Goal: Task Accomplishment & Management: Use online tool/utility

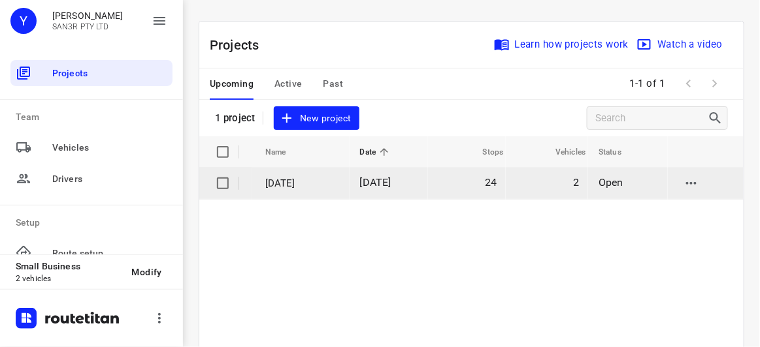
click at [308, 184] on p "[DATE]" at bounding box center [302, 183] width 75 height 15
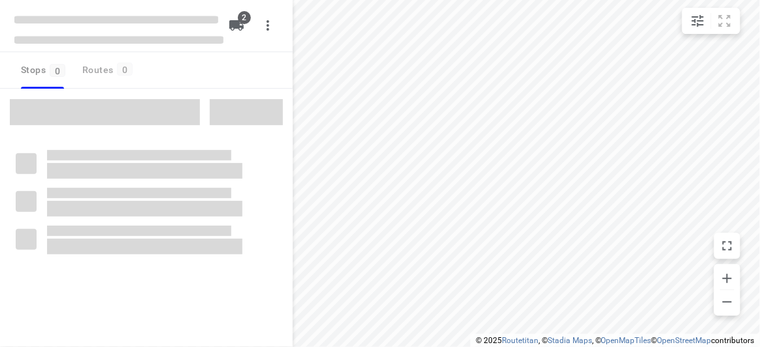
click at [135, 103] on span at bounding box center [105, 112] width 190 height 26
click at [135, 113] on span at bounding box center [105, 112] width 190 height 26
click at [136, 113] on span at bounding box center [105, 112] width 190 height 26
type input "distance"
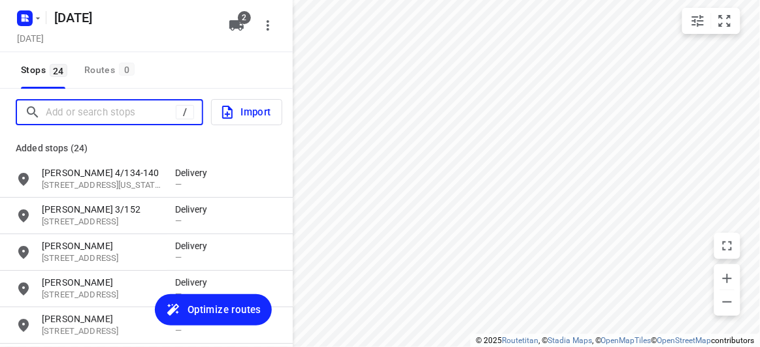
click at [136, 113] on input "Add or search stops" at bounding box center [111, 113] width 130 height 20
paste input "[STREET_ADDRESS][PERSON_NAME]"
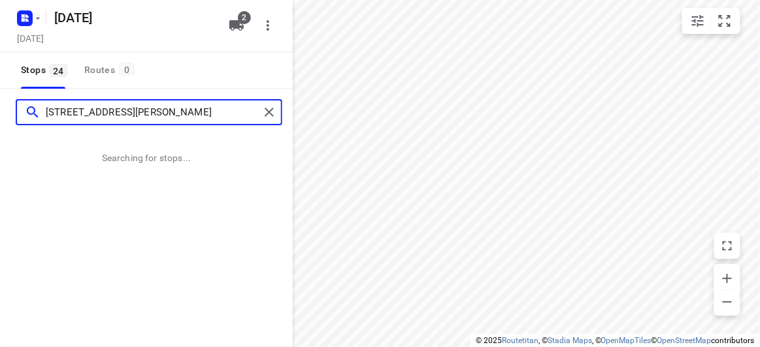
type input "[STREET_ADDRESS][PERSON_NAME]"
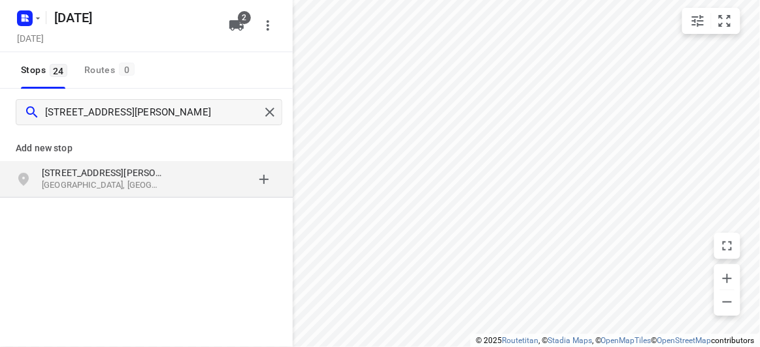
click at [123, 171] on p "[STREET_ADDRESS][PERSON_NAME]" at bounding box center [102, 173] width 120 height 13
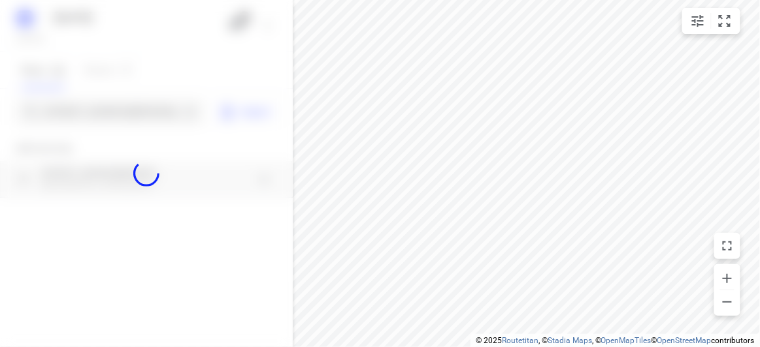
click at [110, 110] on div at bounding box center [146, 173] width 293 height 347
click at [110, 109] on div at bounding box center [146, 173] width 293 height 347
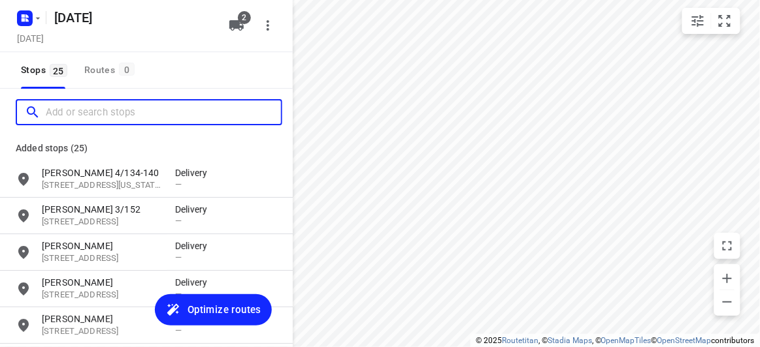
paste input "[STREET_ADDRESS]"
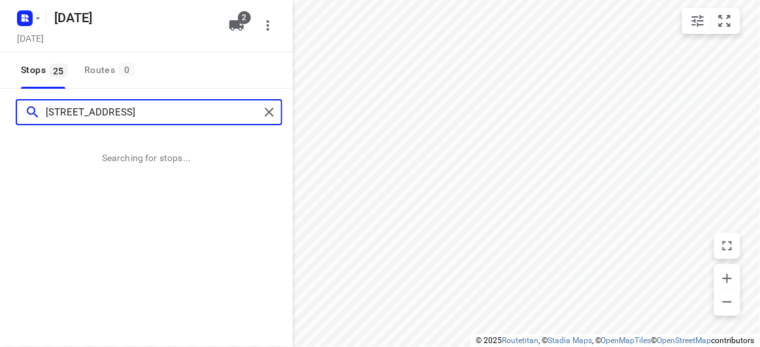
type input "[STREET_ADDRESS]"
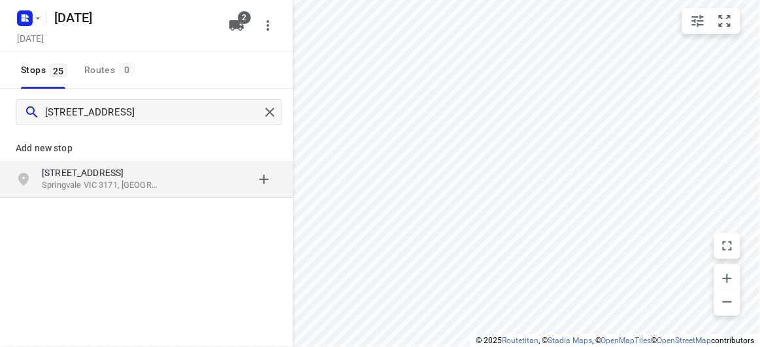
click at [123, 174] on p "[STREET_ADDRESS]" at bounding box center [102, 173] width 120 height 13
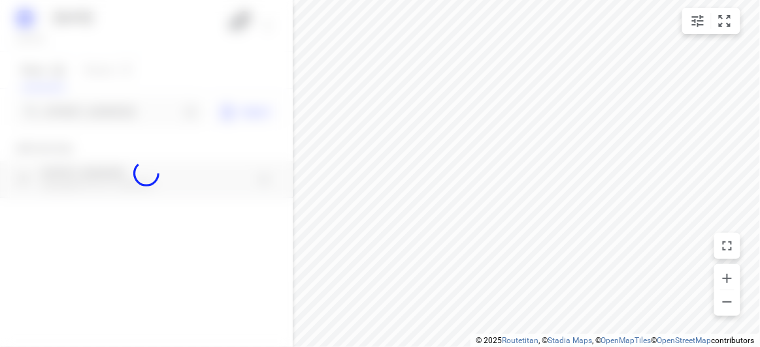
click at [105, 115] on div at bounding box center [146, 173] width 293 height 347
click at [105, 115] on input "[STREET_ADDRESS]" at bounding box center [113, 113] width 135 height 20
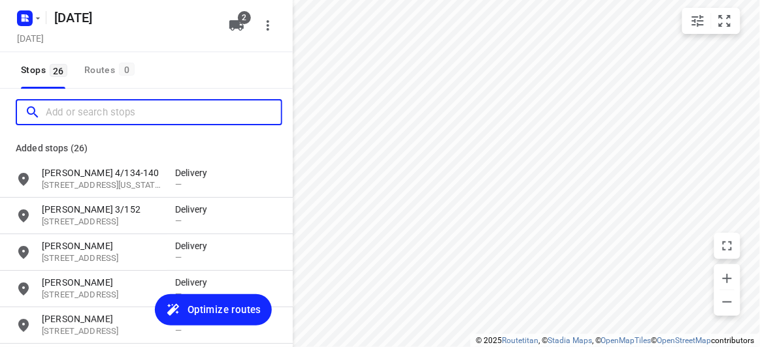
paste input "[STREET_ADDRESS][US_STATE]"
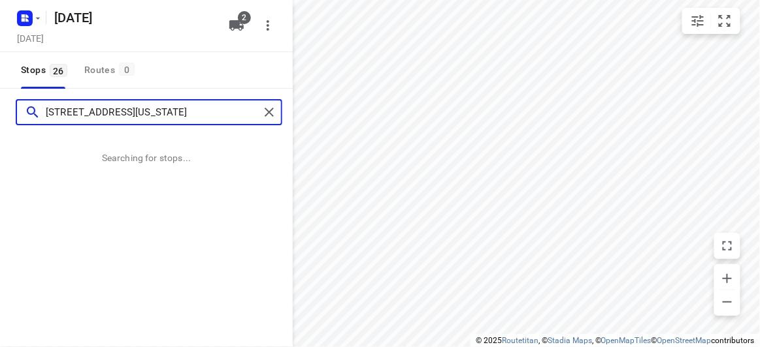
type input "[STREET_ADDRESS][US_STATE]"
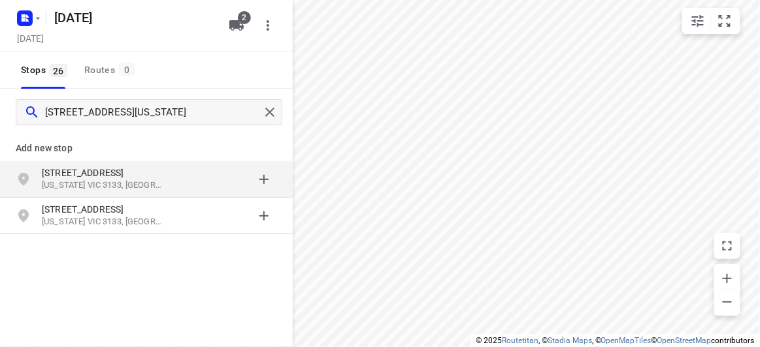
click at [127, 174] on p "[STREET_ADDRESS]" at bounding box center [102, 173] width 120 height 13
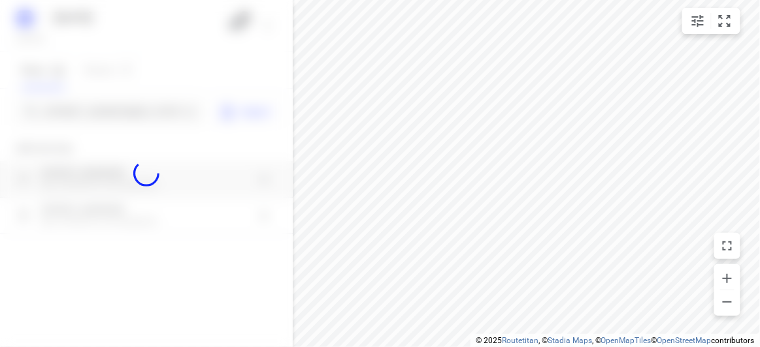
click at [103, 120] on div at bounding box center [146, 173] width 293 height 347
click at [105, 118] on div at bounding box center [146, 173] width 293 height 347
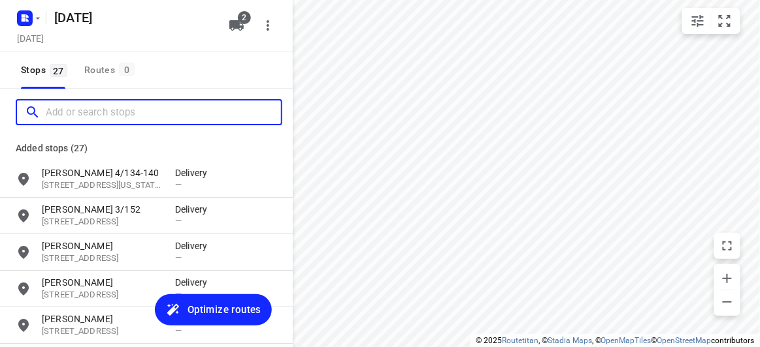
paste input "[STREET_ADDRESS][PERSON_NAME]"
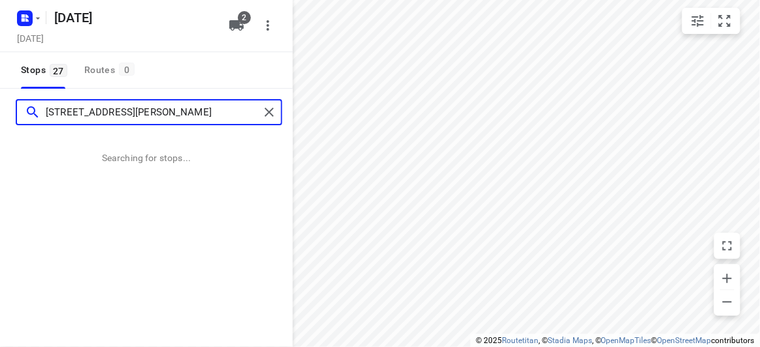
type input "[STREET_ADDRESS][PERSON_NAME]"
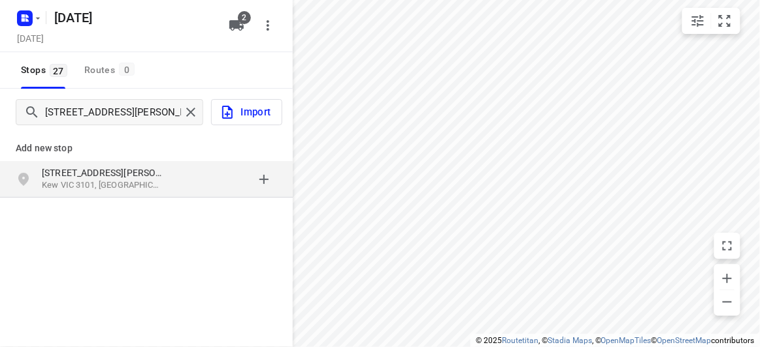
click at [131, 178] on p "[STREET_ADDRESS][PERSON_NAME]" at bounding box center [102, 173] width 120 height 13
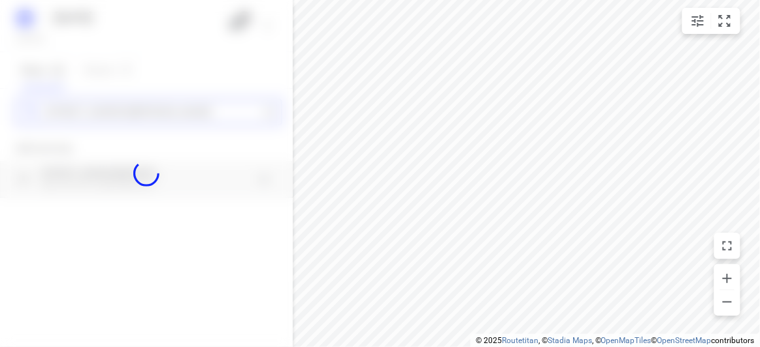
click at [95, 114] on div "[DATE], Aug 23 2 Stops 27 Routes [GEOGRAPHIC_DATA][PERSON_NAME] Add new stop [S…" at bounding box center [146, 173] width 293 height 347
click at [95, 114] on div at bounding box center [146, 173] width 293 height 347
click at [95, 114] on input "Add or search stops" at bounding box center [113, 113] width 135 height 20
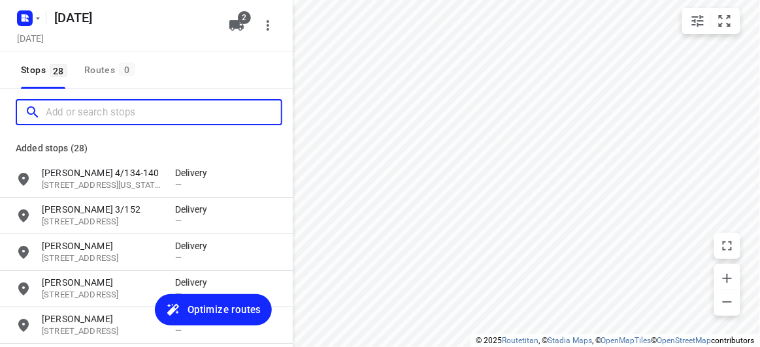
paste input "[STREET_ADDRESS][PERSON_NAME]"
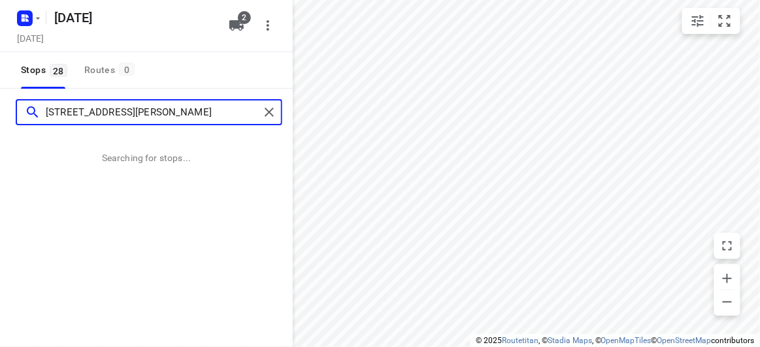
type input "[STREET_ADDRESS][PERSON_NAME]"
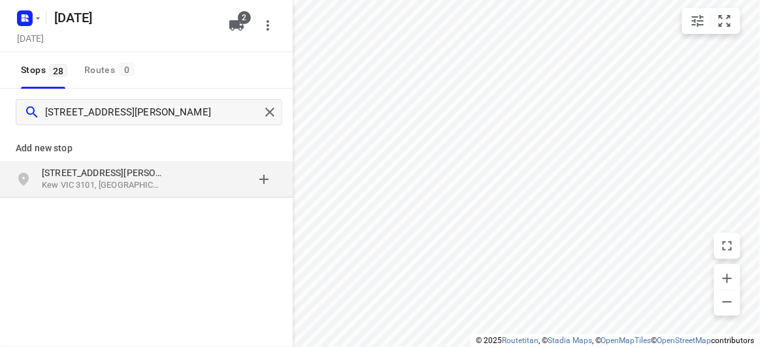
click at [131, 192] on div "[STREET_ADDRESS][PERSON_NAME]" at bounding box center [146, 179] width 293 height 37
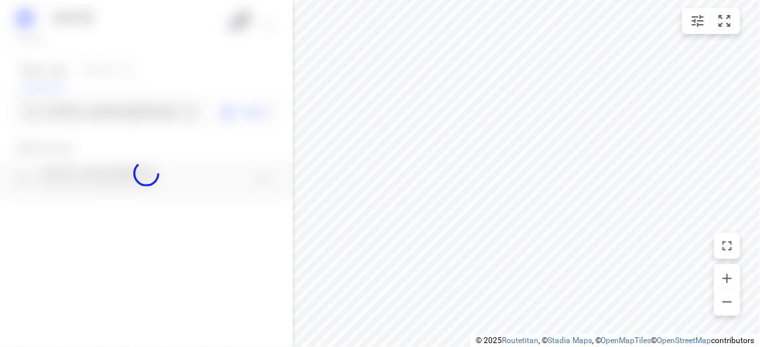
click at [110, 105] on div at bounding box center [146, 173] width 293 height 347
click at [111, 106] on div at bounding box center [146, 173] width 293 height 347
click at [114, 110] on div "[DATE], Aug 23 2 Stops 28 Routes 0 [STREET_ADDRESS][PERSON_NAME] Import Add new…" at bounding box center [146, 173] width 293 height 347
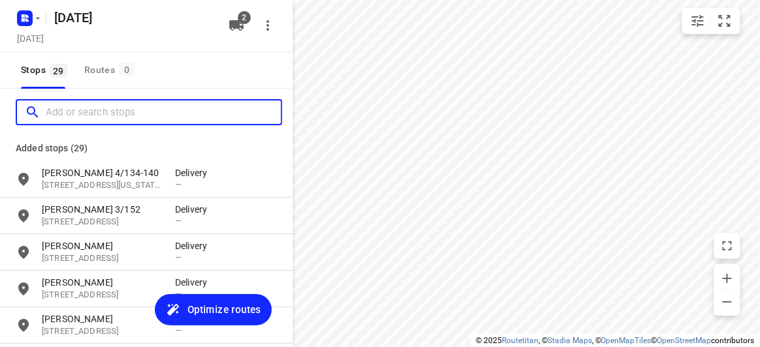
paste input "[STREET_ADDRESS][PERSON_NAME][PERSON_NAME]"
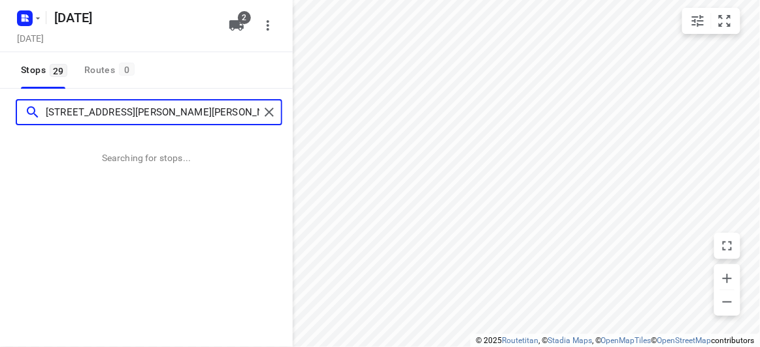
type input "[STREET_ADDRESS][PERSON_NAME][PERSON_NAME]"
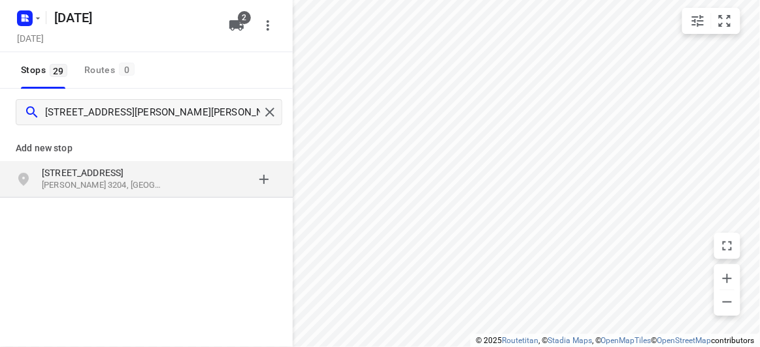
click at [132, 181] on p "[PERSON_NAME] 3204, [GEOGRAPHIC_DATA]" at bounding box center [102, 186] width 120 height 12
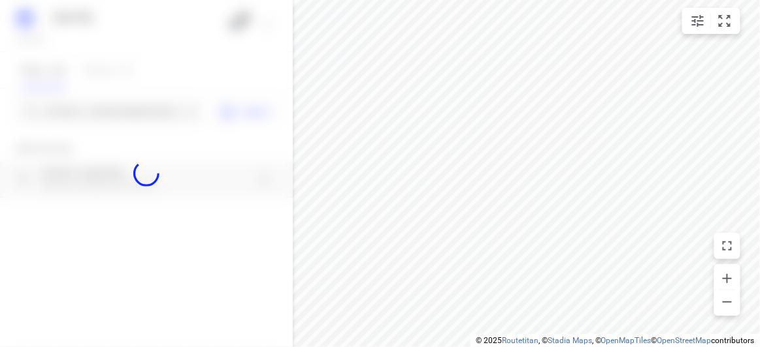
click at [83, 110] on div at bounding box center [146, 173] width 293 height 347
paste input "[STREET_ADDRESS]"
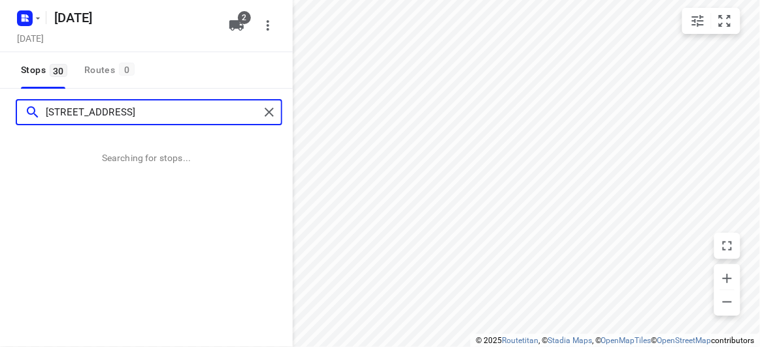
type input "[STREET_ADDRESS]"
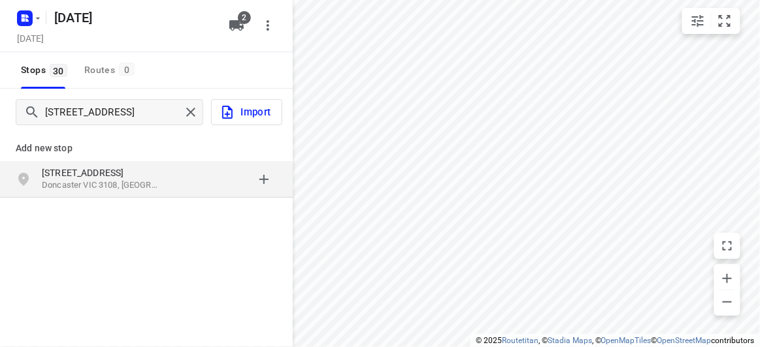
click at [103, 183] on p "Doncaster VIC 3108, [GEOGRAPHIC_DATA]" at bounding box center [102, 186] width 120 height 12
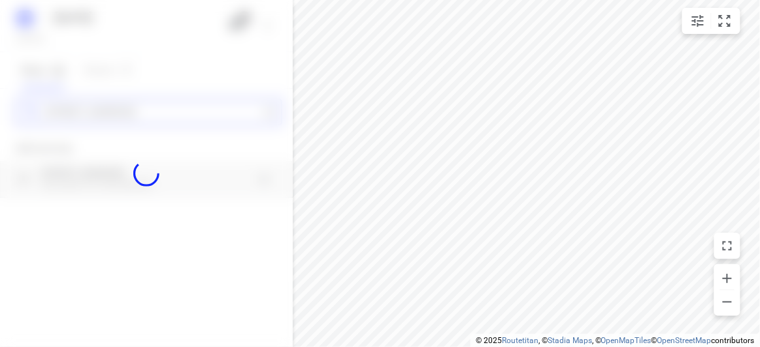
click at [91, 110] on div "[DATE], Aug 23 2 Stops 30 Routes 0 [STREET_ADDRESS] Add new stop [STREET_ADDRES…" at bounding box center [146, 173] width 293 height 347
click at [91, 110] on div at bounding box center [146, 173] width 293 height 347
click at [91, 110] on div "[DATE], Aug 23 2 Stops 30 Routes 0 [STREET_ADDRESS] Import Add new stop [STREET…" at bounding box center [146, 173] width 293 height 347
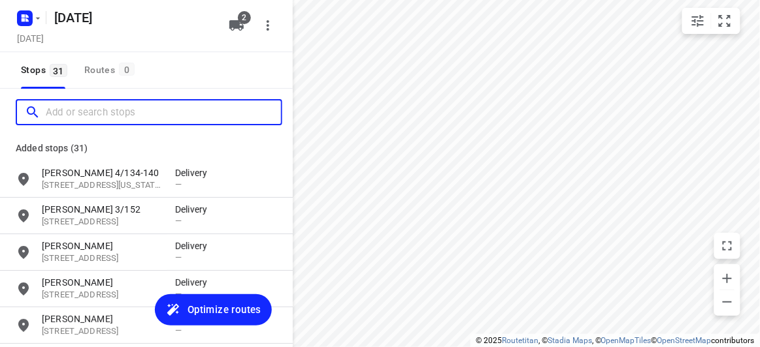
paste input "[STREET_ADDRESS][US_STATE]"
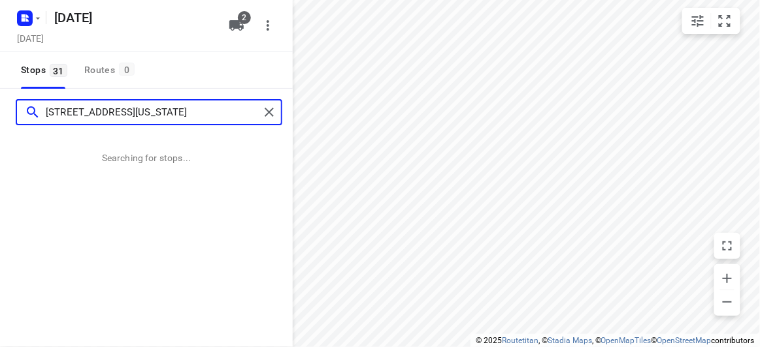
type input "[STREET_ADDRESS][US_STATE]"
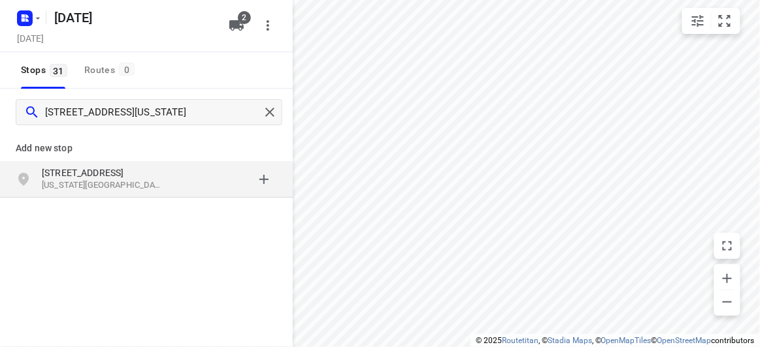
click at [138, 193] on div "[STREET_ADDRESS][US_STATE]" at bounding box center [146, 179] width 293 height 37
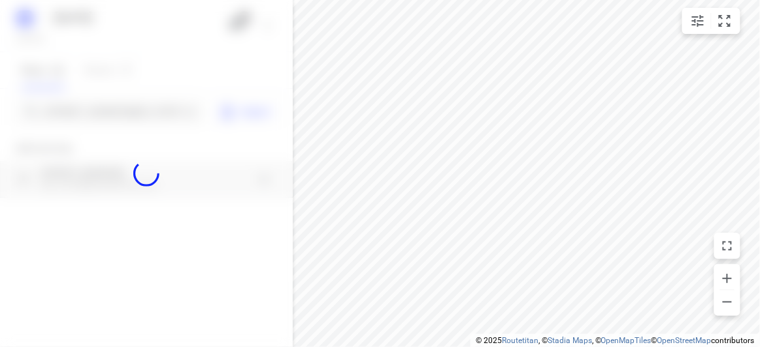
click at [84, 111] on div at bounding box center [146, 173] width 293 height 347
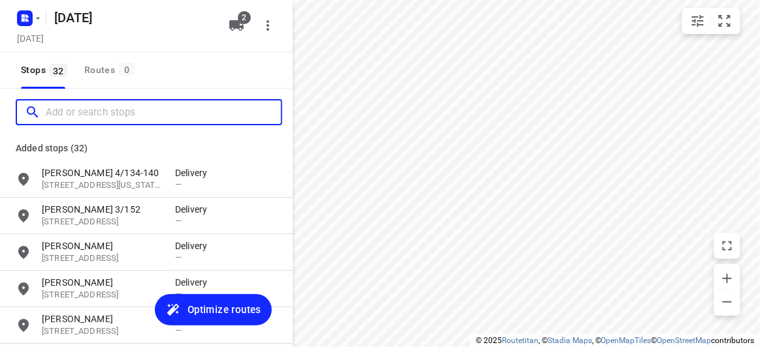
paste input "[STREET_ADDRESS]"
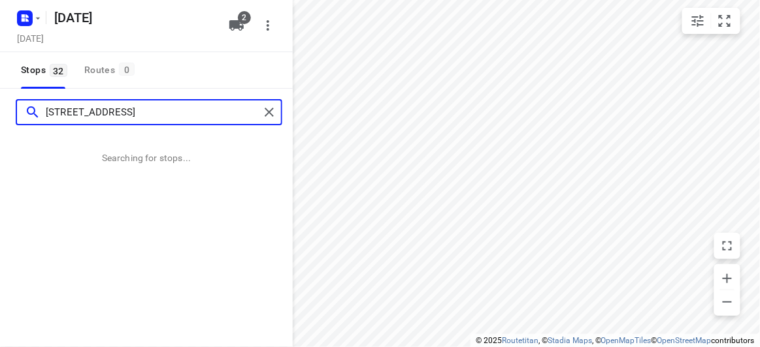
type input "[STREET_ADDRESS]"
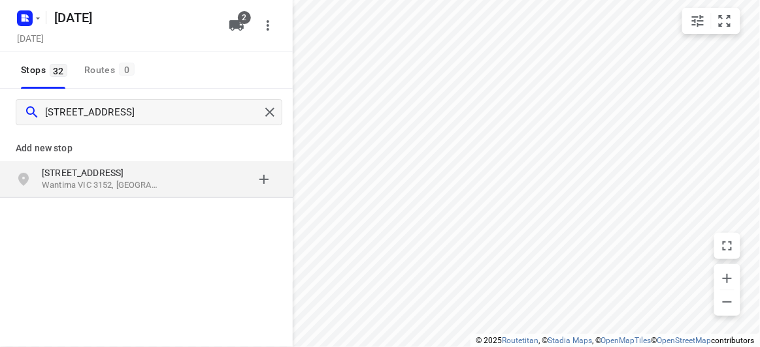
click at [191, 178] on div "grid" at bounding box center [226, 180] width 102 height 26
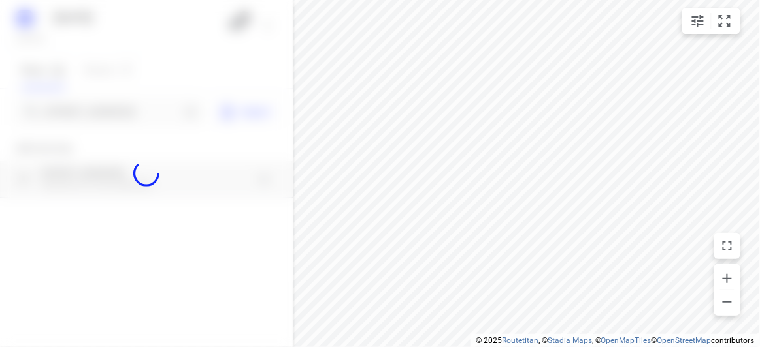
click at [105, 108] on div at bounding box center [146, 173] width 293 height 347
click at [107, 112] on div at bounding box center [146, 173] width 293 height 347
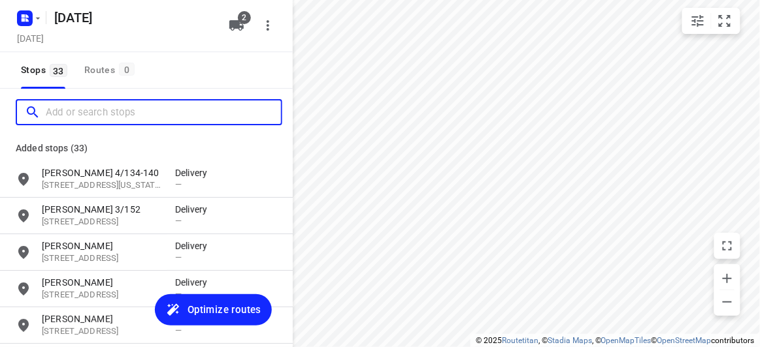
click at [107, 112] on input "Add or search stops" at bounding box center [163, 113] width 235 height 20
paste input "[STREET_ADDRESS]"
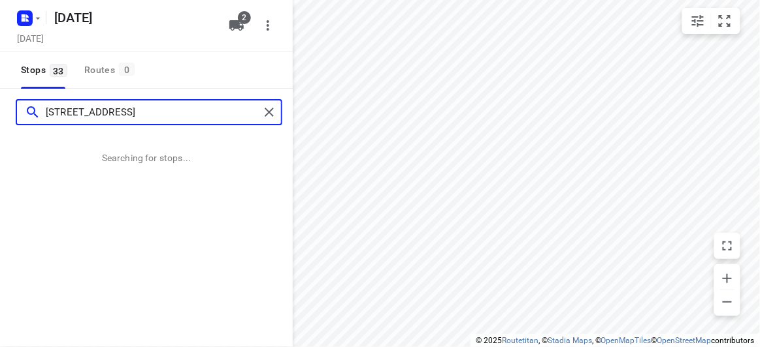
type input "[STREET_ADDRESS]"
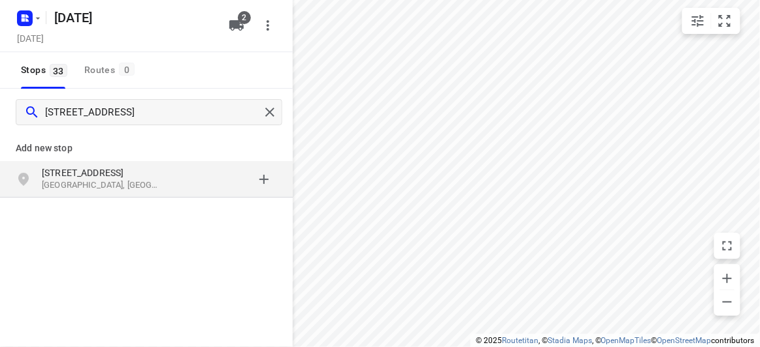
click at [120, 184] on p "[GEOGRAPHIC_DATA], [GEOGRAPHIC_DATA]" at bounding box center [102, 186] width 120 height 12
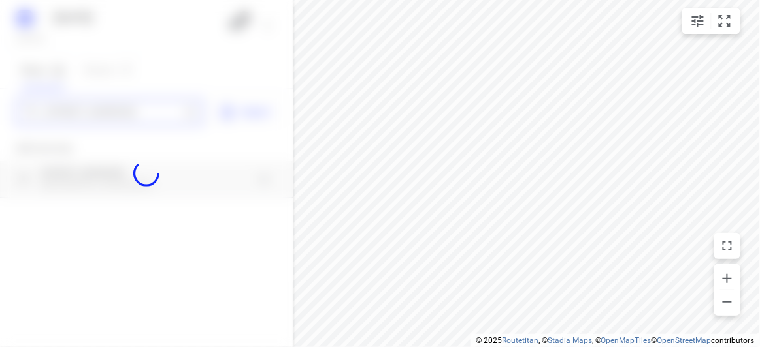
click at [100, 114] on div "[DATE], Aug 23 2 Stops 33 Routes 0 [STREET_ADDRESS] Import Add new stop [STREET…" at bounding box center [146, 173] width 293 height 347
click at [100, 114] on div at bounding box center [146, 173] width 293 height 347
click at [100, 114] on div "[DATE], Aug 23 2 Stops 33 Routes 0 [STREET_ADDRESS] Import Add new stop [STREET…" at bounding box center [146, 173] width 293 height 347
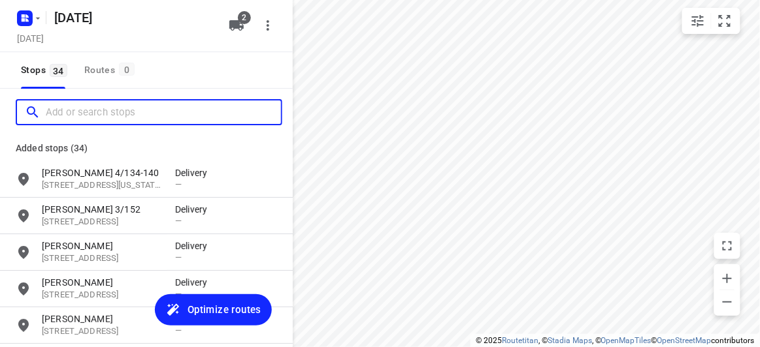
paste input "[STREET_ADDRESS]"
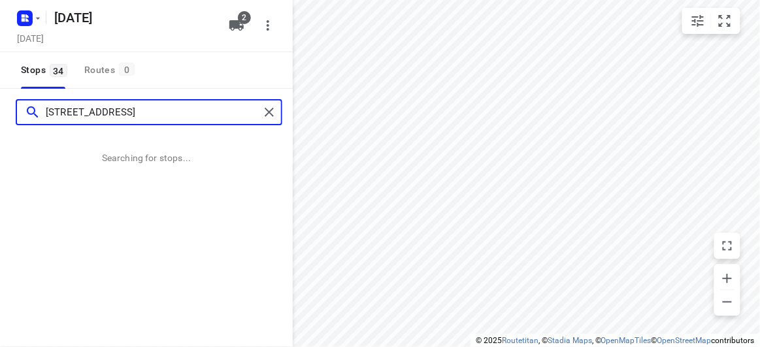
type input "[STREET_ADDRESS]"
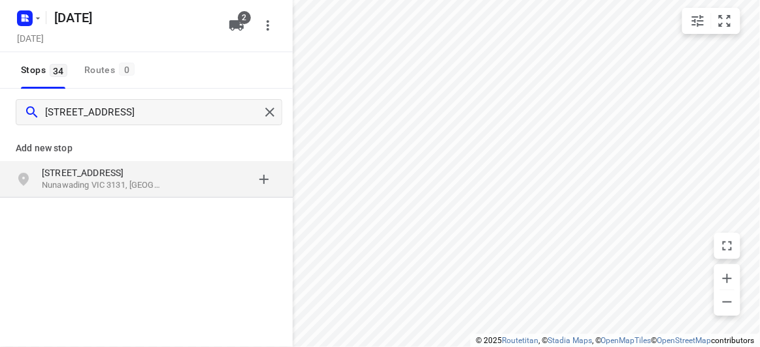
click at [152, 155] on p "Add new stop" at bounding box center [146, 148] width 261 height 16
click at [159, 170] on p "[STREET_ADDRESS]" at bounding box center [102, 173] width 120 height 13
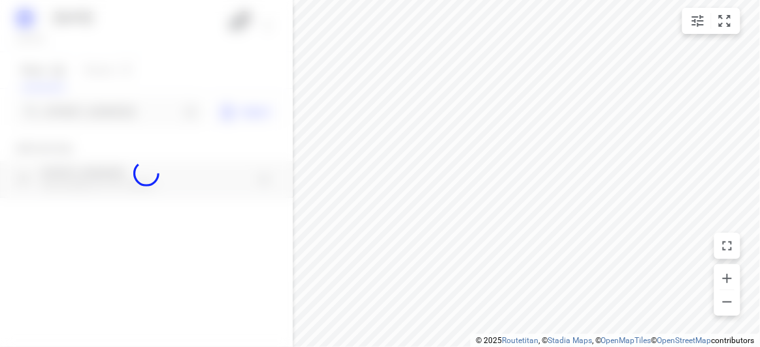
click at [111, 103] on div at bounding box center [146, 173] width 293 height 347
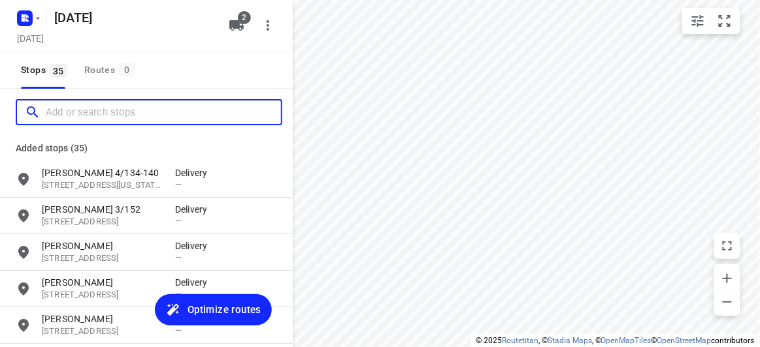
paste input "[STREET_ADDRESS]"
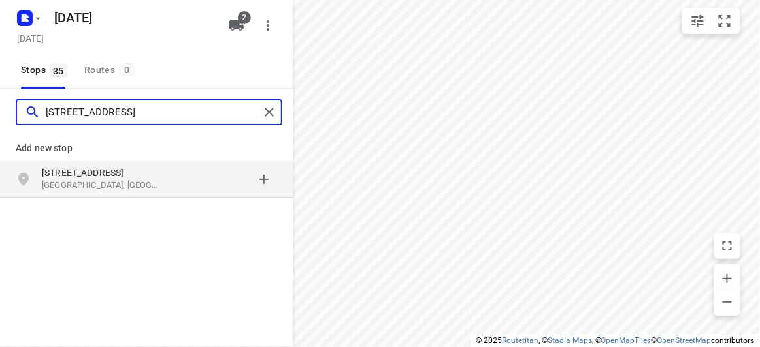
type input "[STREET_ADDRESS]"
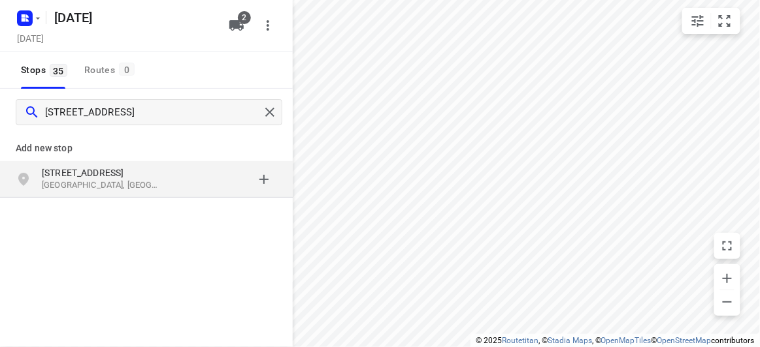
click at [142, 171] on p "[STREET_ADDRESS]" at bounding box center [102, 173] width 120 height 13
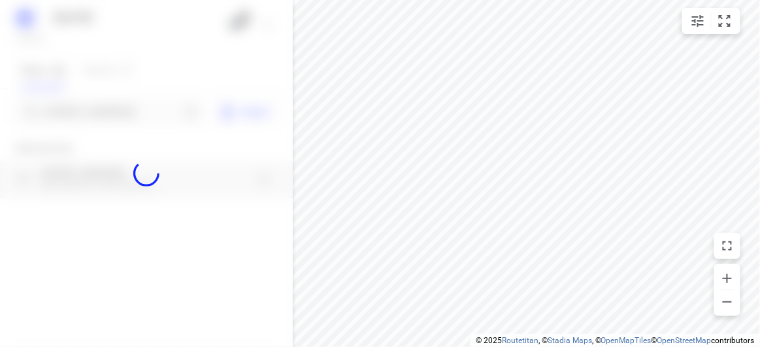
click at [95, 121] on div at bounding box center [146, 173] width 293 height 347
click at [97, 120] on div at bounding box center [146, 173] width 293 height 347
click at [97, 120] on div "[DATE], Aug 23 2 Stops 35 Routes 0 [STREET_ADDRESS] Import Add new stop [STREET…" at bounding box center [146, 173] width 293 height 347
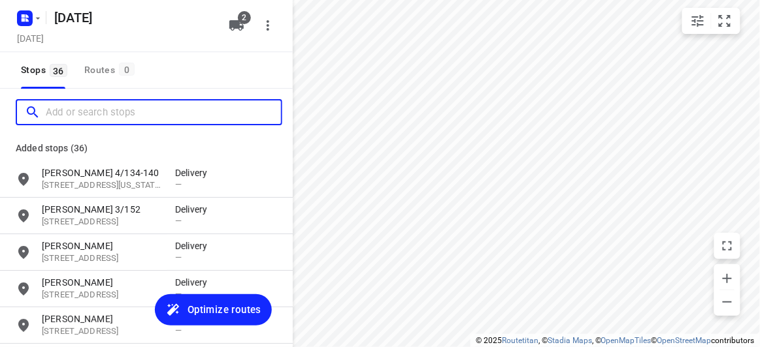
paste input "[STREET_ADDRESS][PERSON_NAME]"
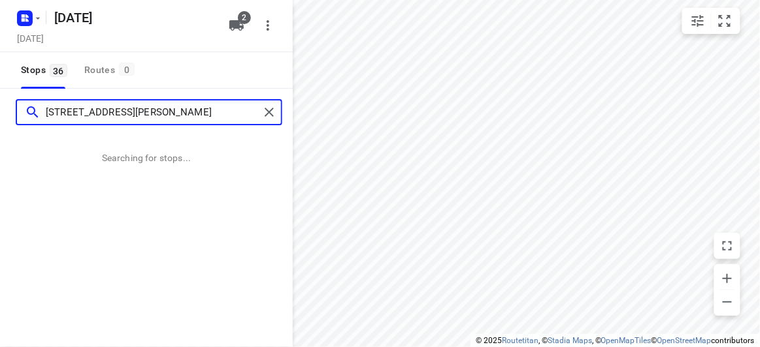
type input "[STREET_ADDRESS][PERSON_NAME]"
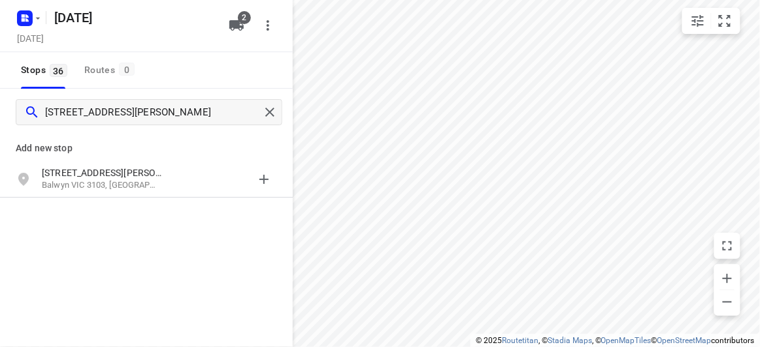
click at [114, 158] on div "Add new stop" at bounding box center [146, 143] width 293 height 37
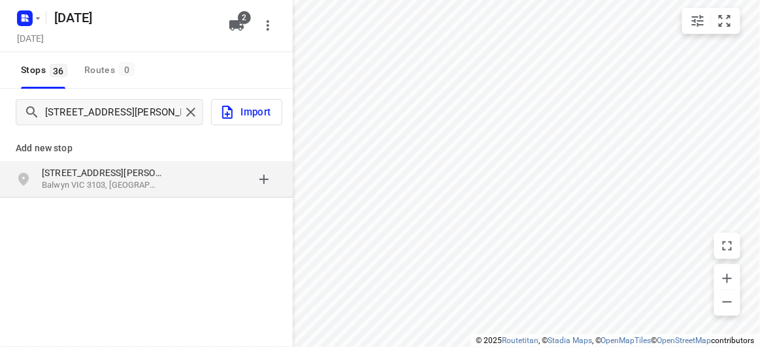
click at [116, 168] on p "[STREET_ADDRESS][PERSON_NAME]" at bounding box center [102, 173] width 120 height 13
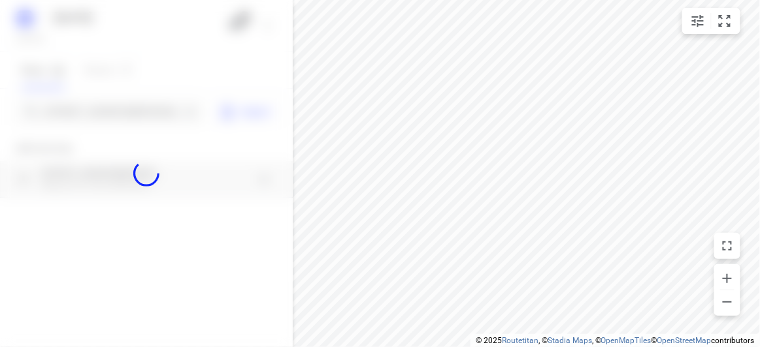
click at [96, 110] on div at bounding box center [146, 173] width 293 height 347
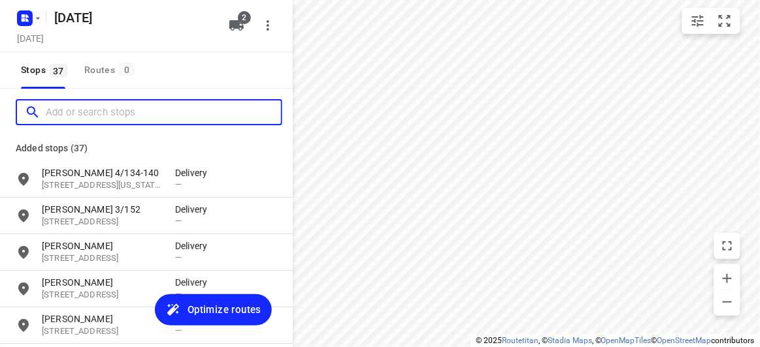
click at [96, 110] on input "Add or search stops" at bounding box center [163, 113] width 235 height 20
paste input "[STREET_ADDRESS][PERSON_NAME][PERSON_NAME]"
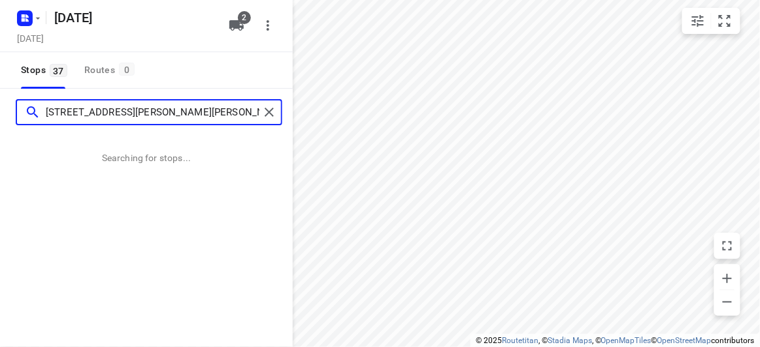
type input "[STREET_ADDRESS][PERSON_NAME][PERSON_NAME]"
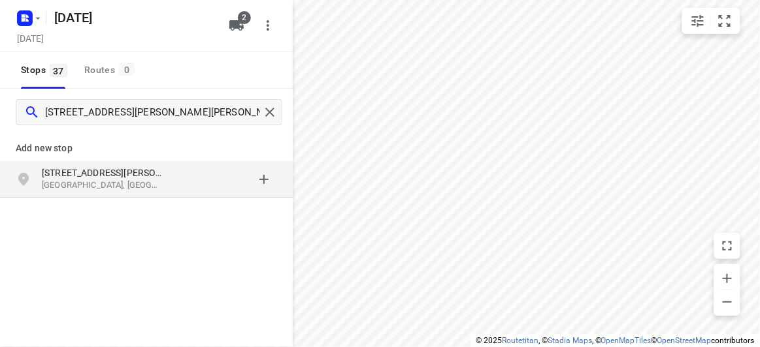
click at [133, 184] on p "[GEOGRAPHIC_DATA], [GEOGRAPHIC_DATA]" at bounding box center [102, 186] width 120 height 12
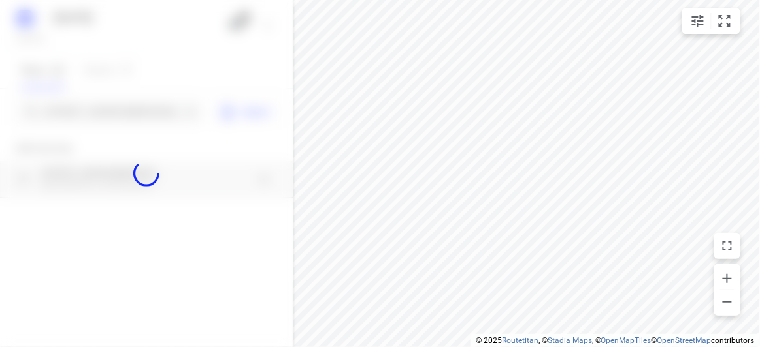
click at [129, 97] on div at bounding box center [146, 173] width 293 height 347
click at [127, 104] on div at bounding box center [146, 173] width 293 height 347
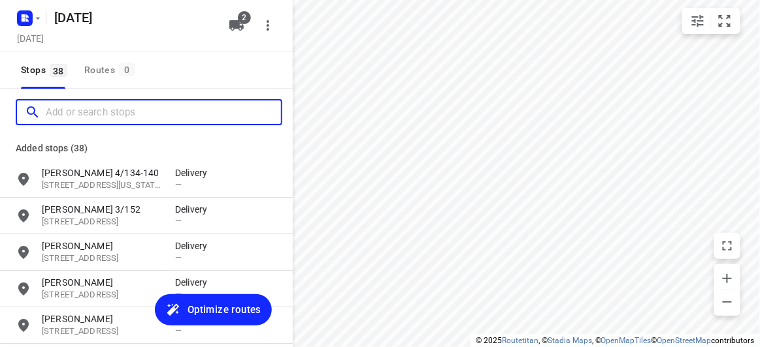
click at [134, 114] on input "Add or search stops" at bounding box center [163, 113] width 235 height 20
paste input "[STREET_ADDRESS][PERSON_NAME]"
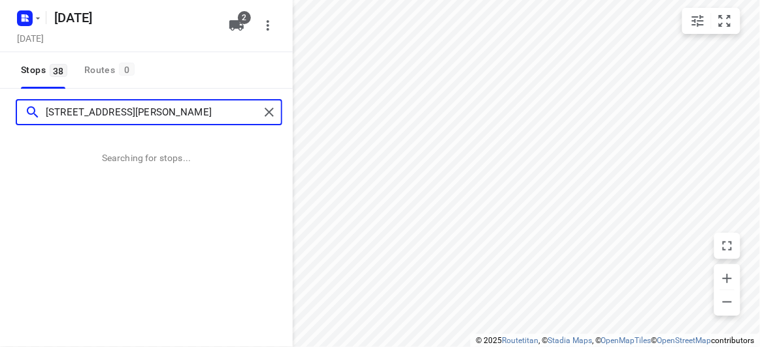
type input "[STREET_ADDRESS][PERSON_NAME]"
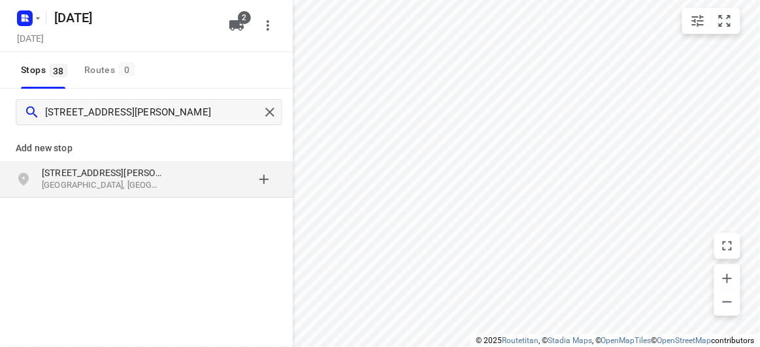
click at [111, 158] on div "Add new stop" at bounding box center [146, 143] width 293 height 37
click at [112, 174] on p "[STREET_ADDRESS][PERSON_NAME]" at bounding box center [102, 173] width 120 height 13
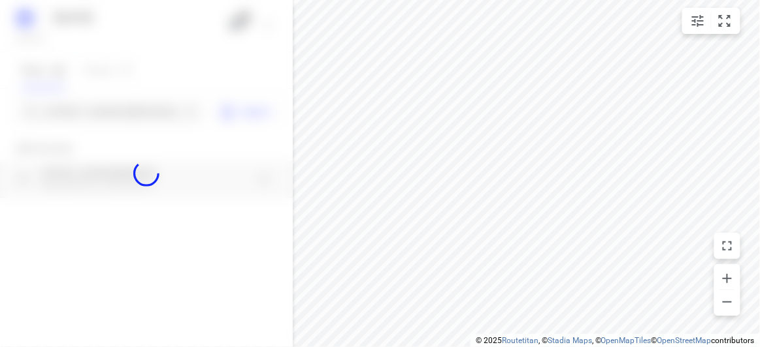
click at [94, 108] on div at bounding box center [146, 173] width 293 height 347
click at [97, 115] on div at bounding box center [146, 173] width 293 height 347
click at [97, 115] on input "Add or search stops" at bounding box center [113, 113] width 135 height 20
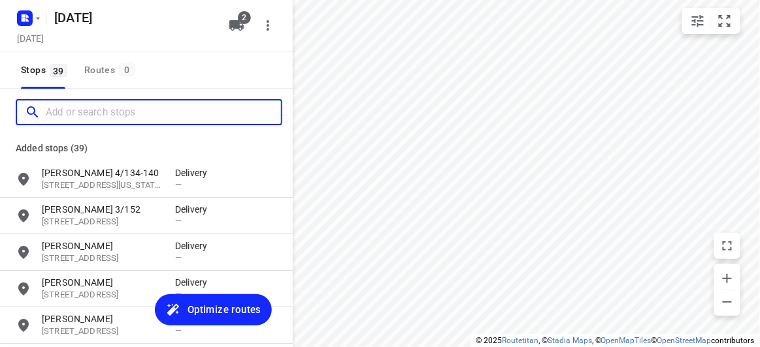
paste input "[STREET_ADDRESS][PERSON_NAME][PERSON_NAME]"
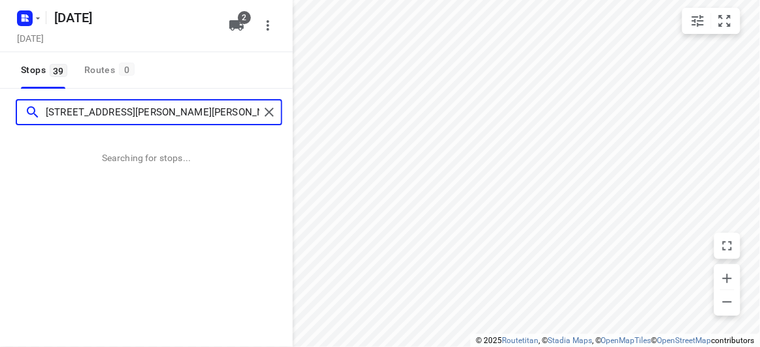
type input "[STREET_ADDRESS][PERSON_NAME][PERSON_NAME]"
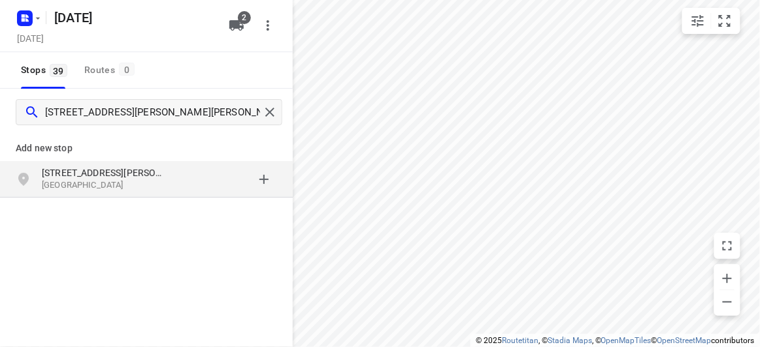
click at [192, 185] on div "grid" at bounding box center [226, 180] width 102 height 26
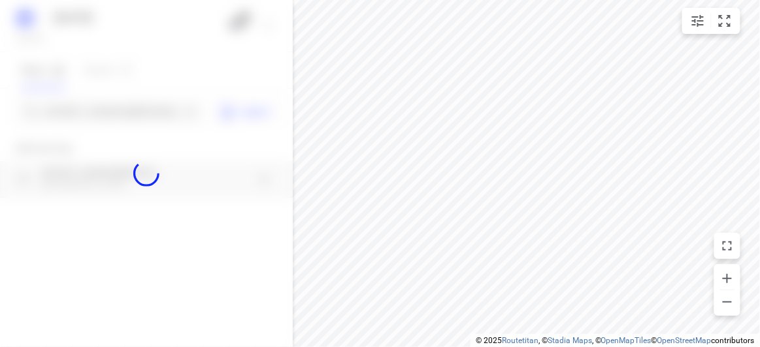
click at [97, 99] on div at bounding box center [146, 173] width 293 height 347
click at [103, 110] on div at bounding box center [146, 173] width 293 height 347
click at [103, 110] on div "[DATE], Aug 23 2 Stops 39 Routes 0 [STREET_ADDRESS][PERSON_NAME][PERSON_NAME] I…" at bounding box center [146, 173] width 293 height 347
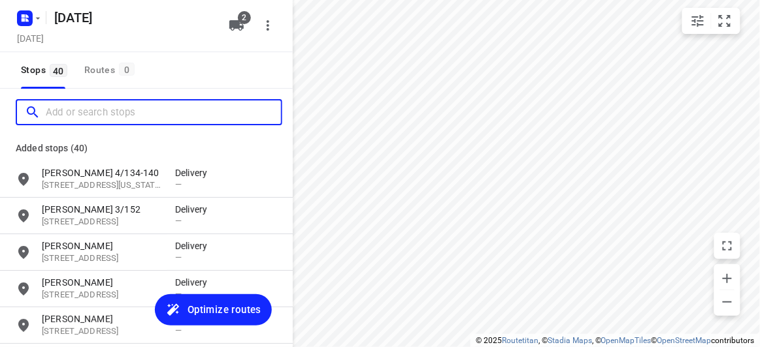
paste input "Tatt Jin Saw [STREET_ADDRESS][PERSON_NAME]"
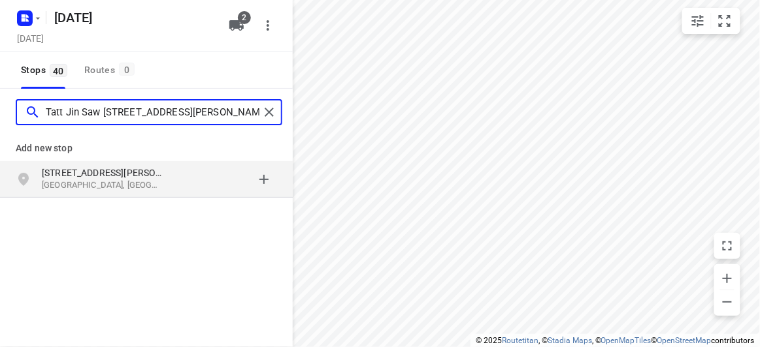
click at [111, 112] on input "Tatt Jin Saw [STREET_ADDRESS][PERSON_NAME]" at bounding box center [153, 113] width 214 height 20
drag, startPoint x: 103, startPoint y: 110, endPoint x: 0, endPoint y: 102, distance: 102.8
click at [0, 105] on div "Tatt Jin Saw [STREET_ADDRESS][PERSON_NAME]" at bounding box center [146, 112] width 293 height 47
type input "[STREET_ADDRESS][PERSON_NAME]"
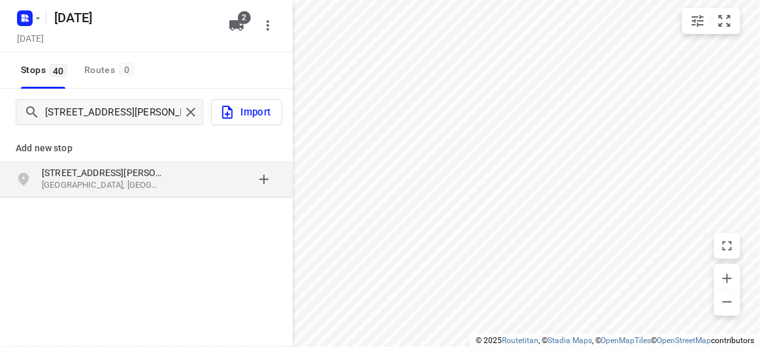
click at [131, 176] on p "[STREET_ADDRESS][PERSON_NAME]" at bounding box center [102, 173] width 120 height 13
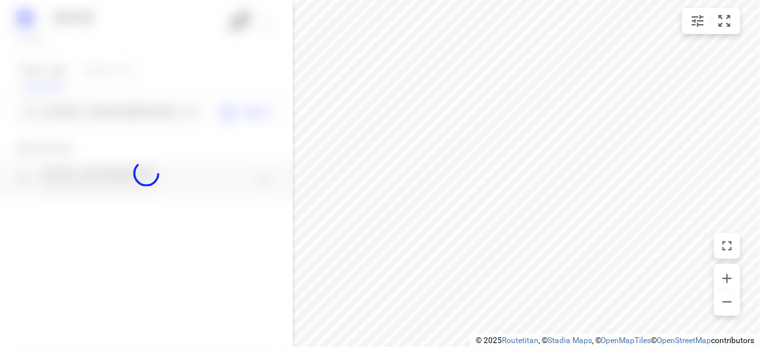
click at [117, 110] on div at bounding box center [146, 173] width 293 height 347
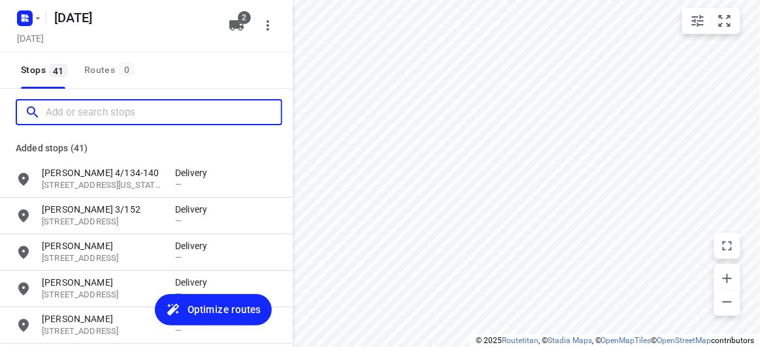
click at [117, 110] on input "Add or search stops" at bounding box center [163, 113] width 235 height 20
paste input "[STREET_ADDRESS]"
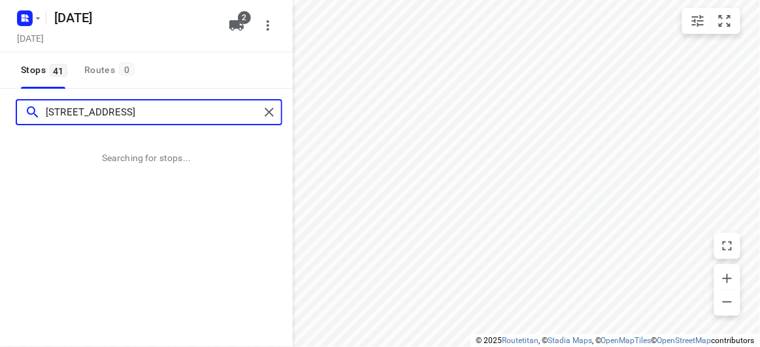
type input "[STREET_ADDRESS]"
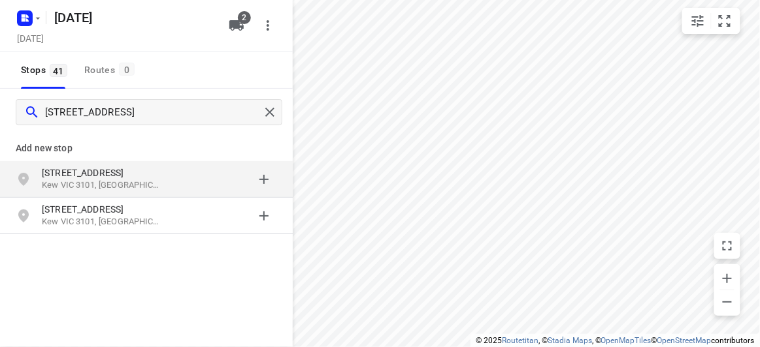
click at [152, 176] on p "[STREET_ADDRESS]" at bounding box center [102, 173] width 120 height 13
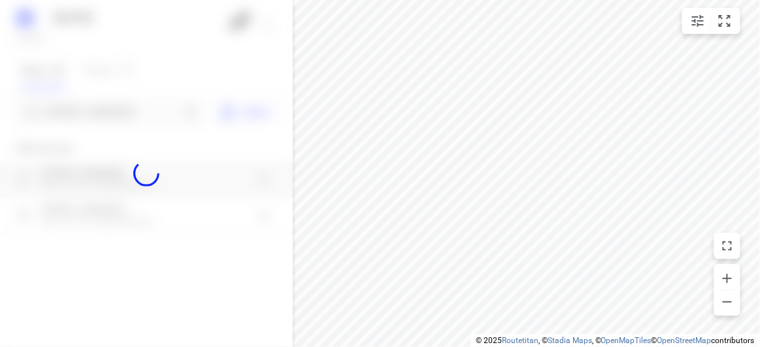
click at [109, 110] on div at bounding box center [146, 173] width 293 height 347
click at [108, 110] on div at bounding box center [146, 173] width 293 height 347
paste input "[STREET_ADDRESS]"
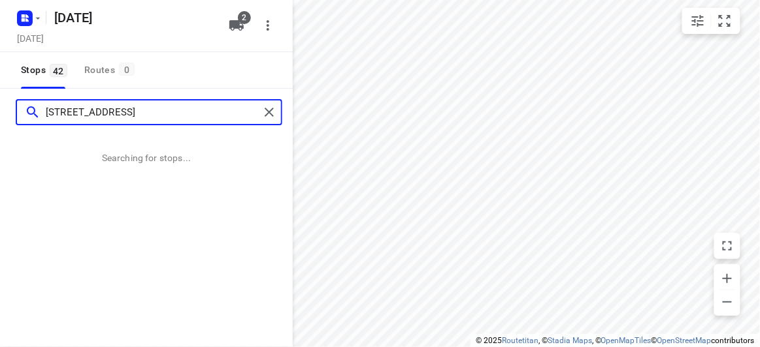
type input "[STREET_ADDRESS]"
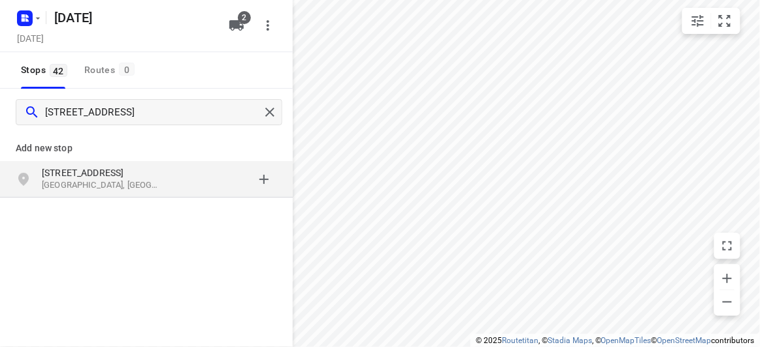
click at [160, 174] on p "[STREET_ADDRESS]" at bounding box center [102, 173] width 120 height 13
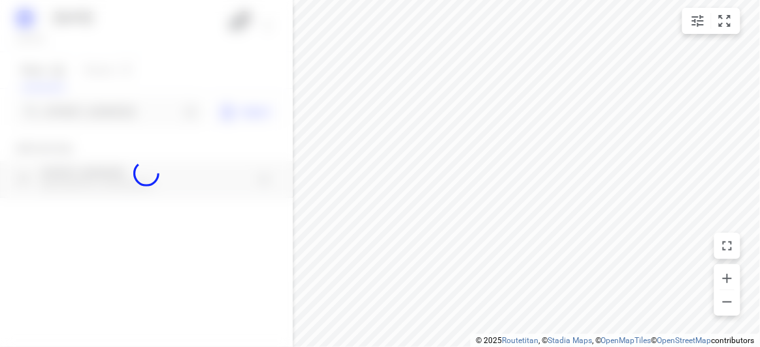
click at [92, 110] on div at bounding box center [146, 173] width 293 height 347
click at [92, 110] on div "[DATE], Aug 23 2 Stops 42 Routes 0 [STREET_ADDRESS] Import Add new stop [STREET…" at bounding box center [146, 173] width 293 height 347
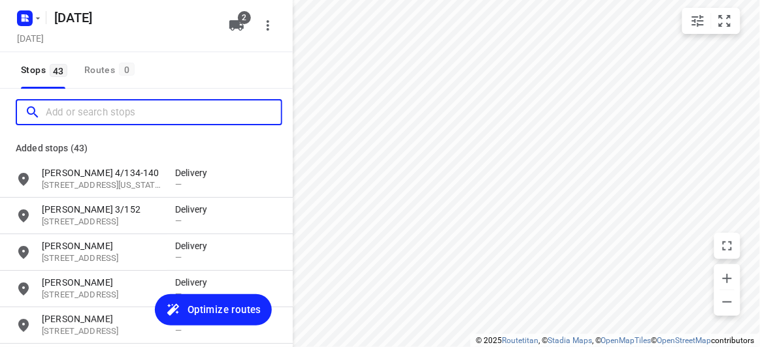
paste input "[STREET_ADDRESS]"
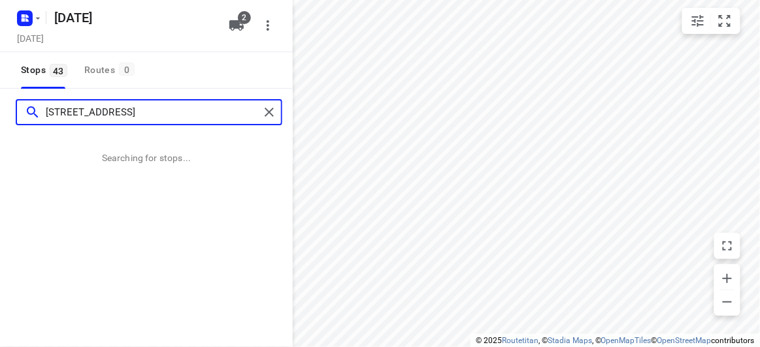
type input "[STREET_ADDRESS]"
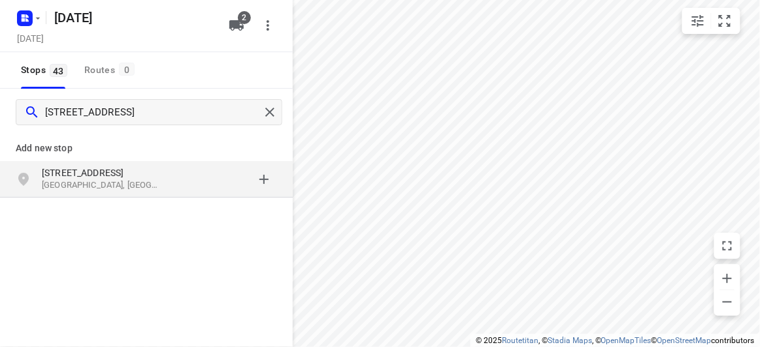
click at [91, 175] on p "[STREET_ADDRESS]" at bounding box center [102, 173] width 120 height 13
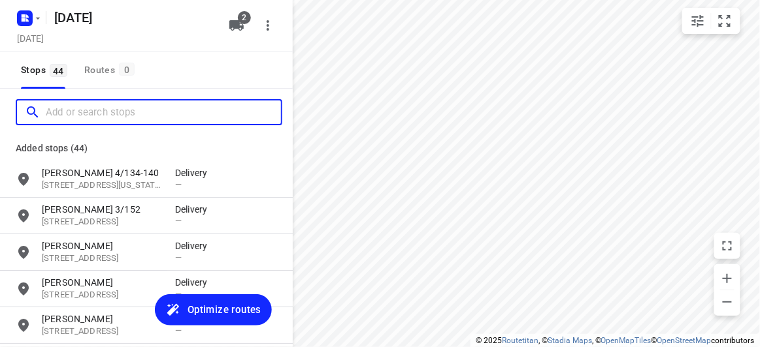
click at [70, 117] on input "Add or search stops" at bounding box center [163, 113] width 235 height 20
paste input "[STREET_ADDRESS][PERSON_NAME]"
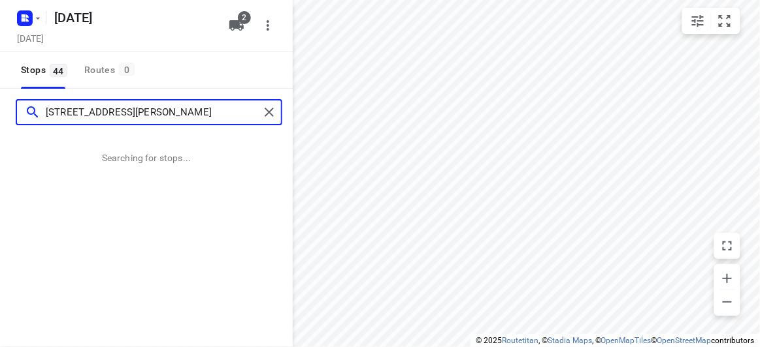
type input "[STREET_ADDRESS][PERSON_NAME]"
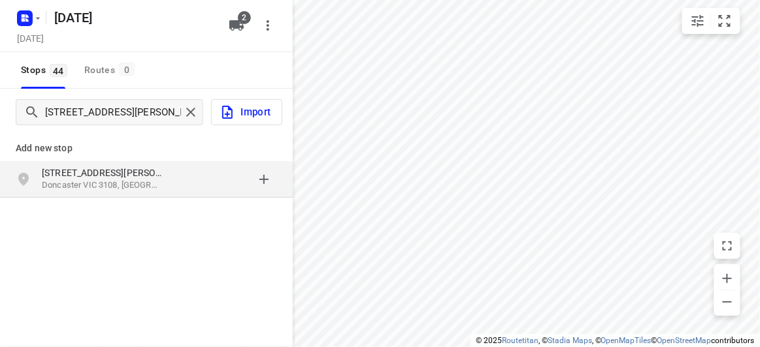
click at [154, 202] on div "Add new stop [STREET_ADDRESS][PERSON_NAME]" at bounding box center [146, 209] width 293 height 146
click at [157, 191] on div "[STREET_ADDRESS][PERSON_NAME]" at bounding box center [108, 180] width 133 height 26
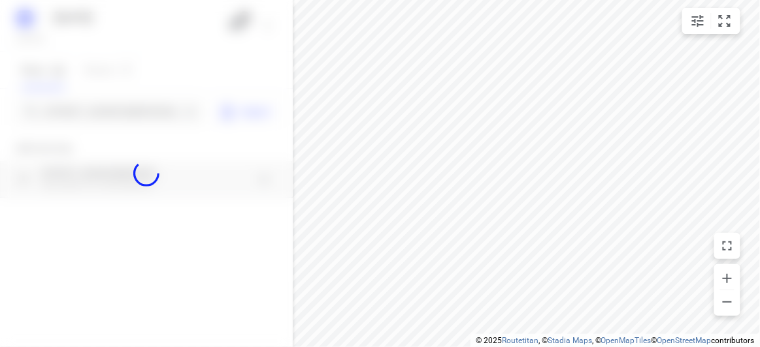
click at [106, 122] on div at bounding box center [146, 173] width 293 height 347
click at [106, 122] on div "[DATE], Aug 23 2 Stops 44 Routes 0 [GEOGRAPHIC_DATA][PERSON_NAME] Import Add ne…" at bounding box center [146, 173] width 293 height 347
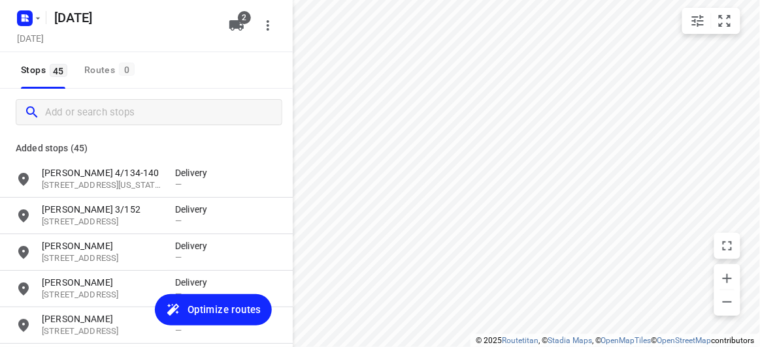
click at [106, 122] on div at bounding box center [149, 112] width 266 height 26
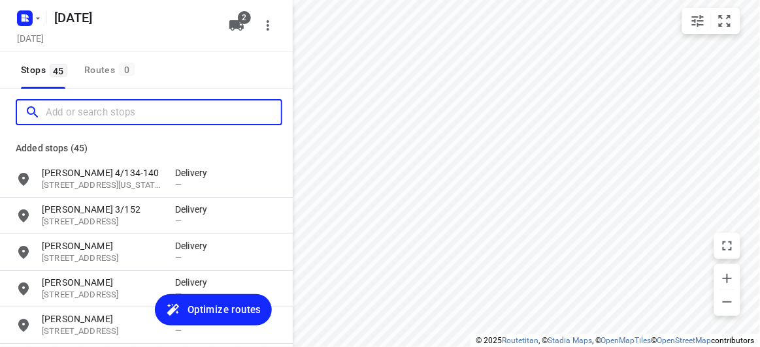
click at [93, 120] on input "Add or search stops" at bounding box center [163, 113] width 235 height 20
paste input "[STREET_ADDRESS]"
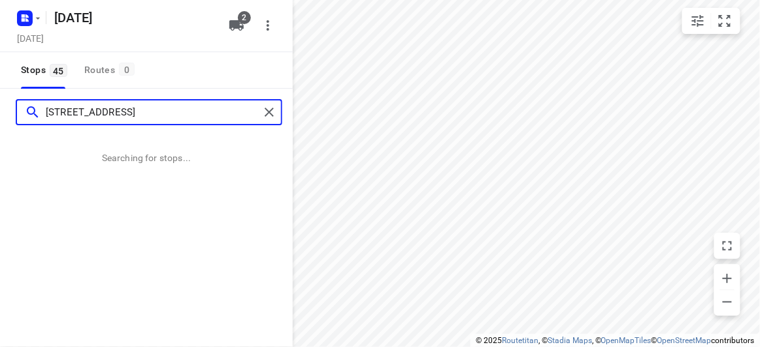
type input "[STREET_ADDRESS]"
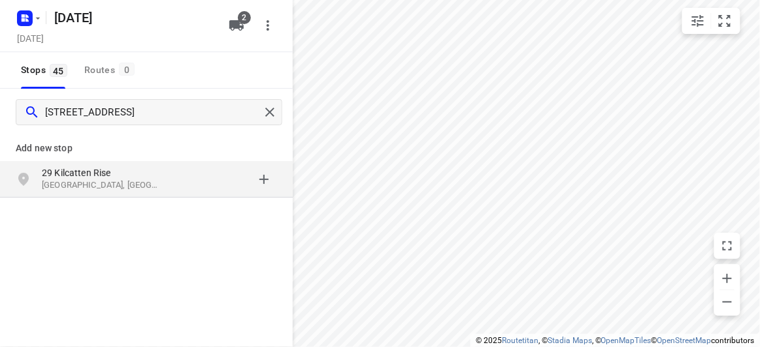
click at [66, 165] on div "[STREET_ADDRESS]" at bounding box center [146, 179] width 293 height 37
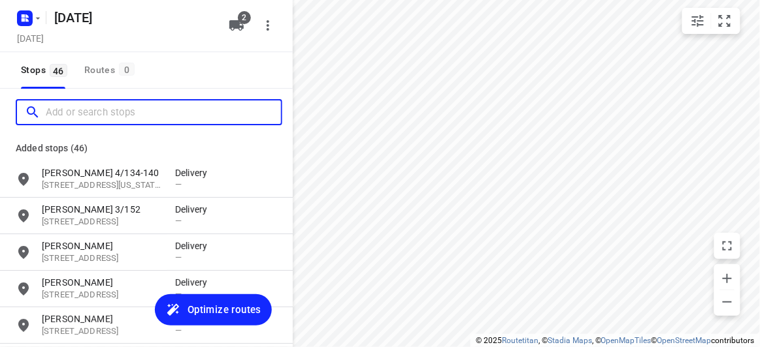
click at [84, 107] on input "Add or search stops" at bounding box center [163, 113] width 235 height 20
paste input "[STREET_ADDRESS]"
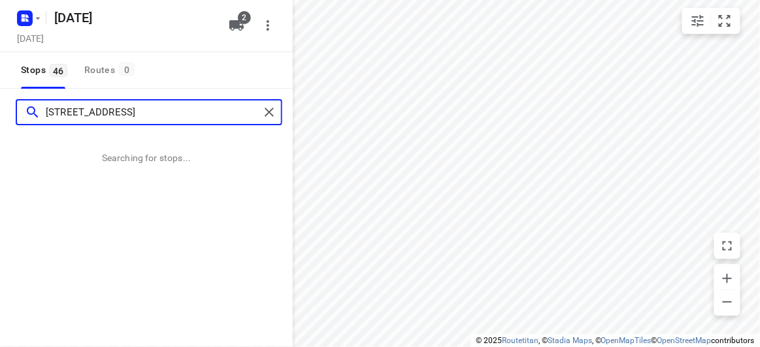
type input "[STREET_ADDRESS]"
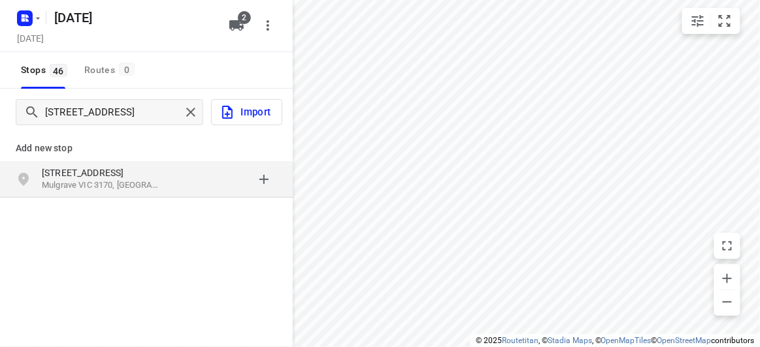
click at [123, 154] on p "Add new stop" at bounding box center [146, 148] width 261 height 16
click at [131, 178] on p "[STREET_ADDRESS]" at bounding box center [102, 173] width 120 height 13
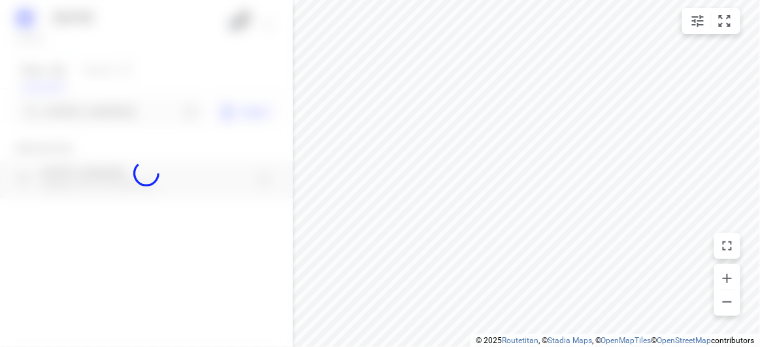
click at [95, 118] on div at bounding box center [146, 173] width 293 height 347
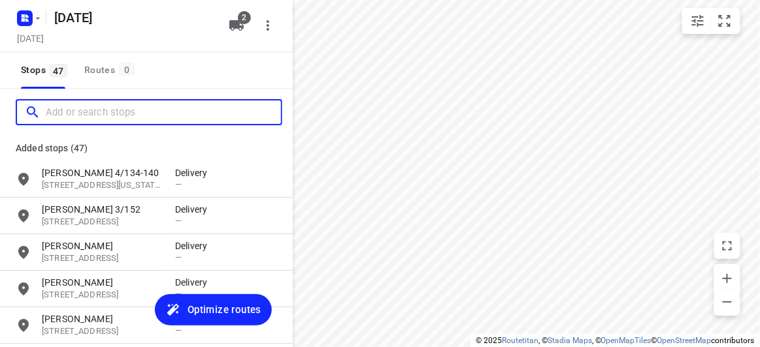
click at [95, 118] on input "Add or search stops" at bounding box center [163, 113] width 235 height 20
paste input "[STREET_ADDRESS]"
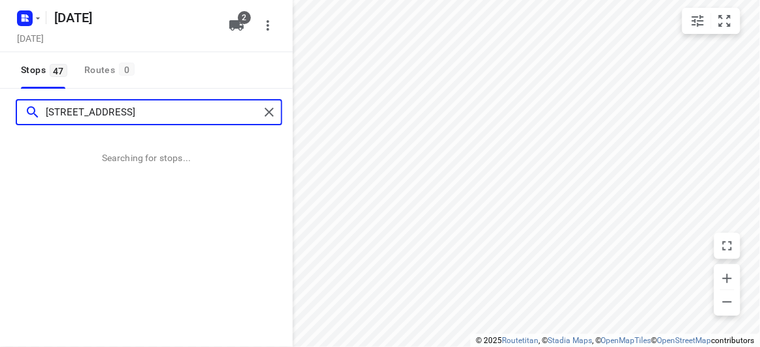
type input "[STREET_ADDRESS]"
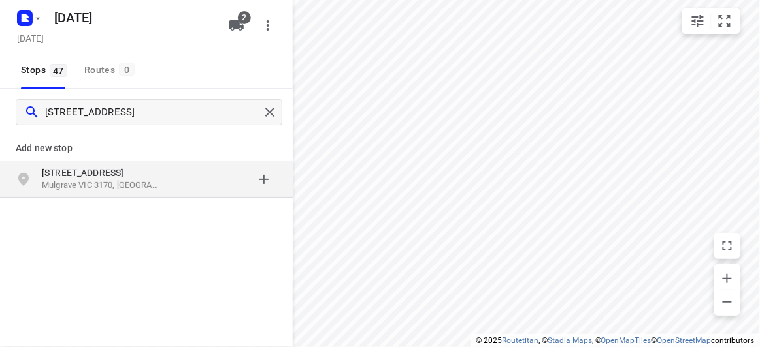
click at [105, 170] on p "[STREET_ADDRESS]" at bounding box center [102, 173] width 120 height 13
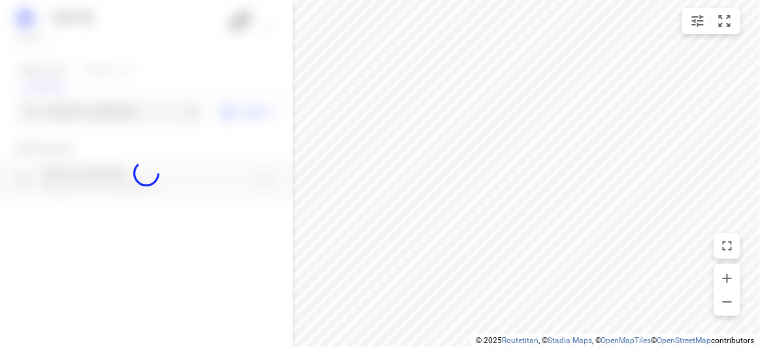
click at [53, 108] on div at bounding box center [146, 173] width 293 height 347
click at [55, 108] on div at bounding box center [146, 173] width 293 height 347
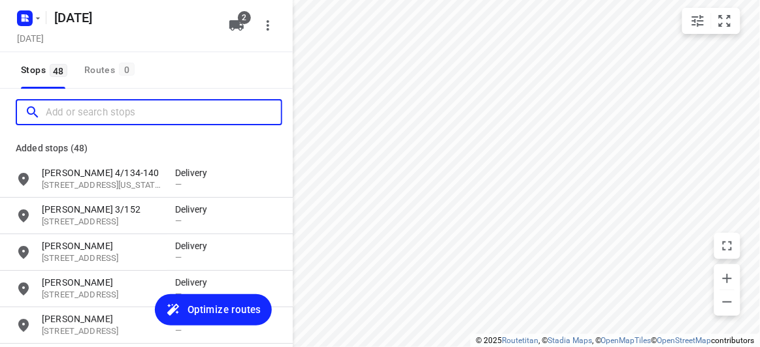
click at [58, 110] on input "Add or search stops" at bounding box center [163, 113] width 235 height 20
paste input "[STREET_ADDRESS][US_STATE]"
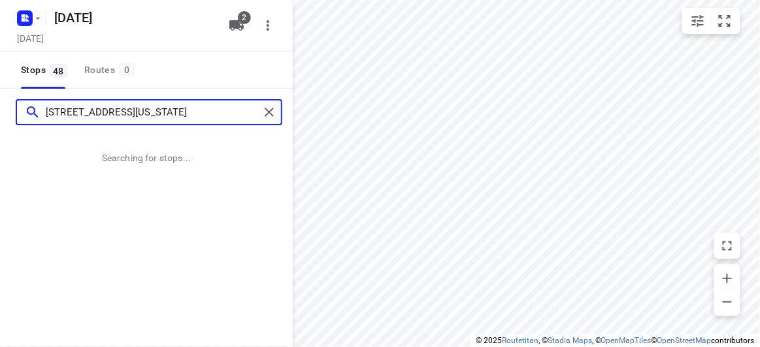
type input "[STREET_ADDRESS][US_STATE]"
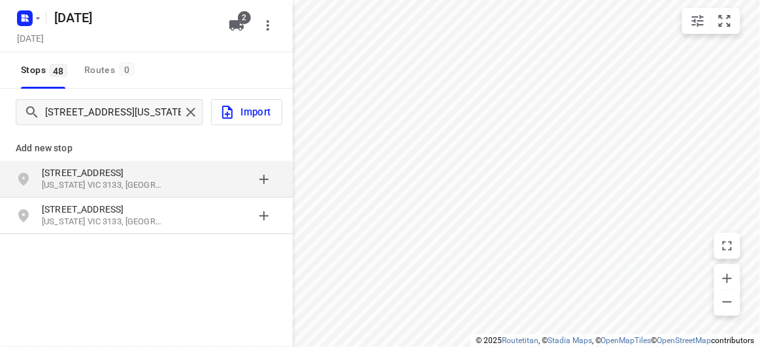
click at [88, 181] on p "[US_STATE] VIC 3133, [GEOGRAPHIC_DATA]" at bounding box center [102, 186] width 120 height 12
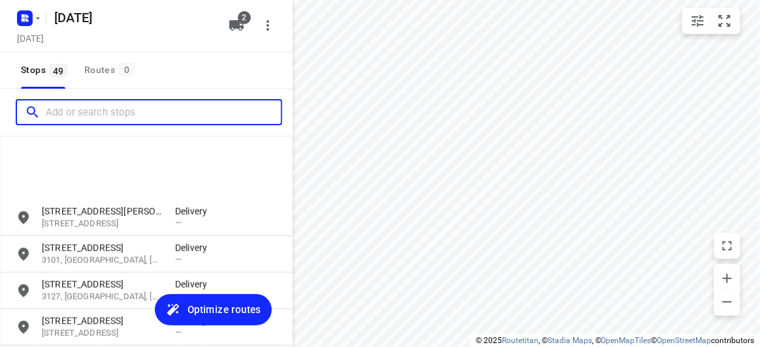
scroll to position [1665, 0]
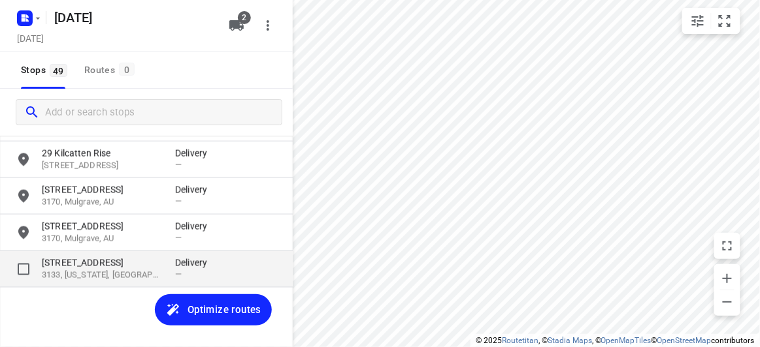
click at [59, 257] on p "[STREET_ADDRESS]" at bounding box center [102, 263] width 120 height 13
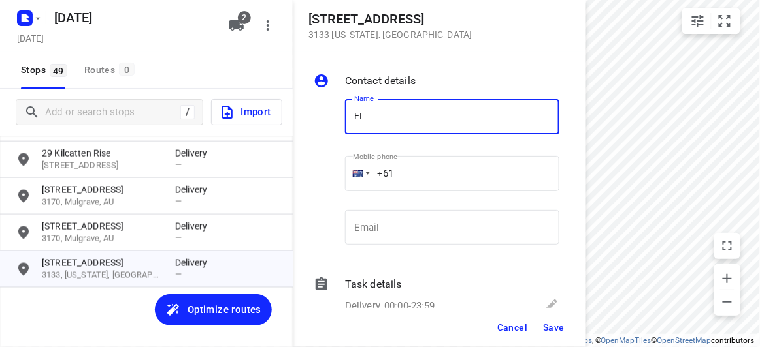
type input "[PERSON_NAME]"
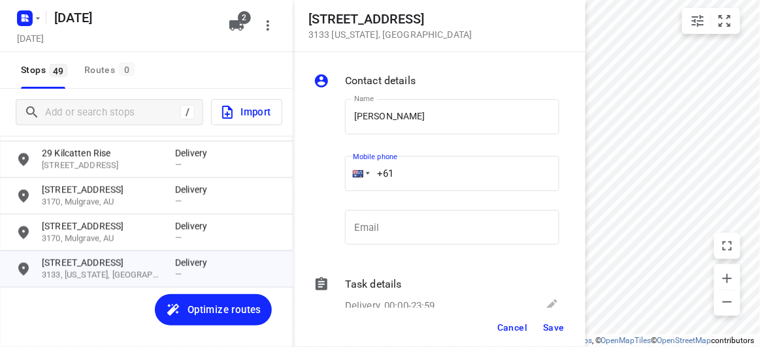
click at [370, 164] on input "+61" at bounding box center [452, 173] width 214 height 35
paste input "411668858"
type input "[PHONE_NUMBER]"
click at [541, 323] on button "Save" at bounding box center [553, 328] width 32 height 24
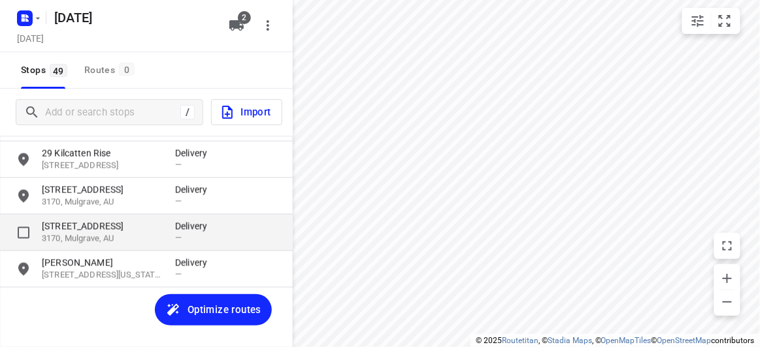
click at [203, 231] on p "Delivery" at bounding box center [194, 226] width 39 height 13
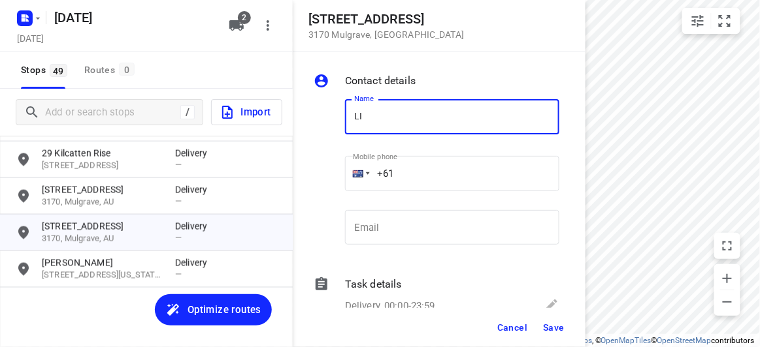
type input "[PERSON_NAME] [PERSON_NAME]"
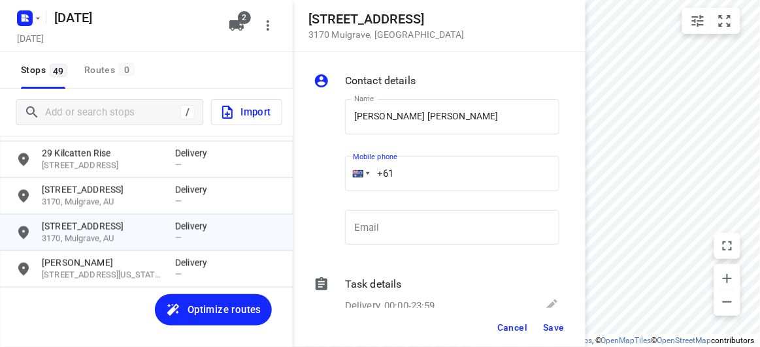
click at [422, 191] on input "+61" at bounding box center [452, 173] width 214 height 35
paste input "403367279"
type input "[PHONE_NUMBER]"
click at [554, 332] on span "Save" at bounding box center [554, 328] width 22 height 10
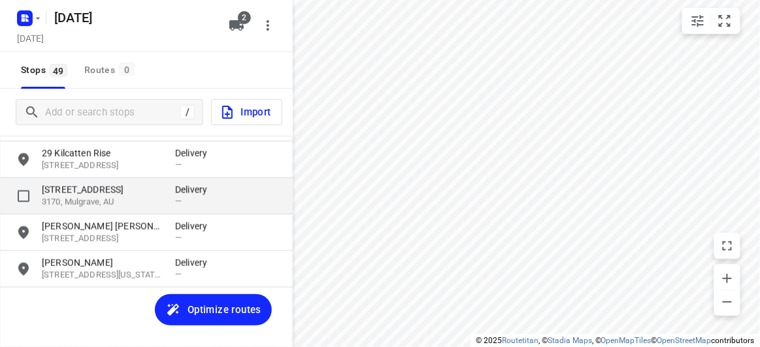
click at [98, 185] on p "[STREET_ADDRESS]" at bounding box center [102, 190] width 120 height 13
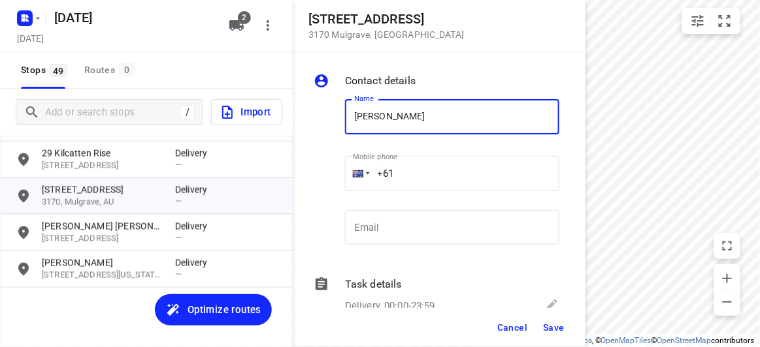
type input "[PERSON_NAME]"
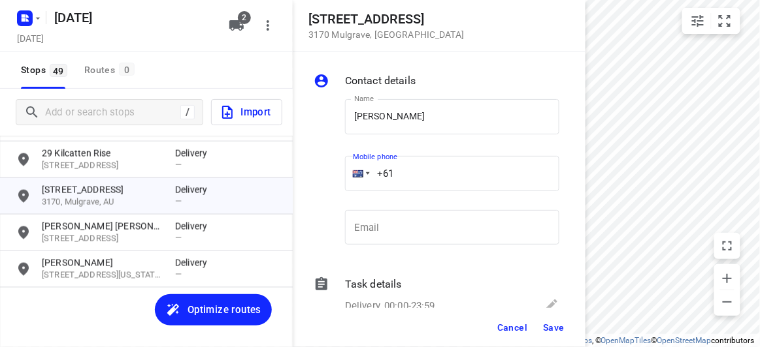
click at [415, 181] on input "+61" at bounding box center [452, 173] width 214 height 35
paste input "422264797"
type input "[PHONE_NUMBER]"
click at [552, 325] on span "Save" at bounding box center [554, 328] width 22 height 10
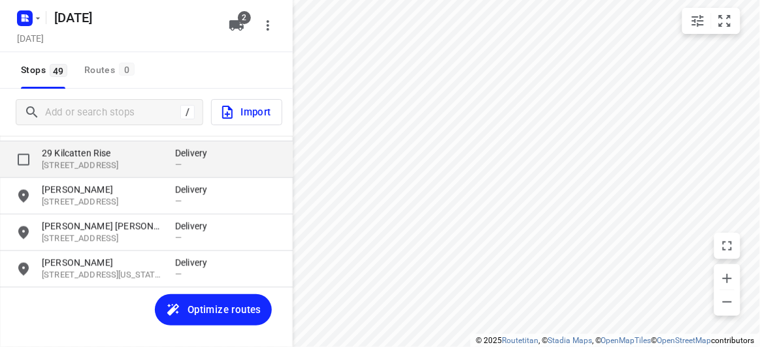
click at [120, 165] on p "[STREET_ADDRESS]" at bounding box center [102, 166] width 120 height 12
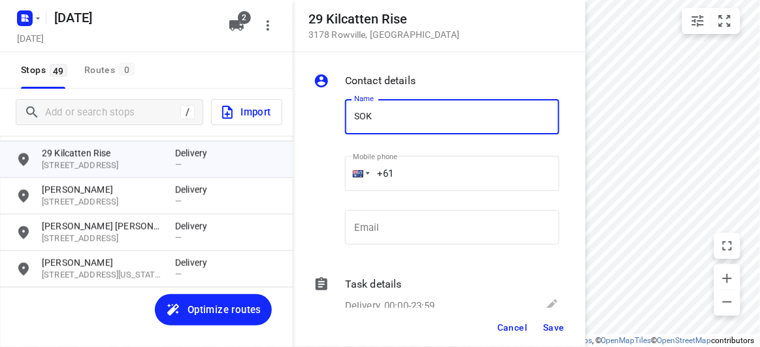
type input "[PERSON_NAME]"
click at [417, 176] on input "+61" at bounding box center [452, 173] width 214 height 35
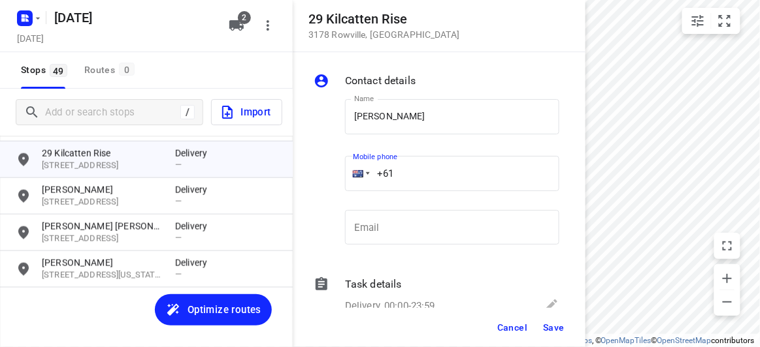
paste input "466316336"
type input "[PHONE_NUMBER]"
click at [551, 321] on button "Save" at bounding box center [553, 328] width 32 height 24
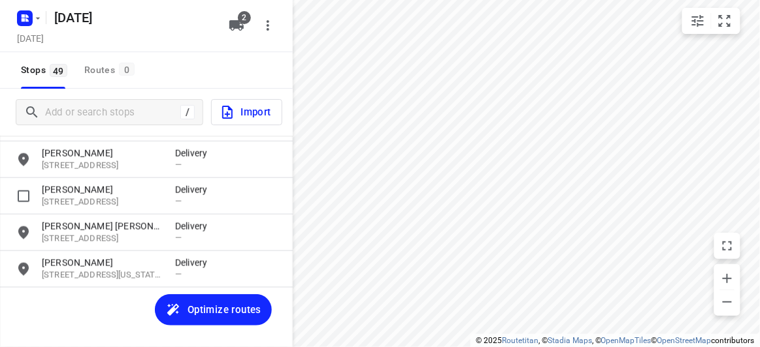
scroll to position [1488, 0]
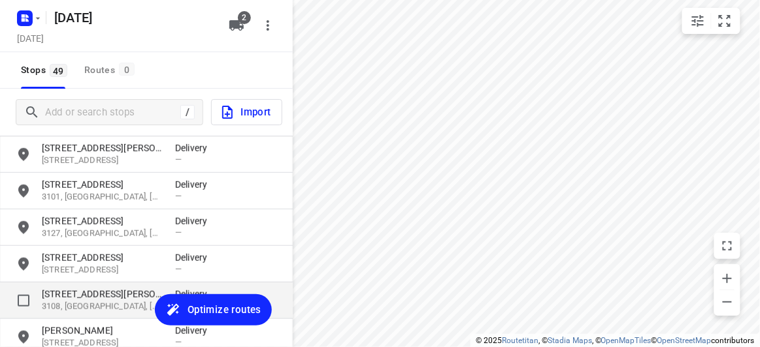
click at [79, 303] on p "3108, [GEOGRAPHIC_DATA], [GEOGRAPHIC_DATA]" at bounding box center [102, 307] width 120 height 12
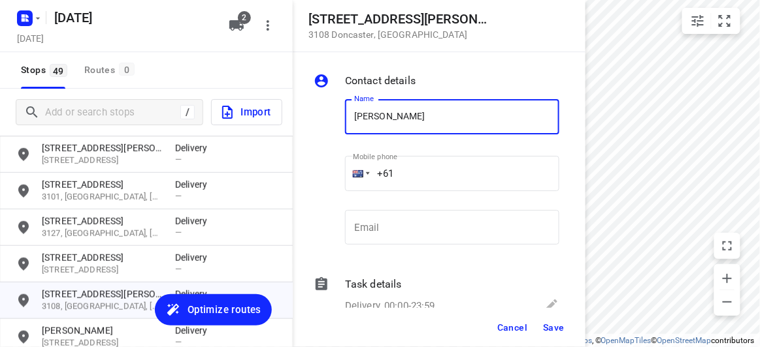
type input "[PERSON_NAME] 3/4"
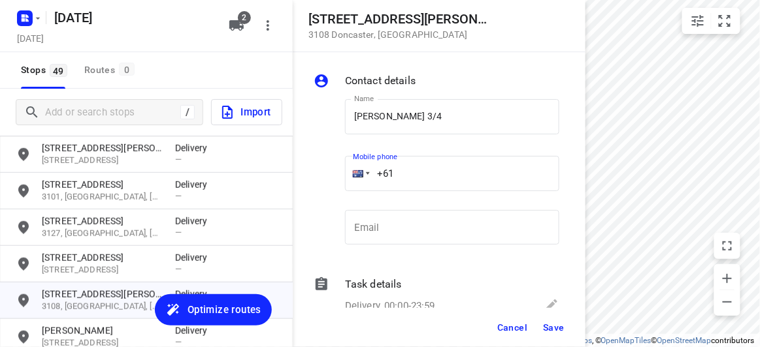
drag, startPoint x: 443, startPoint y: 191, endPoint x: 430, endPoint y: 176, distance: 19.9
click at [430, 176] on input "+61" at bounding box center [452, 173] width 214 height 35
paste input "61437493631"
drag, startPoint x: 391, startPoint y: 181, endPoint x: 381, endPoint y: 184, distance: 9.7
click at [381, 184] on input "[PHONE_NUMBER]" at bounding box center [452, 173] width 214 height 35
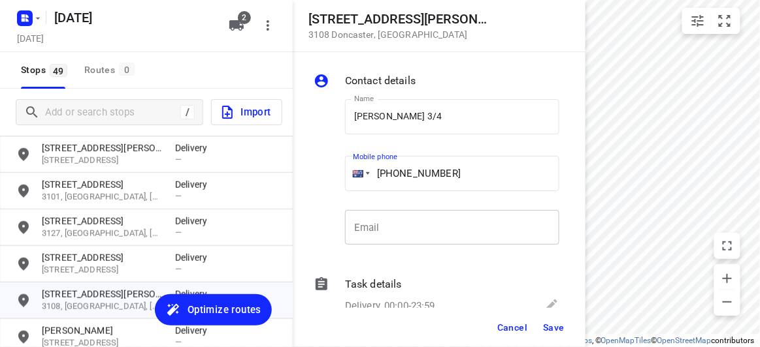
paste input "tel"
drag, startPoint x: 492, startPoint y: 195, endPoint x: 354, endPoint y: 184, distance: 138.2
click at [347, 187] on div "Mobile phone [PHONE_NUMBER] ​" at bounding box center [452, 176] width 214 height 52
drag, startPoint x: 478, startPoint y: 180, endPoint x: 323, endPoint y: 180, distance: 154.8
click at [323, 180] on div "Name [PERSON_NAME] 3/4 Name Mobile phone [PHONE_NUMBER] ​ Email Email" at bounding box center [436, 175] width 251 height 172
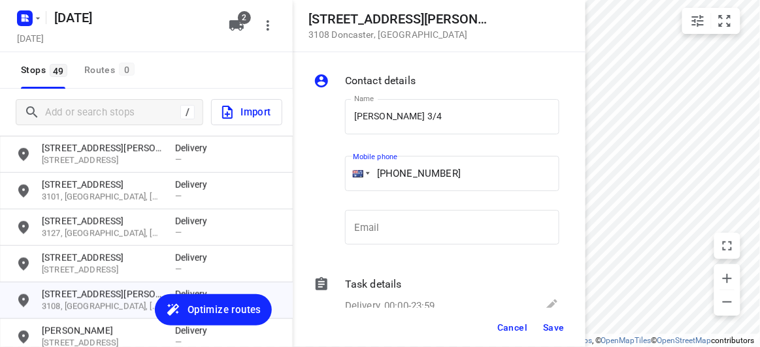
paste input "tel"
type input "[PHONE_NUMBER]"
click at [544, 323] on span "Save" at bounding box center [554, 328] width 22 height 10
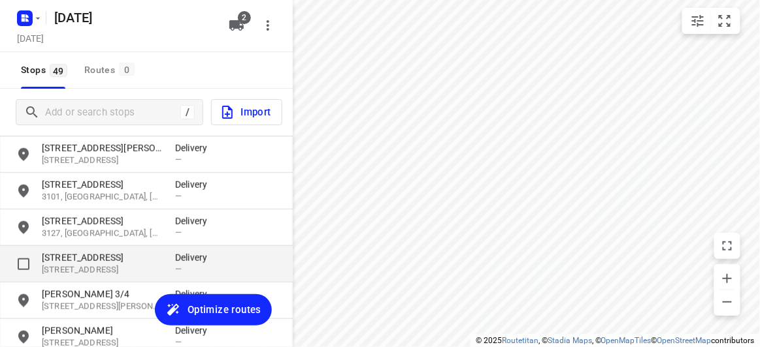
click at [114, 254] on p "[STREET_ADDRESS]" at bounding box center [102, 257] width 120 height 13
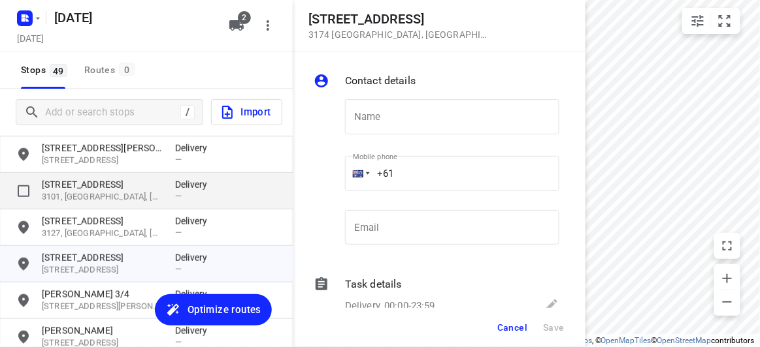
click at [85, 197] on p "3101, [GEOGRAPHIC_DATA], [GEOGRAPHIC_DATA]" at bounding box center [102, 197] width 120 height 12
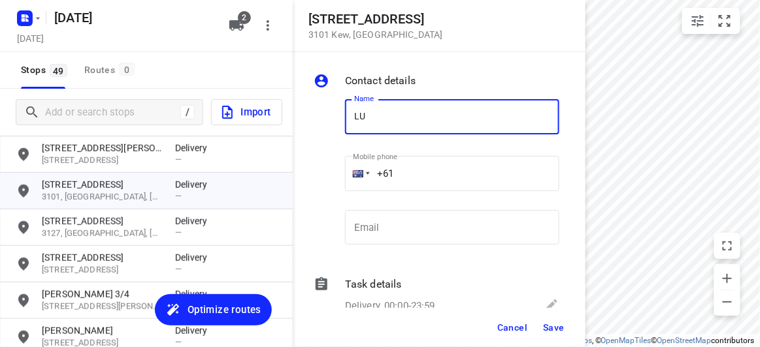
type input "[PERSON_NAME]"
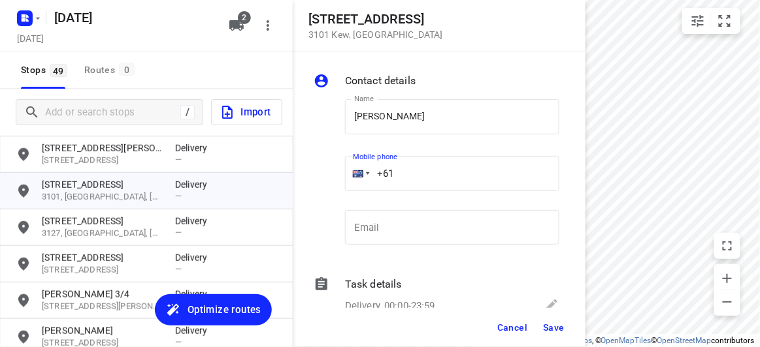
drag, startPoint x: 408, startPoint y: 177, endPoint x: 372, endPoint y: 177, distance: 36.6
click at [372, 177] on input "+61" at bounding box center [452, 173] width 214 height 35
paste input "403300838"
type input "[PHONE_NUMBER]"
click at [557, 330] on span "Save" at bounding box center [554, 328] width 22 height 10
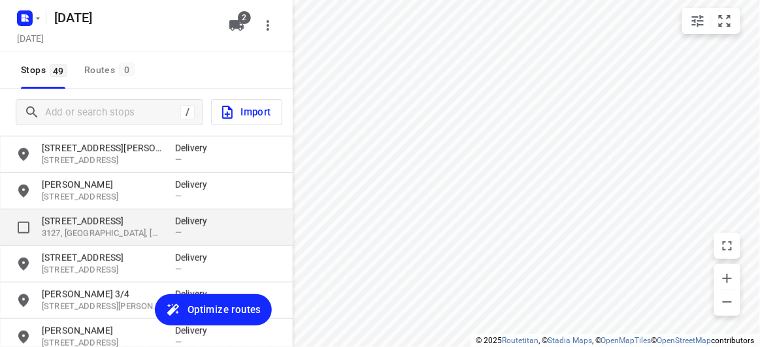
click at [80, 235] on p "3127, [GEOGRAPHIC_DATA], [GEOGRAPHIC_DATA]" at bounding box center [102, 234] width 120 height 12
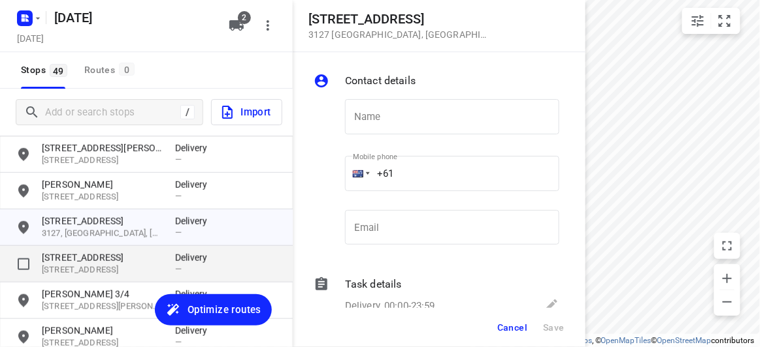
click at [85, 259] on p "[STREET_ADDRESS]" at bounding box center [102, 257] width 120 height 13
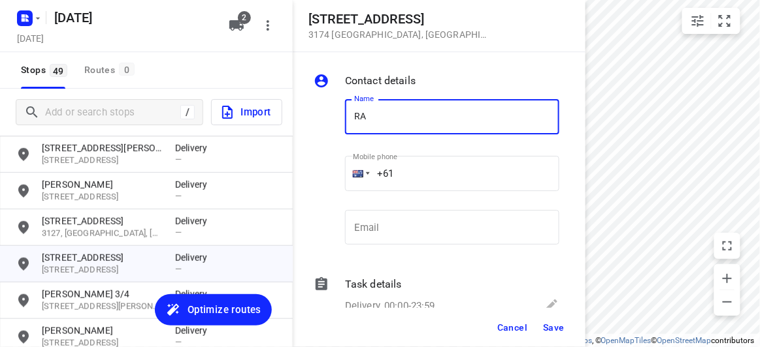
type input "[PERSON_NAME]"
click at [430, 180] on input "+61" at bounding box center [452, 173] width 214 height 35
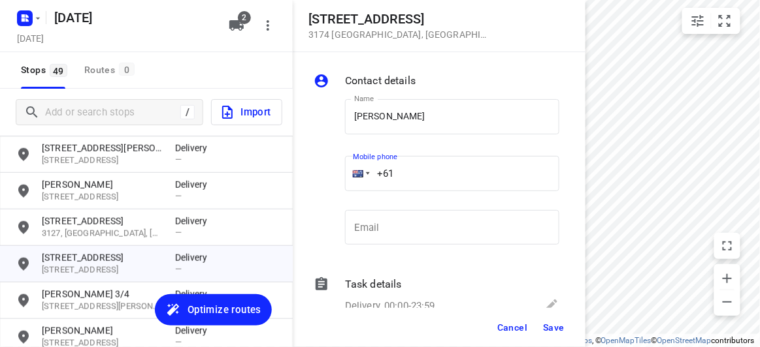
paste input "81741349"
click at [411, 177] on input "[PHONE_NUMBER]" at bounding box center [452, 173] width 214 height 35
click at [397, 175] on input "[PHONE_NUMBER]" at bounding box center [452, 173] width 214 height 35
type input "[PHONE_NUMBER]"
click at [552, 329] on span "Save" at bounding box center [554, 328] width 22 height 10
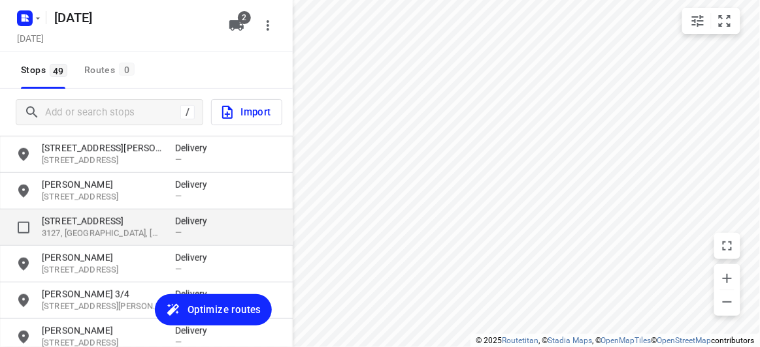
click at [72, 221] on p "[STREET_ADDRESS]" at bounding box center [102, 221] width 120 height 13
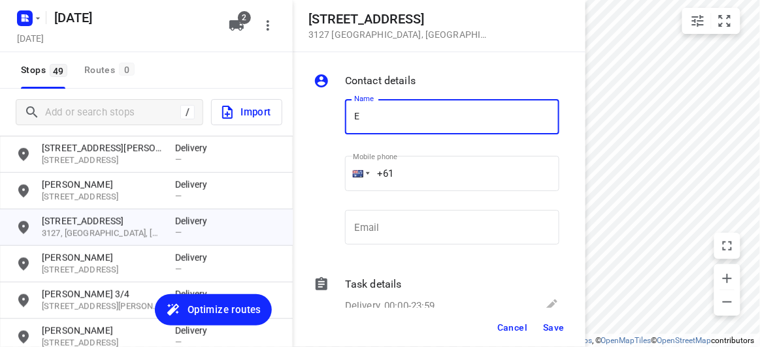
type input "E [PERSON_NAME]"
click at [424, 175] on input "+61" at bounding box center [452, 173] width 214 height 35
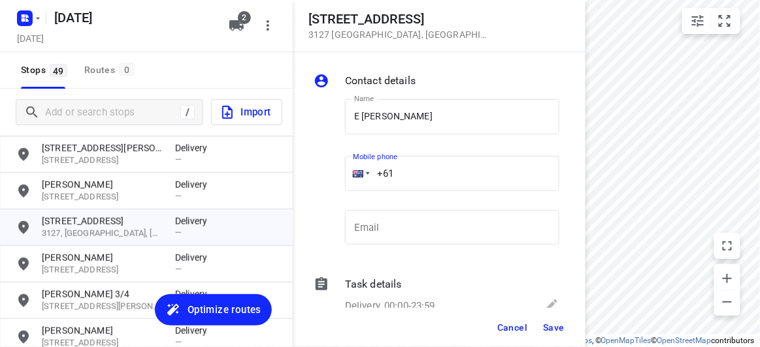
paste input "61403061822"
drag, startPoint x: 468, startPoint y: 169, endPoint x: 361, endPoint y: 172, distance: 106.5
click at [361, 172] on div "[PHONE_NUMBER]" at bounding box center [452, 173] width 214 height 35
paste input "tel"
type input "[PHONE_NUMBER]"
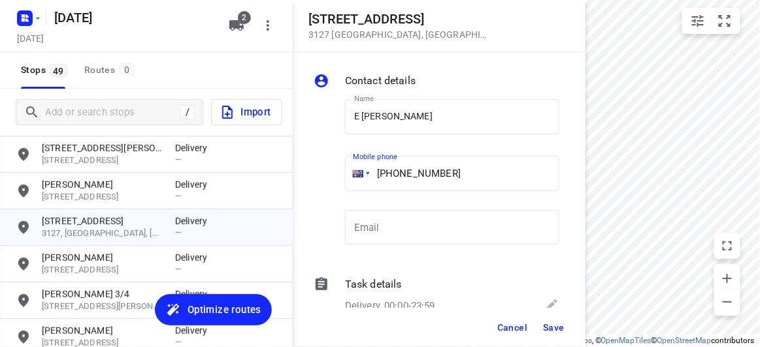
click at [552, 332] on span "Save" at bounding box center [554, 328] width 22 height 10
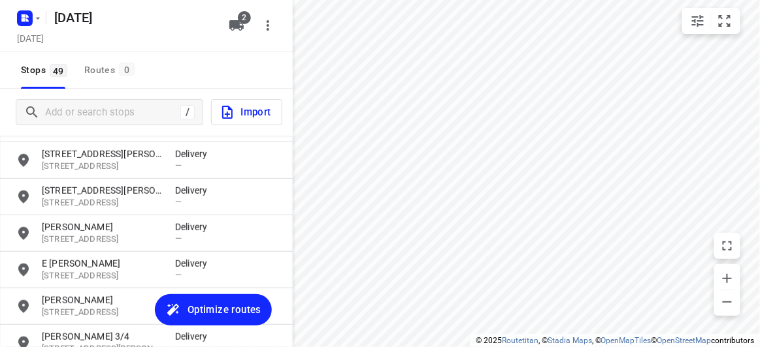
scroll to position [1428, 0]
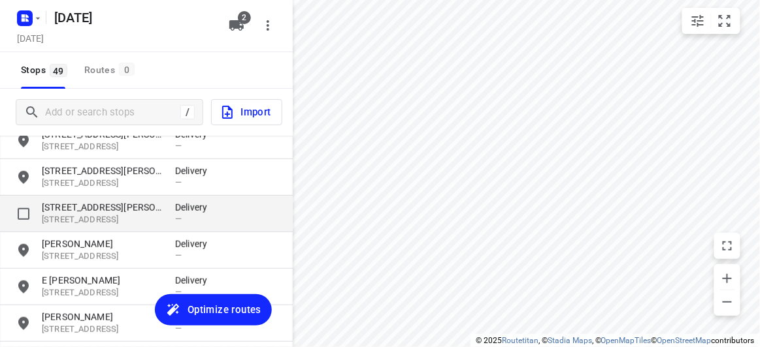
click at [63, 213] on p "[STREET_ADDRESS][PERSON_NAME]" at bounding box center [102, 207] width 120 height 13
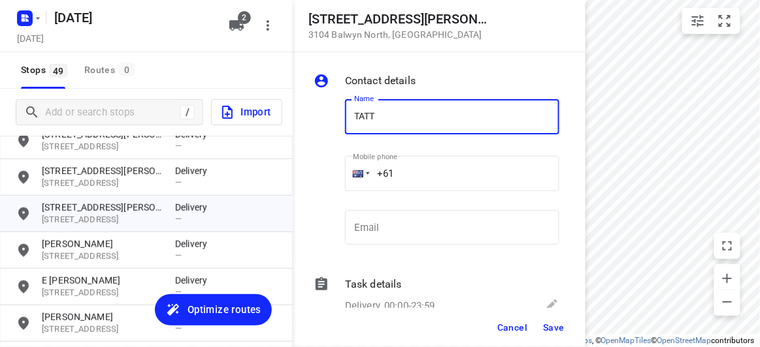
type input "TATT [PERSON_NAME]"
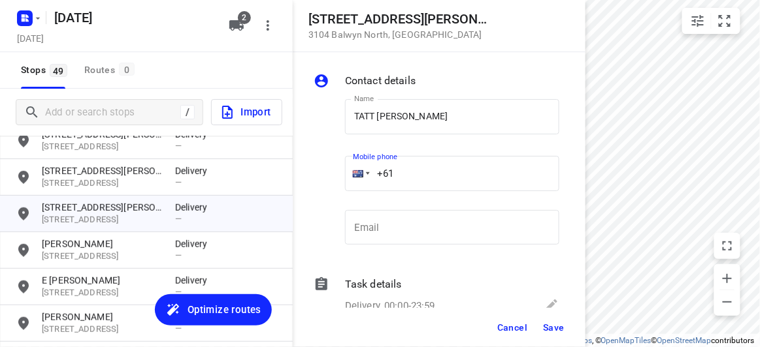
drag, startPoint x: 411, startPoint y: 174, endPoint x: 316, endPoint y: 174, distance: 95.3
click at [316, 174] on div "Name TATT [PERSON_NAME] SAW Name Mobile phone +61 ​ Email Email" at bounding box center [436, 175] width 251 height 172
paste input "401262845"
type input "[PHONE_NUMBER]"
click at [558, 336] on button "Save" at bounding box center [553, 328] width 32 height 24
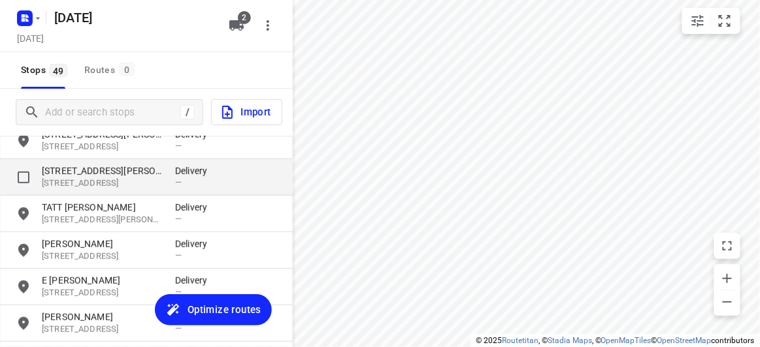
click at [93, 176] on p "[STREET_ADDRESS][PERSON_NAME]" at bounding box center [102, 171] width 120 height 13
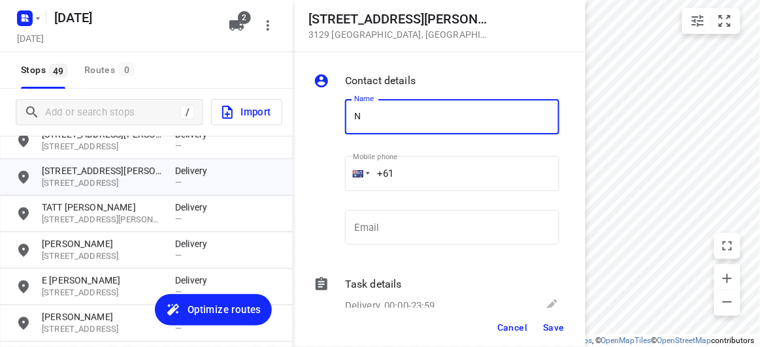
drag, startPoint x: 375, startPoint y: 133, endPoint x: 355, endPoint y: 120, distance: 24.1
click at [374, 132] on input "N" at bounding box center [452, 116] width 214 height 35
click at [355, 120] on input "N" at bounding box center [452, 116] width 214 height 35
drag, startPoint x: 387, startPoint y: 126, endPoint x: 387, endPoint y: 135, distance: 8.5
click at [387, 126] on input "SN" at bounding box center [452, 116] width 214 height 35
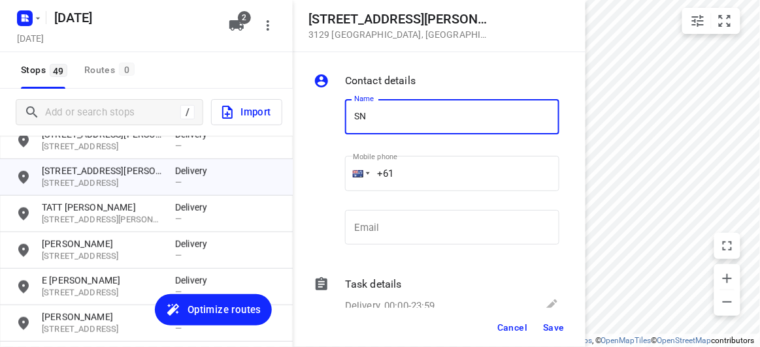
drag, startPoint x: 399, startPoint y: 110, endPoint x: 346, endPoint y: 120, distance: 53.8
click at [346, 120] on input "SN" at bounding box center [452, 116] width 214 height 35
type input "[PERSON_NAME]"
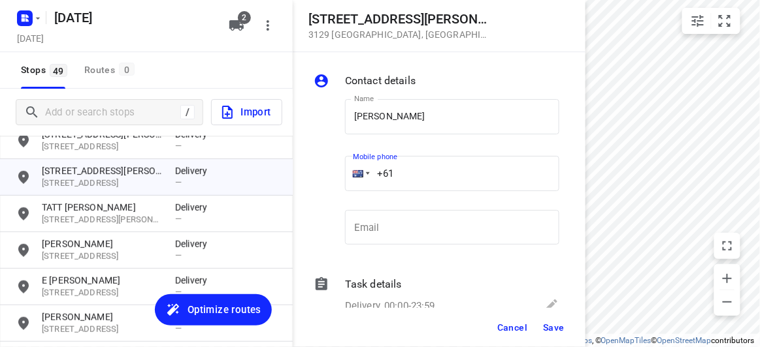
drag, startPoint x: 407, startPoint y: 176, endPoint x: 337, endPoint y: 176, distance: 69.9
click at [338, 176] on div "Name [PERSON_NAME] Name Mobile phone +61 ​ Email Email" at bounding box center [436, 175] width 251 height 172
paste input "433016221"
type input "[PHONE_NUMBER]"
click at [548, 329] on span "Save" at bounding box center [554, 328] width 22 height 10
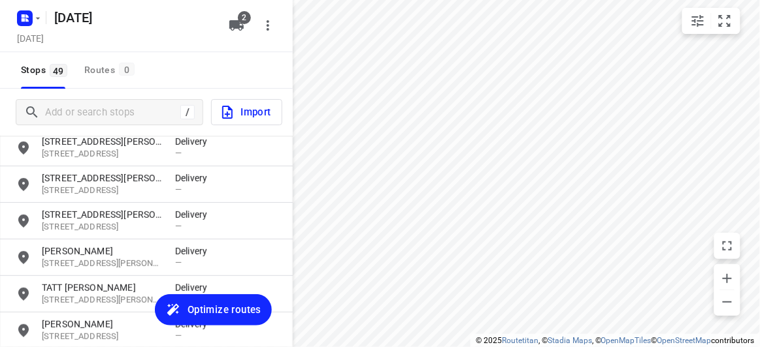
scroll to position [1309, 0]
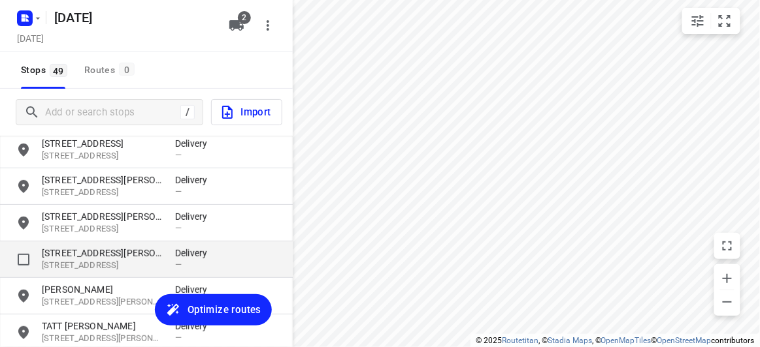
click at [79, 251] on p "[STREET_ADDRESS][PERSON_NAME]" at bounding box center [102, 253] width 120 height 13
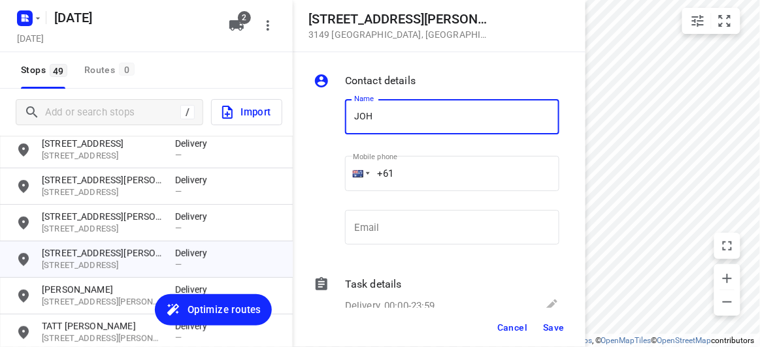
type input "[PERSON_NAME] 1/56"
drag, startPoint x: 412, startPoint y: 170, endPoint x: 365, endPoint y: 171, distance: 47.0
click at [365, 171] on div "+61" at bounding box center [452, 173] width 214 height 35
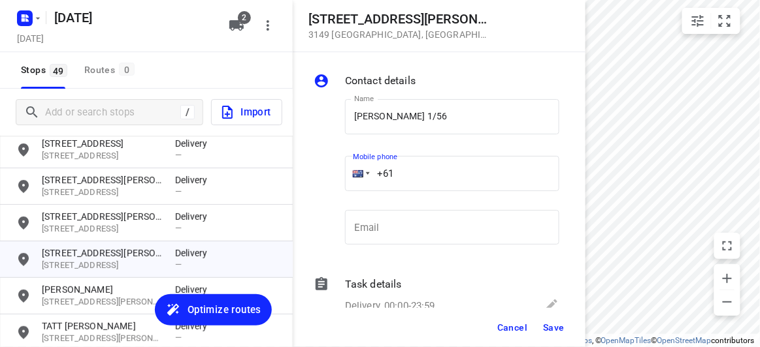
paste input "433708869"
type input "[PHONE_NUMBER]"
click at [547, 325] on span "Save" at bounding box center [554, 328] width 22 height 10
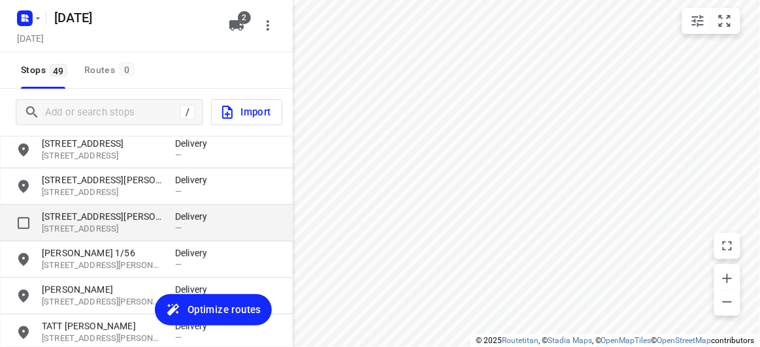
click at [108, 227] on p "[STREET_ADDRESS]" at bounding box center [102, 229] width 120 height 12
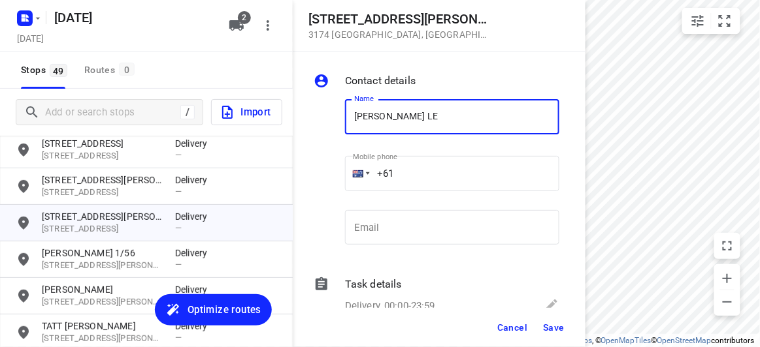
type input "[PERSON_NAME] LE"
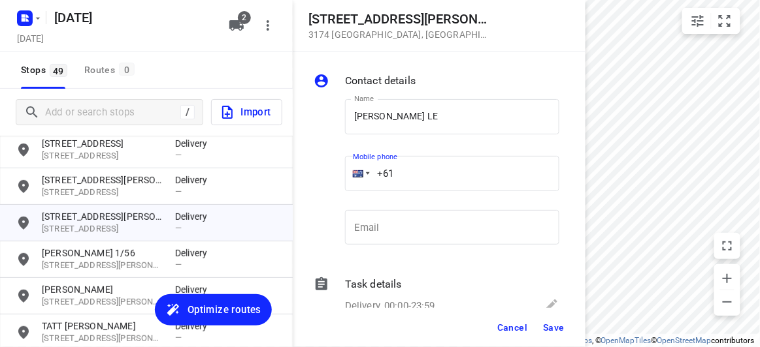
drag, startPoint x: 441, startPoint y: 172, endPoint x: 331, endPoint y: 173, distance: 109.7
click at [331, 173] on div "Name [PERSON_NAME] LE Name Mobile phone +61 ​ Email Email" at bounding box center [436, 175] width 251 height 172
paste input "435171507"
type input "[PHONE_NUMBER]"
click at [541, 328] on button "Save" at bounding box center [553, 328] width 32 height 24
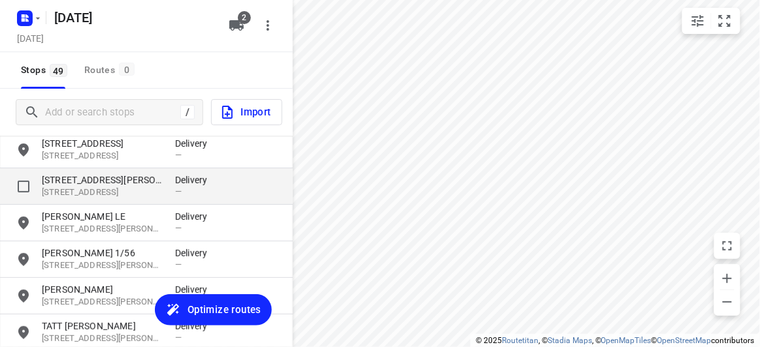
click at [107, 187] on p "[STREET_ADDRESS]" at bounding box center [102, 193] width 120 height 12
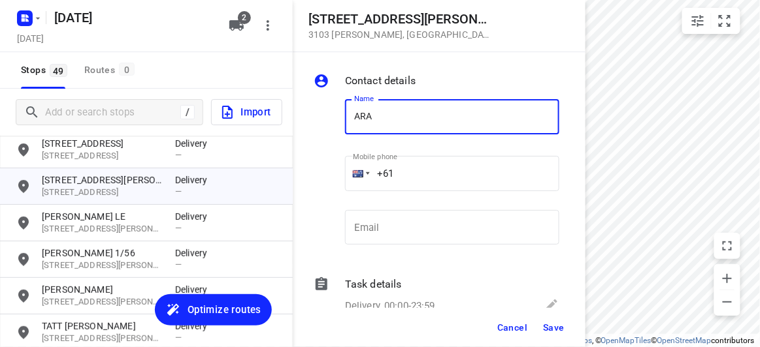
click at [396, 134] on input "ARA" at bounding box center [452, 116] width 214 height 35
click at [349, 110] on input "ARA" at bounding box center [452, 116] width 214 height 35
click at [411, 104] on input "CARA" at bounding box center [452, 116] width 214 height 35
type input "[PERSON_NAME]"
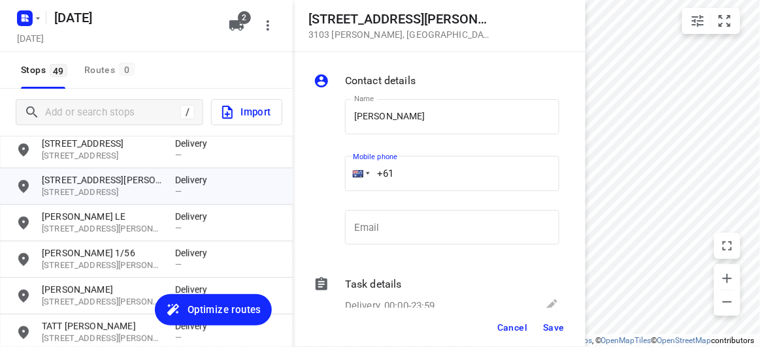
drag, startPoint x: 387, startPoint y: 172, endPoint x: 357, endPoint y: 173, distance: 30.1
click at [357, 173] on div "+61" at bounding box center [452, 173] width 214 height 35
paste input "434189288"
type input "[PHONE_NUMBER]"
click at [554, 324] on span "Save" at bounding box center [554, 328] width 22 height 10
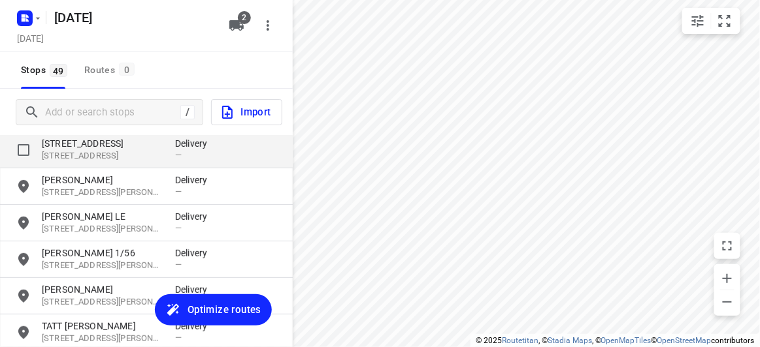
click at [89, 150] on p "[STREET_ADDRESS]" at bounding box center [102, 156] width 120 height 12
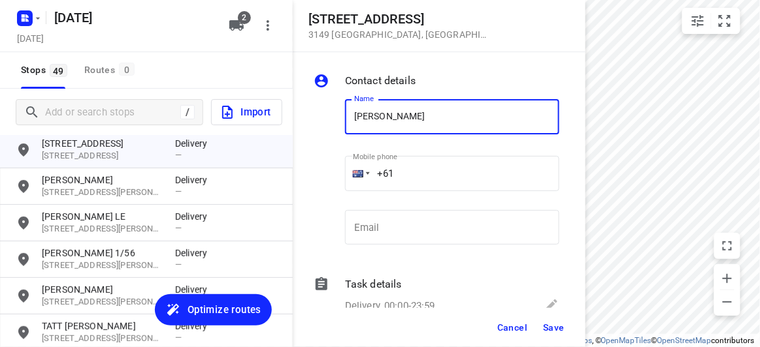
type input "[PERSON_NAME] 3/436"
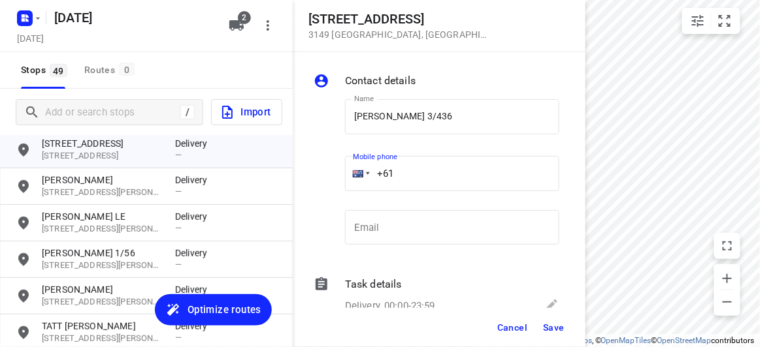
drag, startPoint x: 395, startPoint y: 174, endPoint x: 355, endPoint y: 173, distance: 39.8
click at [357, 174] on div "+61" at bounding box center [452, 173] width 214 height 35
paste input "468493238"
type input "[PHONE_NUMBER]"
click at [556, 332] on span "Save" at bounding box center [554, 328] width 22 height 10
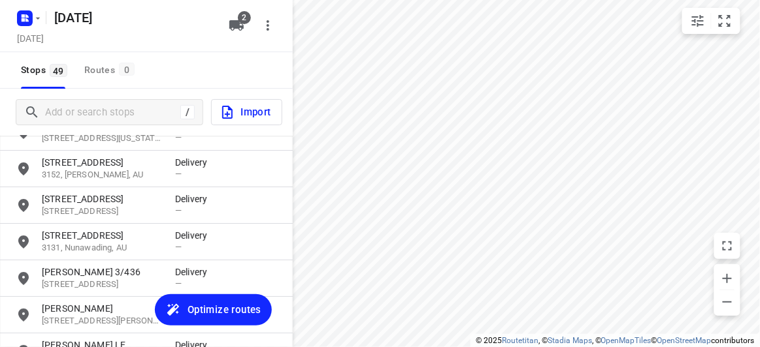
scroll to position [1131, 0]
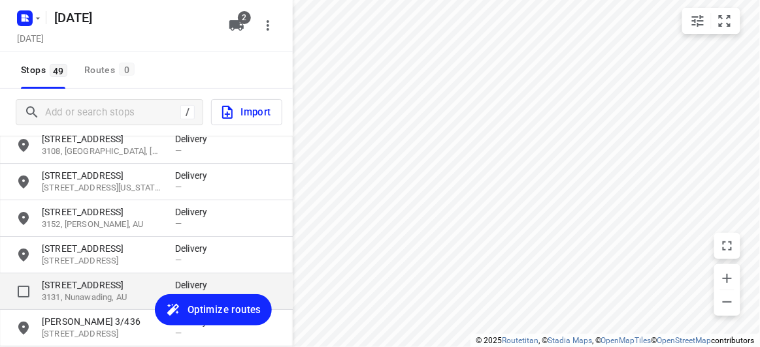
click at [88, 297] on p "3131, Nunawading, AU" at bounding box center [102, 298] width 120 height 12
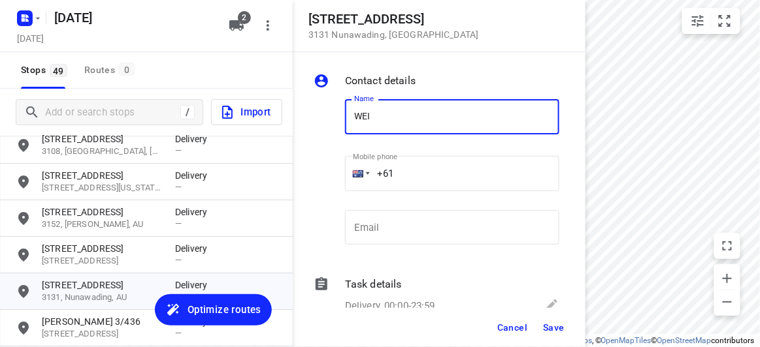
type input "[PERSON_NAME] TOH 2/13"
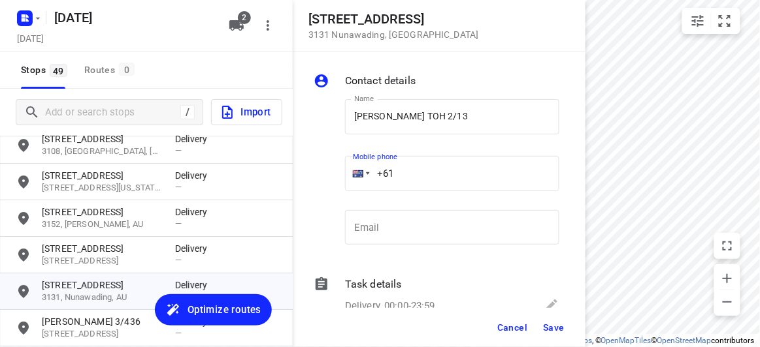
drag, startPoint x: 404, startPoint y: 172, endPoint x: 364, endPoint y: 174, distance: 39.2
click at [364, 174] on div "+61" at bounding box center [452, 173] width 214 height 35
paste input "450502460"
type input "[PHONE_NUMBER]"
click at [549, 324] on span "Save" at bounding box center [554, 328] width 22 height 10
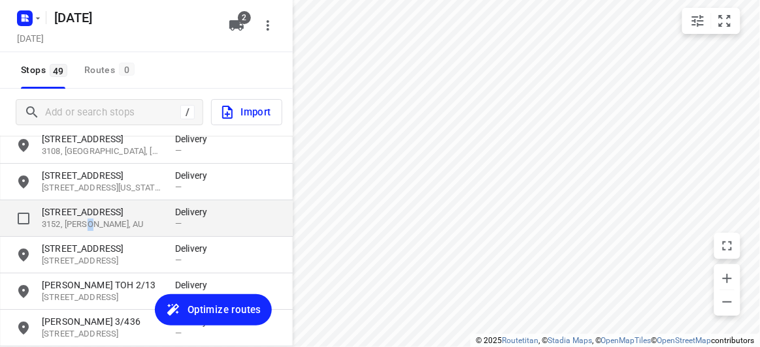
click at [88, 219] on p "3152, [PERSON_NAME], AU" at bounding box center [102, 225] width 120 height 12
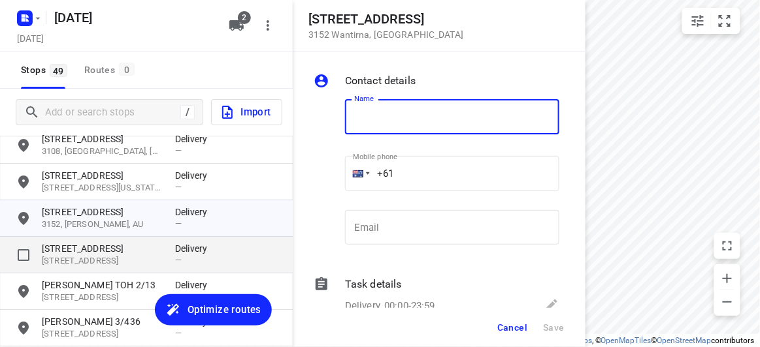
click at [89, 258] on p "[STREET_ADDRESS]" at bounding box center [102, 261] width 120 height 12
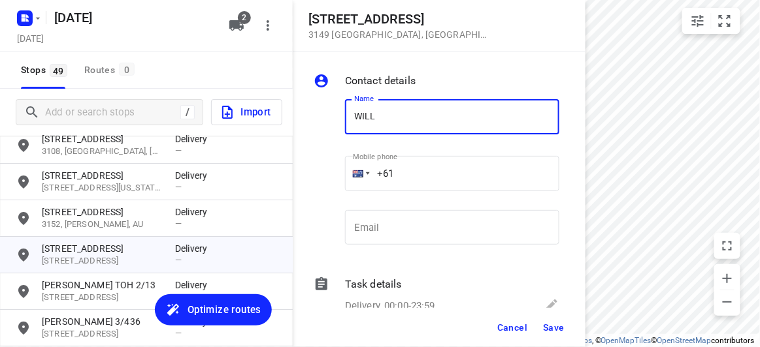
type input "[PERSON_NAME]"
drag, startPoint x: 398, startPoint y: 182, endPoint x: 355, endPoint y: 185, distance: 43.9
click at [355, 185] on div "+61" at bounding box center [452, 173] width 214 height 35
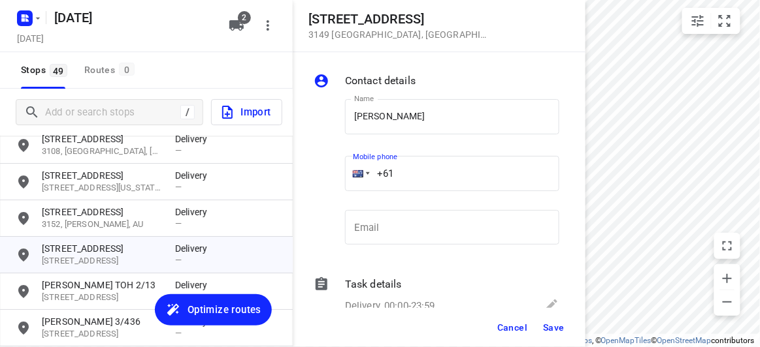
paste input "433038828"
type input "[PHONE_NUMBER]"
click at [564, 323] on button "Save" at bounding box center [553, 328] width 32 height 24
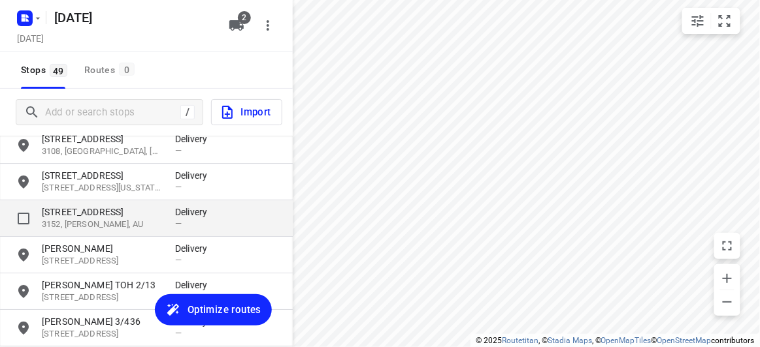
click at [61, 200] on div "[STREET_ADDRESS] Delivery —" at bounding box center [146, 218] width 293 height 37
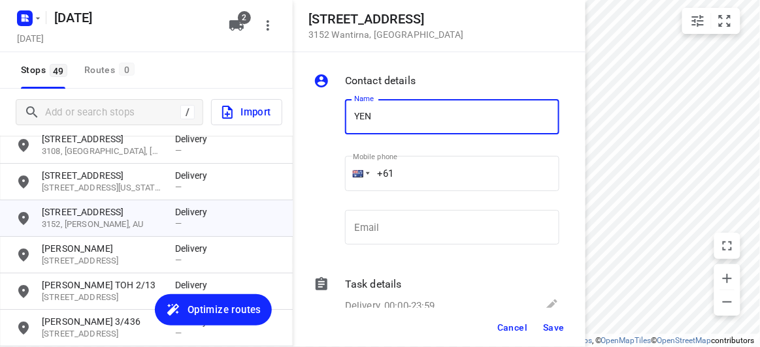
type input "[PERSON_NAME]"
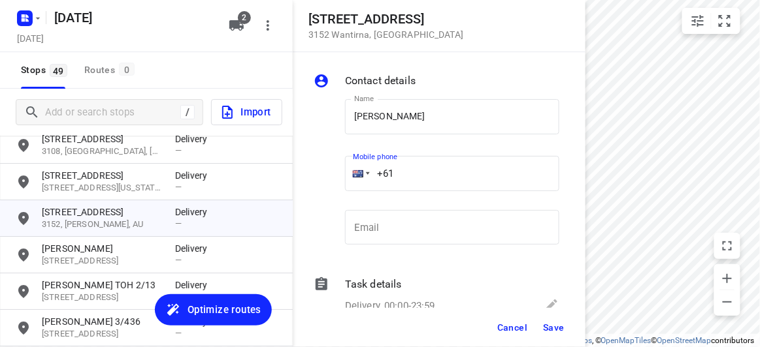
drag, startPoint x: 397, startPoint y: 180, endPoint x: 358, endPoint y: 183, distance: 39.3
click at [358, 182] on div "+61" at bounding box center [452, 173] width 214 height 35
paste input "450705388"
type input "[PHONE_NUMBER]"
click at [546, 322] on button "Save" at bounding box center [553, 328] width 32 height 24
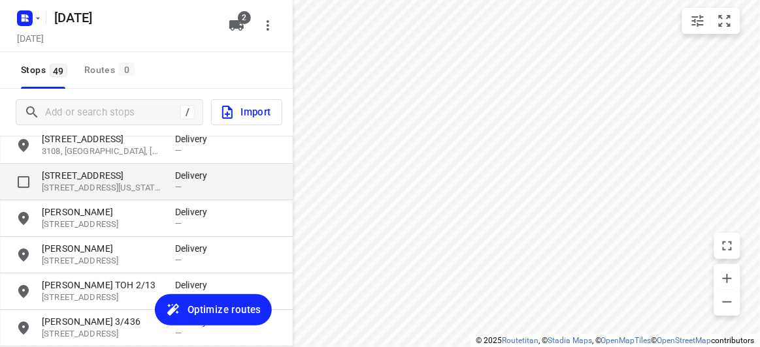
click at [100, 172] on p "[STREET_ADDRESS]" at bounding box center [102, 175] width 120 height 13
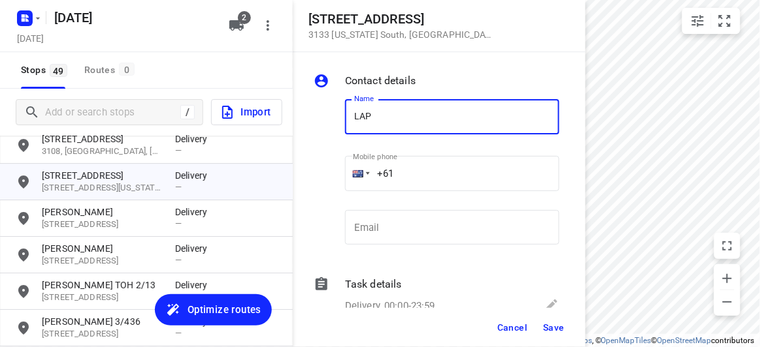
type input "[PERSON_NAME]"
drag, startPoint x: 380, startPoint y: 178, endPoint x: 299, endPoint y: 183, distance: 81.1
click at [299, 184] on div "Contact details Name [PERSON_NAME] Name Mobile phone +61 ​ Email Email Task det…" at bounding box center [439, 180] width 293 height 256
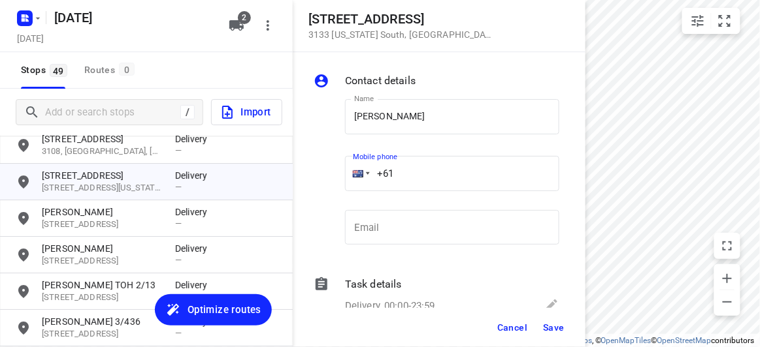
paste input "403541676"
type input "[PHONE_NUMBER]"
click at [548, 330] on span "Save" at bounding box center [554, 328] width 22 height 10
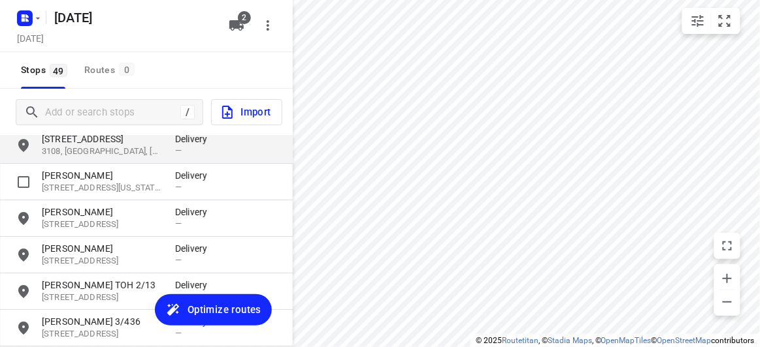
click at [118, 153] on p "3108, [GEOGRAPHIC_DATA], [GEOGRAPHIC_DATA]" at bounding box center [102, 152] width 120 height 12
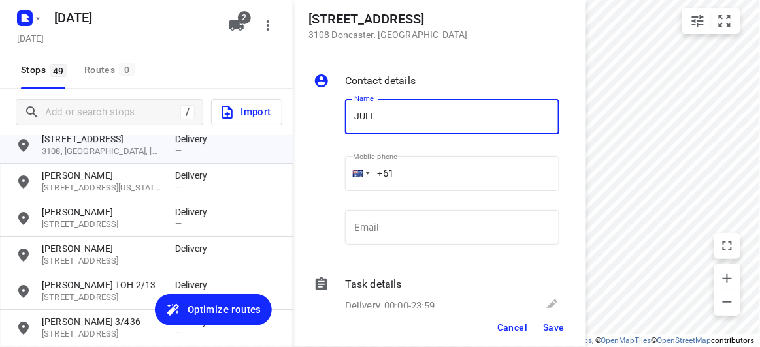
type input "[PERSON_NAME]"
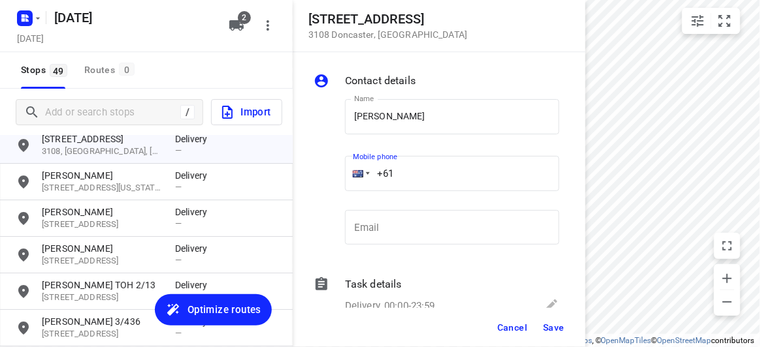
drag, startPoint x: 361, startPoint y: 181, endPoint x: 342, endPoint y: 180, distance: 19.6
click at [342, 181] on div "Mobile phone +61 ​" at bounding box center [452, 178] width 225 height 60
paste input "451074668"
type input "[PHONE_NUMBER]"
click at [543, 323] on button "Save" at bounding box center [553, 328] width 32 height 24
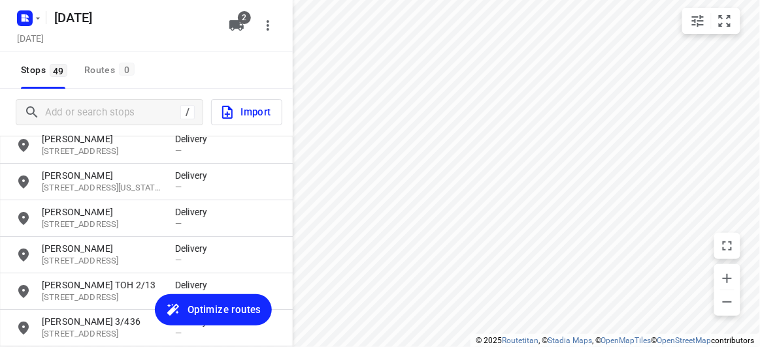
scroll to position [1012, 0]
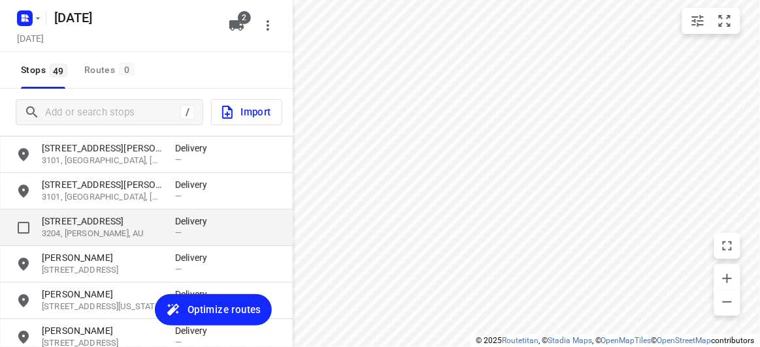
click at [71, 216] on p "[STREET_ADDRESS]" at bounding box center [102, 221] width 120 height 13
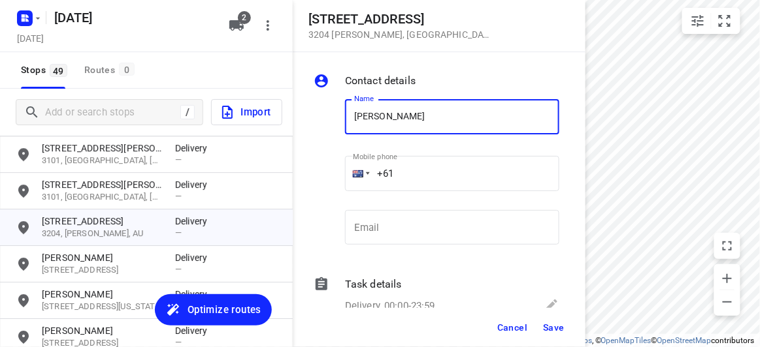
type input "[PERSON_NAME]"
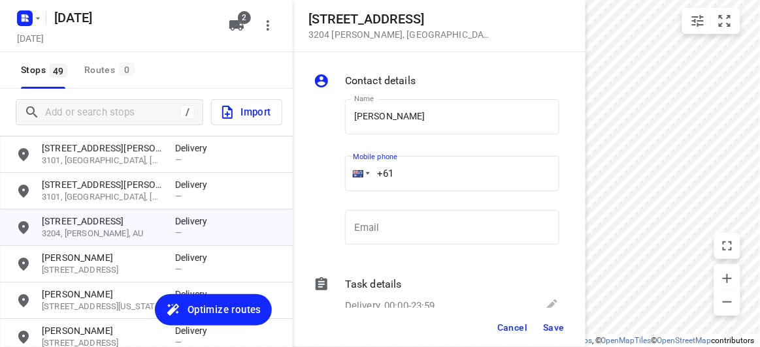
drag, startPoint x: 398, startPoint y: 177, endPoint x: 349, endPoint y: 177, distance: 49.0
click at [349, 177] on div "+61" at bounding box center [452, 173] width 214 height 35
paste input "tel"
paste input "423218427"
type input "[PHONE_NUMBER]"
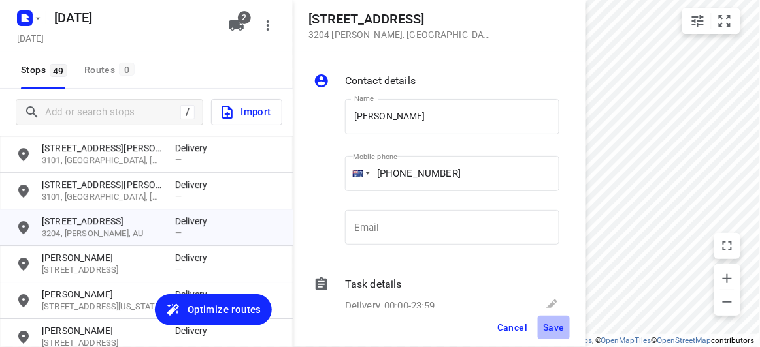
click at [549, 323] on button "Save" at bounding box center [553, 328] width 32 height 24
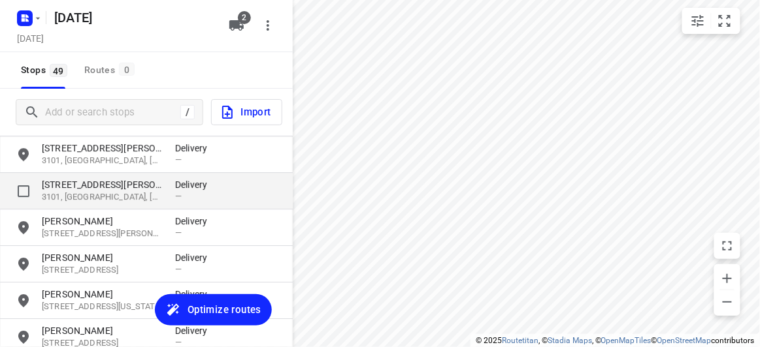
click at [71, 181] on p "[STREET_ADDRESS][PERSON_NAME]" at bounding box center [102, 184] width 120 height 13
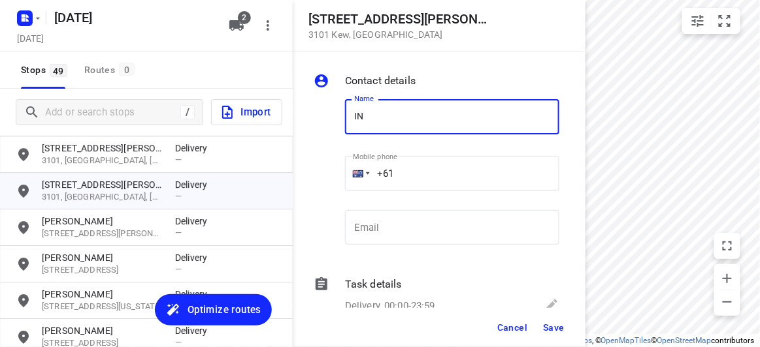
click at [342, 110] on div "Name IN Name" at bounding box center [452, 119] width 225 height 67
click at [352, 116] on input "IN" at bounding box center [452, 116] width 214 height 35
click at [414, 120] on input "XIN" at bounding box center [452, 116] width 214 height 35
type input "XIN"
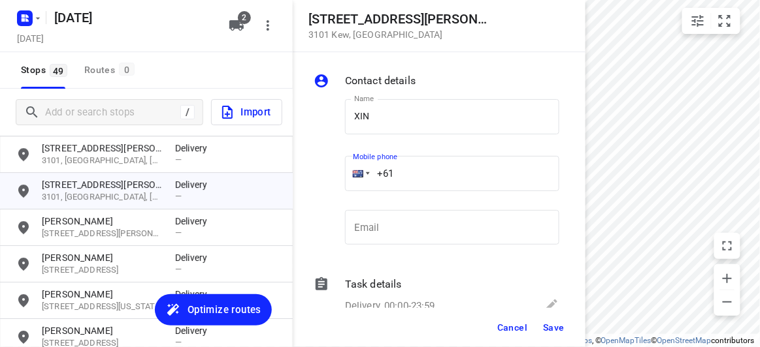
click at [397, 178] on input "+61" at bounding box center [452, 173] width 214 height 35
paste input "433351220"
type input "[PHONE_NUMBER]"
click at [411, 125] on input "XIN" at bounding box center [452, 116] width 214 height 35
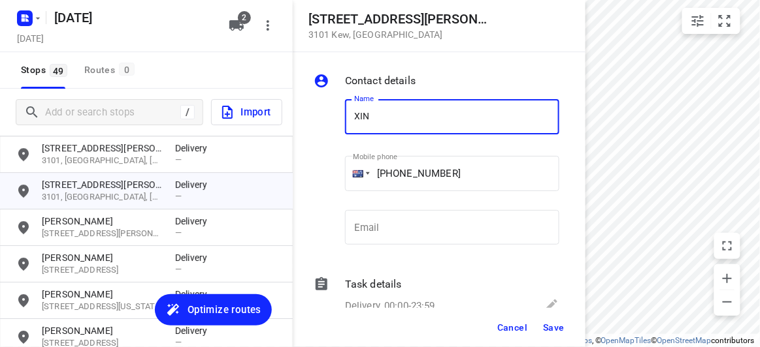
type input "[PERSON_NAME]"
click at [561, 337] on button "Save" at bounding box center [553, 328] width 32 height 24
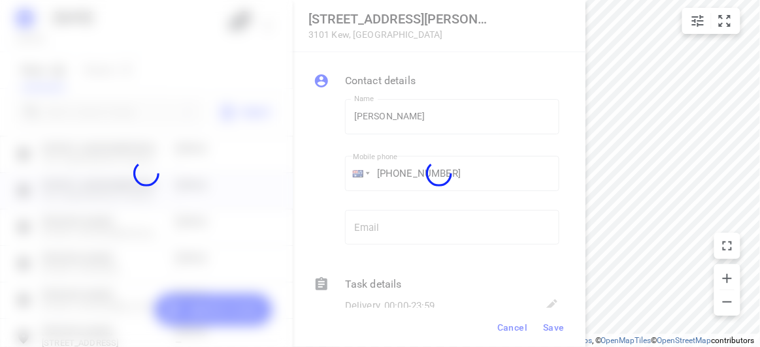
click at [555, 330] on div at bounding box center [439, 173] width 293 height 347
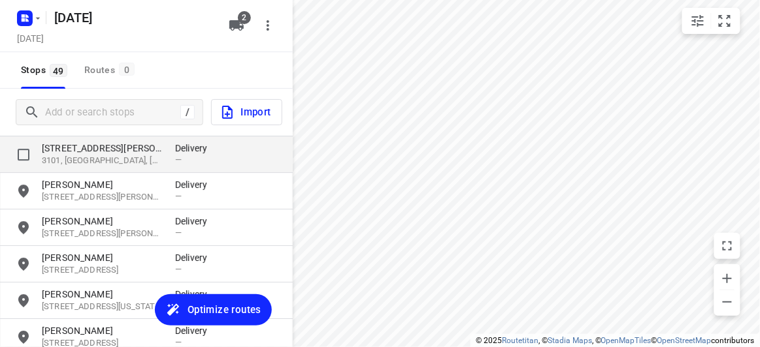
click at [94, 156] on p "3101, [GEOGRAPHIC_DATA], [GEOGRAPHIC_DATA]" at bounding box center [102, 161] width 120 height 12
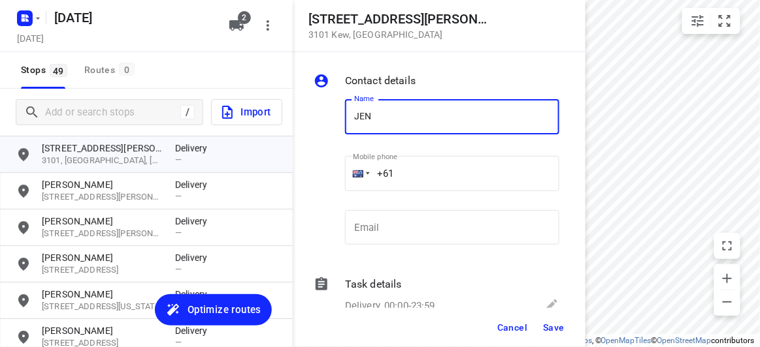
type input "[PERSON_NAME]"
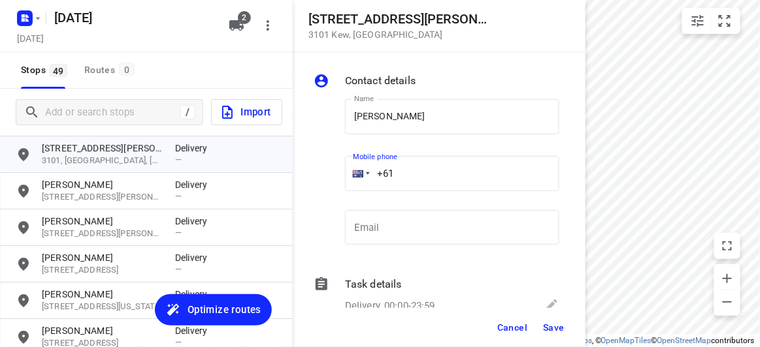
drag, startPoint x: 413, startPoint y: 133, endPoint x: 413, endPoint y: 174, distance: 40.5
click at [413, 174] on input "+61" at bounding box center [452, 173] width 214 height 35
paste input "61403131881"
drag, startPoint x: 477, startPoint y: 153, endPoint x: 471, endPoint y: 174, distance: 21.7
click at [355, 173] on div "Mobile phone [PHONE_NUMBER] ​" at bounding box center [452, 176] width 214 height 52
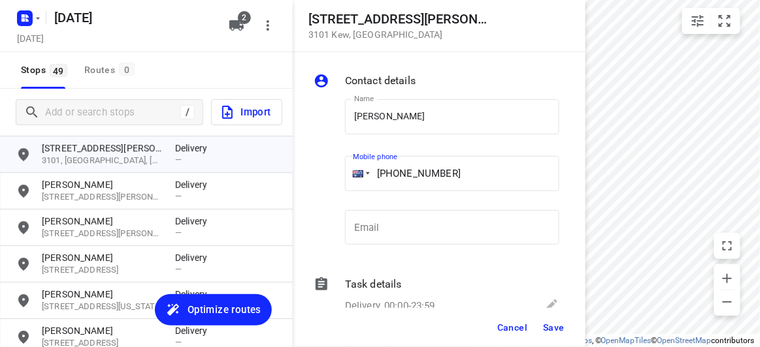
click at [494, 172] on input "[PHONE_NUMBER]" at bounding box center [452, 173] width 214 height 35
drag, startPoint x: 408, startPoint y: 173, endPoint x: 366, endPoint y: 175, distance: 41.8
click at [366, 175] on div "[PHONE_NUMBER]" at bounding box center [452, 173] width 214 height 35
paste input "tel"
type input "[PHONE_NUMBER]"
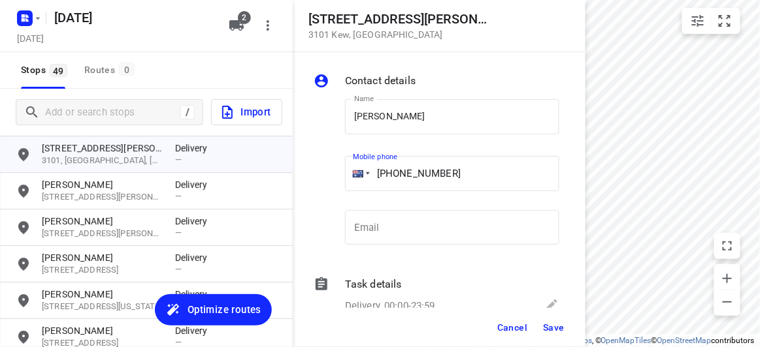
click at [558, 328] on span "Save" at bounding box center [554, 328] width 22 height 10
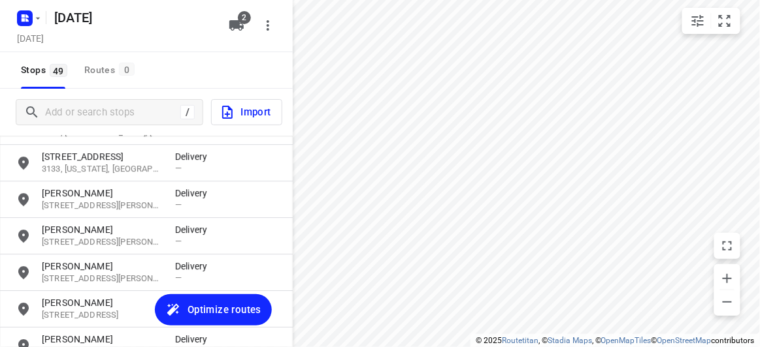
scroll to position [953, 0]
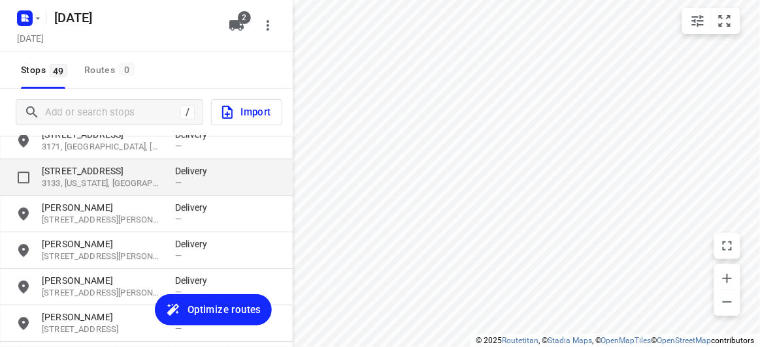
click at [75, 172] on p "[STREET_ADDRESS]" at bounding box center [102, 171] width 120 height 13
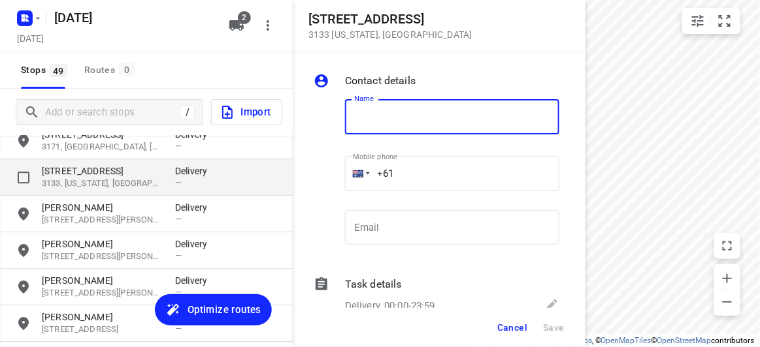
type input "H"
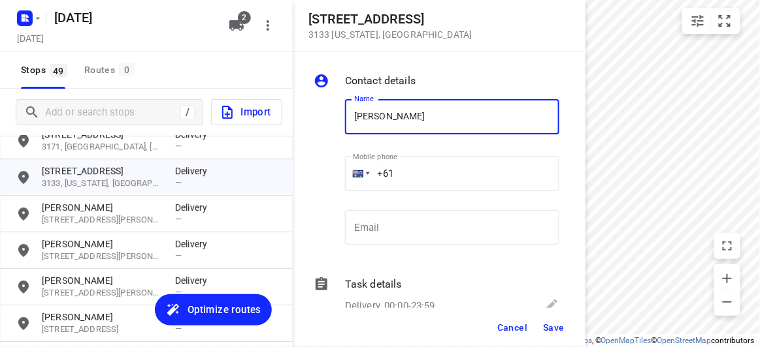
type input "[PERSON_NAME] 1/637"
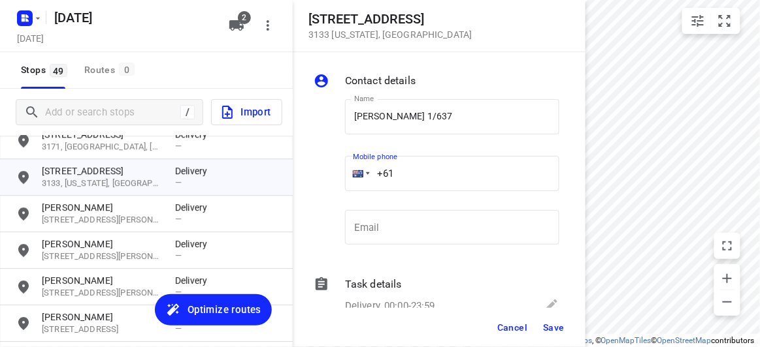
drag, startPoint x: 416, startPoint y: 176, endPoint x: 368, endPoint y: 176, distance: 47.7
click at [369, 176] on div "+61" at bounding box center [452, 173] width 214 height 35
paste input "402574360"
type input "[PHONE_NUMBER]"
click at [550, 330] on span "Save" at bounding box center [554, 328] width 22 height 10
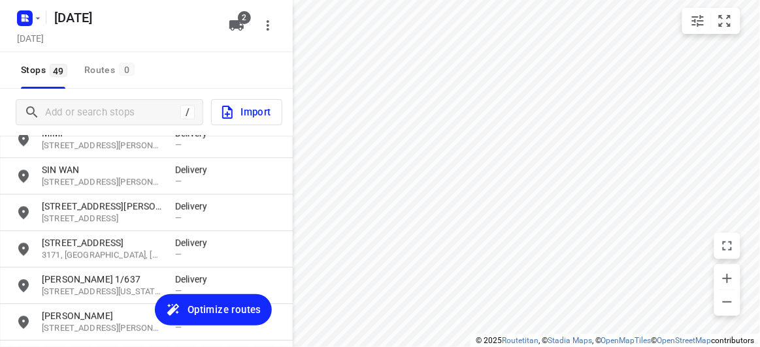
scroll to position [775, 0]
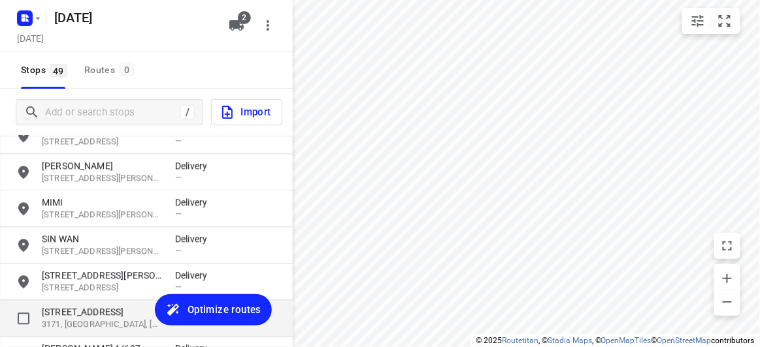
click at [68, 308] on p "[STREET_ADDRESS]" at bounding box center [102, 312] width 120 height 13
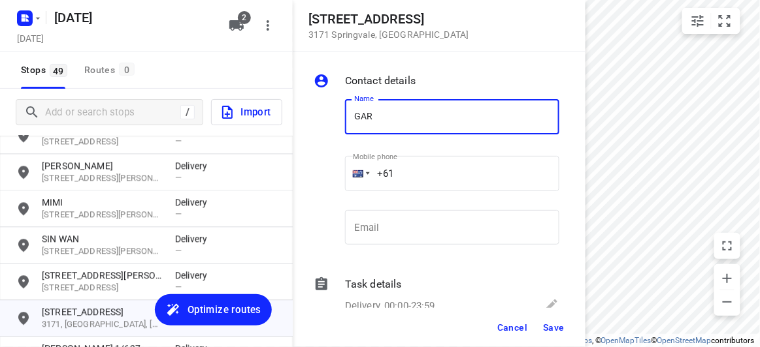
type input "[PERSON_NAME]"
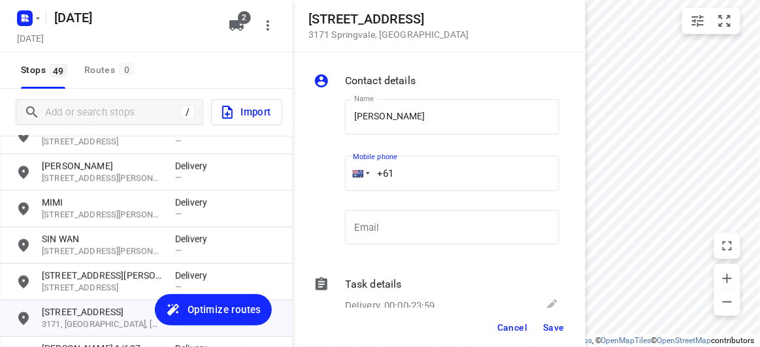
drag, startPoint x: 350, startPoint y: 173, endPoint x: 342, endPoint y: 173, distance: 8.5
click at [342, 173] on div "Mobile phone +61 ​" at bounding box center [452, 178] width 225 height 60
paste input "tel"
paste input "401496694"
type input "[PHONE_NUMBER]"
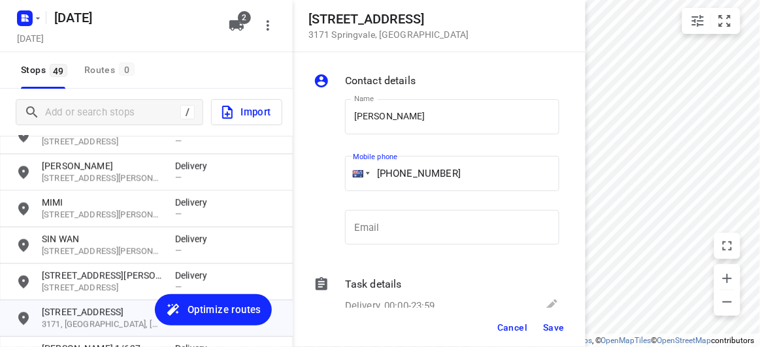
click at [544, 326] on span "Save" at bounding box center [554, 328] width 22 height 10
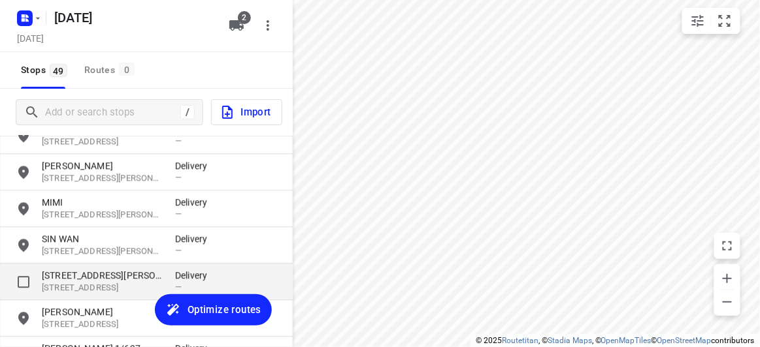
click at [77, 287] on p "[STREET_ADDRESS]" at bounding box center [102, 288] width 120 height 12
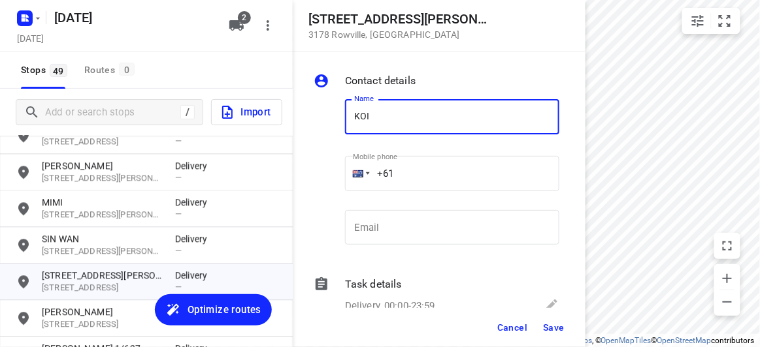
type input "[PERSON_NAME] 4/15"
click at [404, 171] on input "+61" at bounding box center [452, 173] width 214 height 35
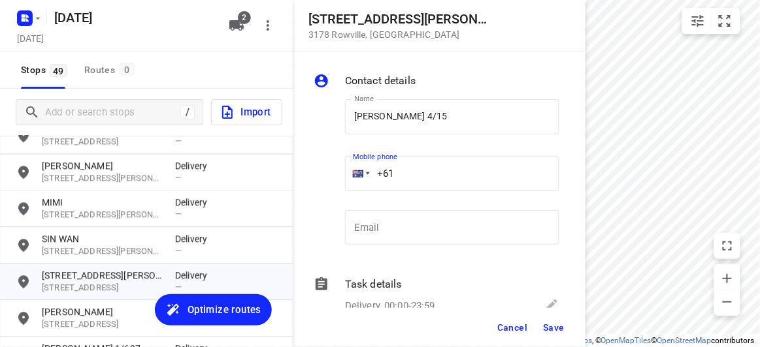
paste input "0449039836"
click at [403, 172] on input "[PHONE_NUMBER]" at bounding box center [452, 173] width 214 height 35
click at [402, 171] on input "[PHONE_NUMBER]" at bounding box center [452, 173] width 214 height 35
click at [404, 176] on input "[PHONE_NUMBER]" at bounding box center [452, 173] width 214 height 35
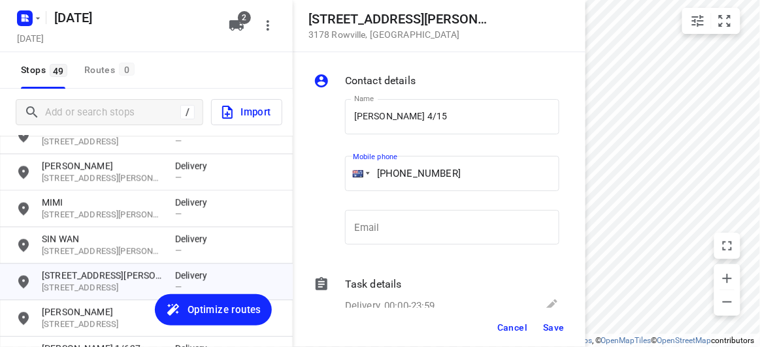
click at [404, 174] on input "[PHONE_NUMBER]" at bounding box center [452, 173] width 214 height 35
type input "[PHONE_NUMBER]"
click at [564, 323] on span "Save" at bounding box center [554, 328] width 22 height 10
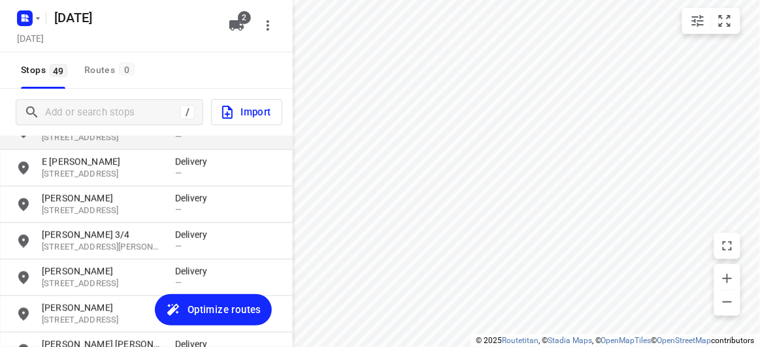
scroll to position [1665, 0]
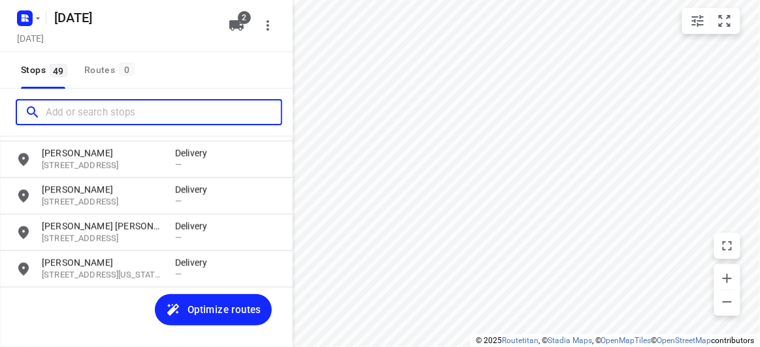
click at [130, 103] on input "Add or search stops" at bounding box center [163, 113] width 235 height 20
paste input "[STREET_ADDRESS]"
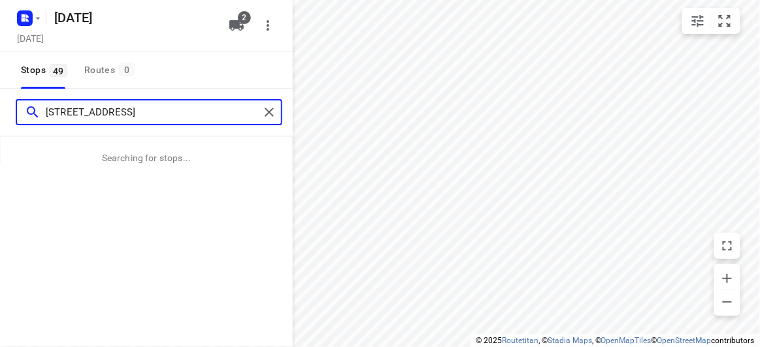
click at [55, 107] on input "[STREET_ADDRESS]" at bounding box center [153, 113] width 214 height 20
click at [49, 106] on input "[STREET_ADDRESS]" at bounding box center [153, 113] width 214 height 20
click at [49, 107] on input "[STREET_ADDRESS]" at bounding box center [153, 113] width 214 height 20
click at [48, 108] on input "[STREET_ADDRESS]" at bounding box center [153, 113] width 214 height 20
click at [47, 108] on input "[STREET_ADDRESS]" at bounding box center [153, 113] width 214 height 20
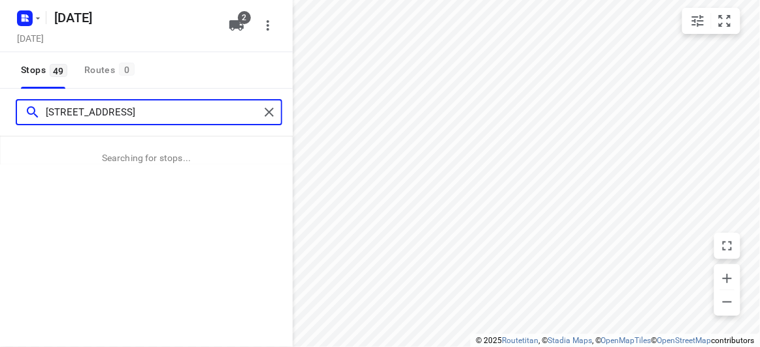
type input "[STREET_ADDRESS]"
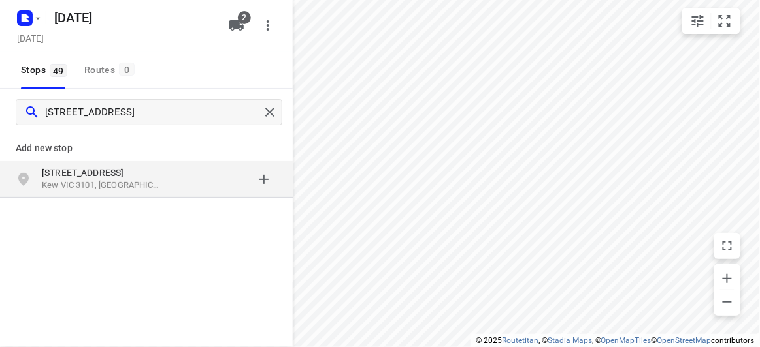
click at [90, 191] on div "[STREET_ADDRESS]" at bounding box center [108, 180] width 133 height 26
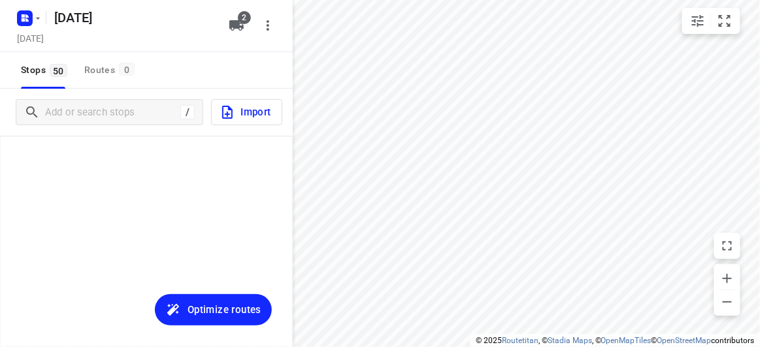
scroll to position [1703, 0]
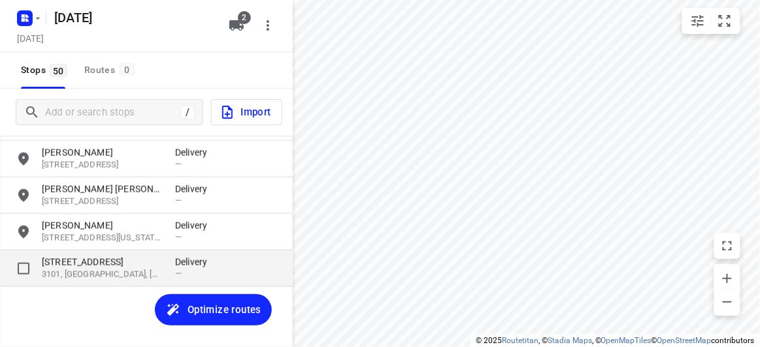
click at [58, 259] on p "[STREET_ADDRESS]" at bounding box center [102, 262] width 120 height 13
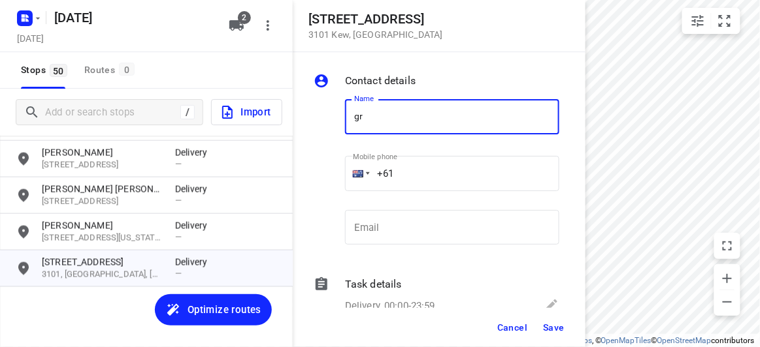
type input "[PERSON_NAME] 309/369"
click at [413, 166] on input "+61" at bounding box center [452, 173] width 214 height 35
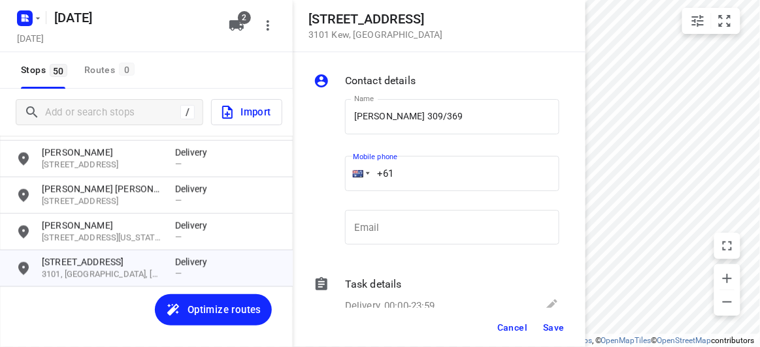
paste input "61417784668"
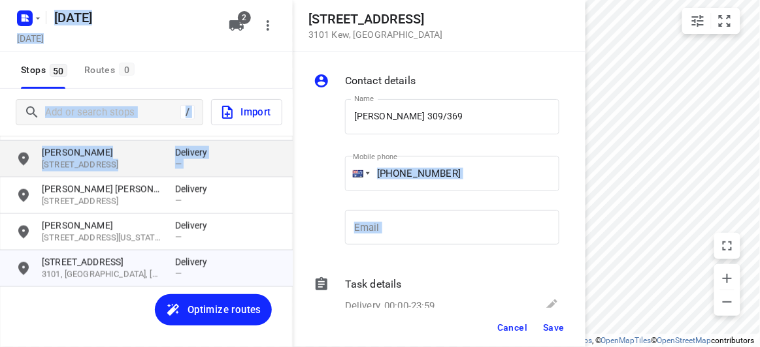
drag, startPoint x: 471, startPoint y: 155, endPoint x: 244, endPoint y: 159, distance: 226.6
click at [244, 159] on div "[STREET_ADDRESS] Contact details Name [PERSON_NAME] 309/369 Name Mobile phone […" at bounding box center [146, 173] width 293 height 347
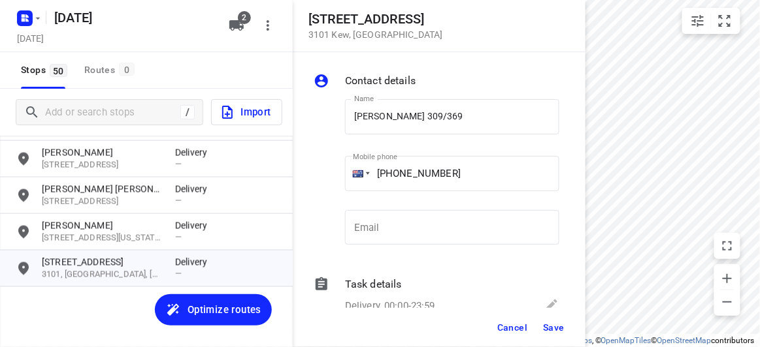
click at [465, 170] on input "[PHONE_NUMBER]" at bounding box center [452, 173] width 214 height 35
drag, startPoint x: 465, startPoint y: 171, endPoint x: 348, endPoint y: 172, distance: 116.9
click at [348, 172] on div "[PHONE_NUMBER]" at bounding box center [452, 173] width 214 height 35
paste input "tel"
type input "[PHONE_NUMBER]"
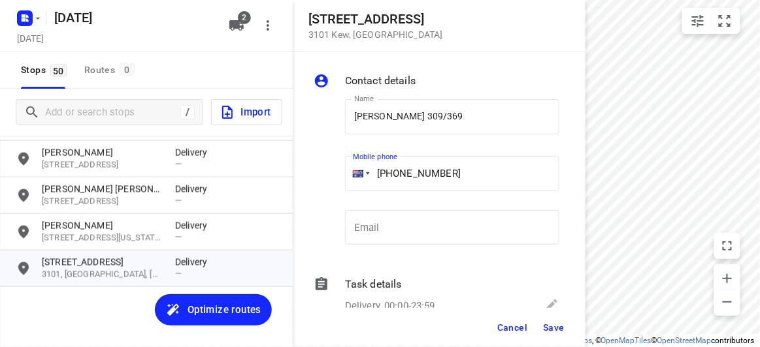
click at [556, 335] on button "Save" at bounding box center [553, 328] width 32 height 24
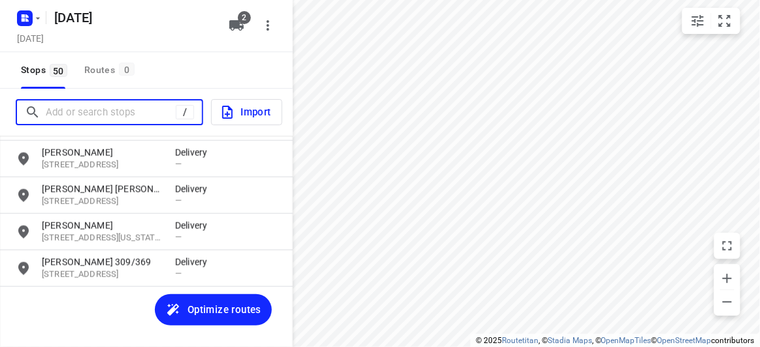
click at [142, 103] on input "Add or search stops" at bounding box center [111, 113] width 130 height 20
paste input "[STREET_ADDRESS][PERSON_NAME]"
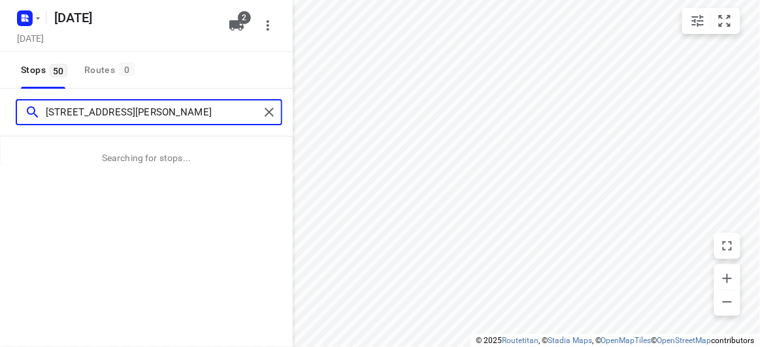
type input "[STREET_ADDRESS][PERSON_NAME]"
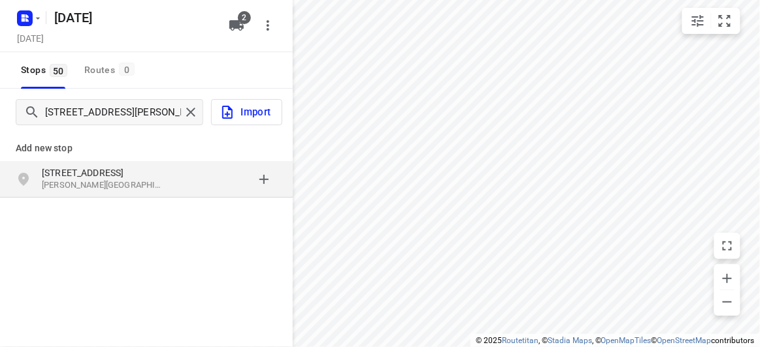
click at [189, 181] on div "grid" at bounding box center [226, 180] width 102 height 26
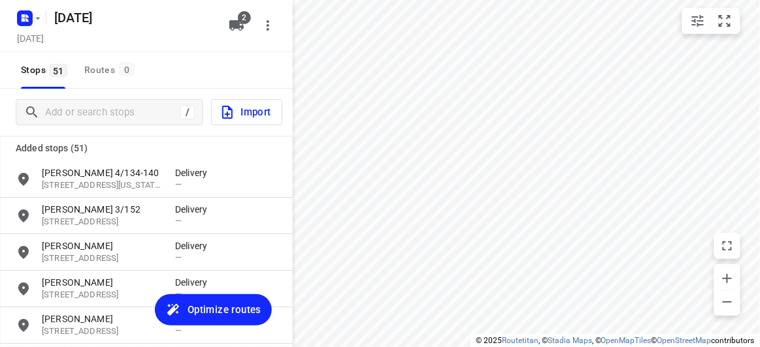
scroll to position [1739, 0]
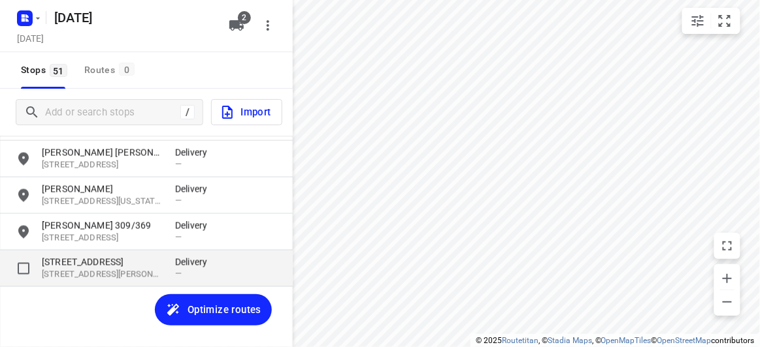
click at [121, 277] on p "[STREET_ADDRESS][PERSON_NAME]" at bounding box center [102, 275] width 120 height 12
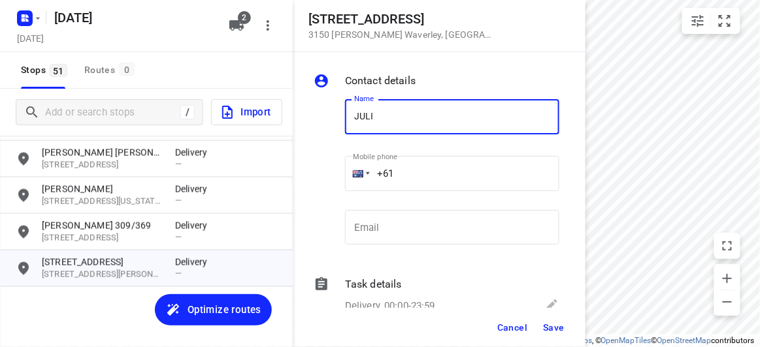
type input "[PERSON_NAME]"
click at [400, 171] on input "+61" at bounding box center [452, 173] width 214 height 35
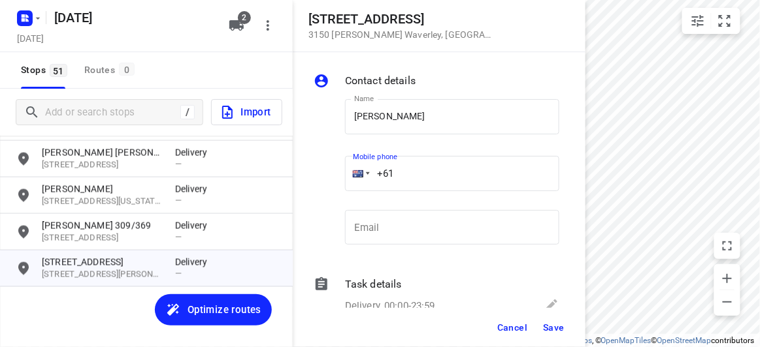
paste input "431794720"
type input "[PHONE_NUMBER]"
click at [553, 324] on span "Save" at bounding box center [554, 328] width 22 height 10
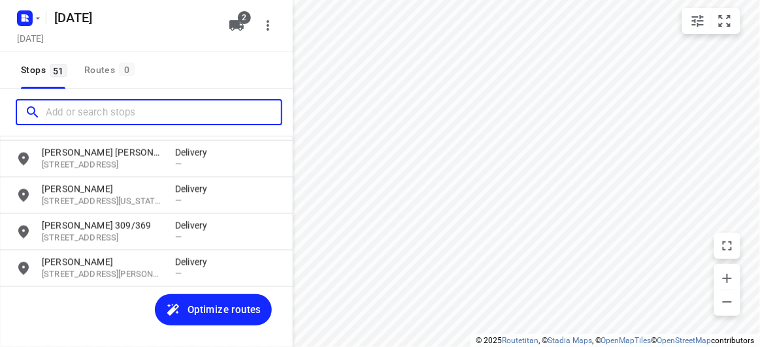
click at [107, 113] on input "Add or search stops" at bounding box center [163, 113] width 235 height 20
paste input "[STREET_ADDRESS][DEMOGRAPHIC_DATA][DEMOGRAPHIC_DATA]"
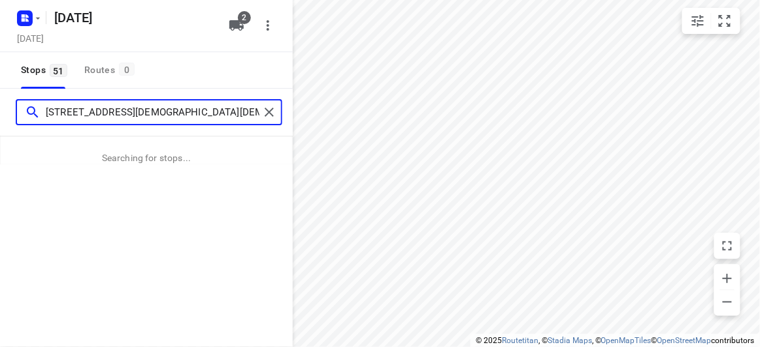
type input "[STREET_ADDRESS][DEMOGRAPHIC_DATA][DEMOGRAPHIC_DATA]"
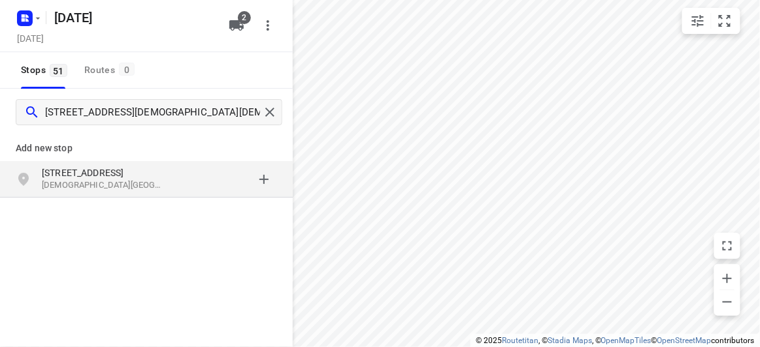
click at [116, 192] on div "[STREET_ADDRESS][DEMOGRAPHIC_DATA][DEMOGRAPHIC_DATA]" at bounding box center [146, 179] width 293 height 37
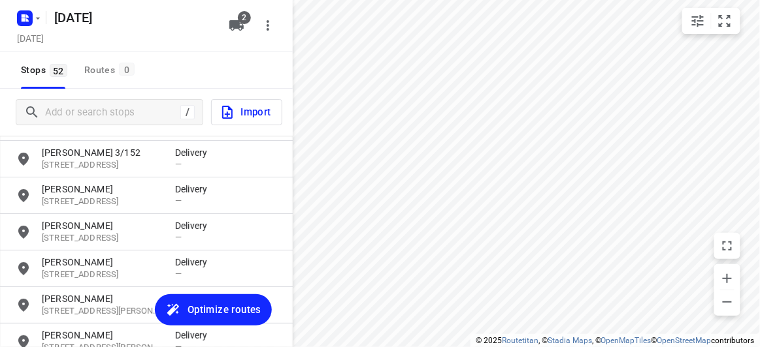
scroll to position [1776, 0]
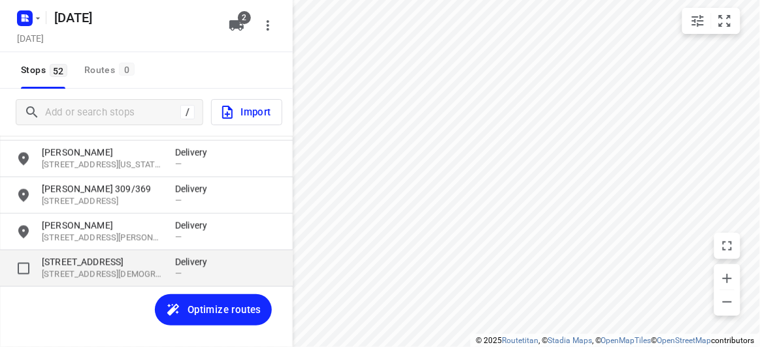
click at [78, 260] on p "[STREET_ADDRESS]" at bounding box center [102, 262] width 120 height 13
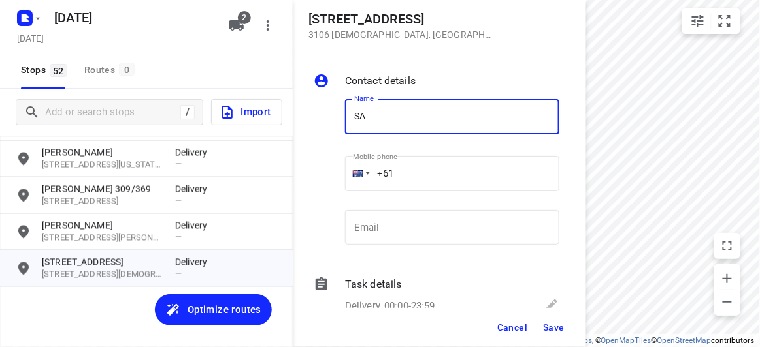
type input "[PERSON_NAME]"
click at [408, 176] on input "+61" at bounding box center [452, 173] width 214 height 35
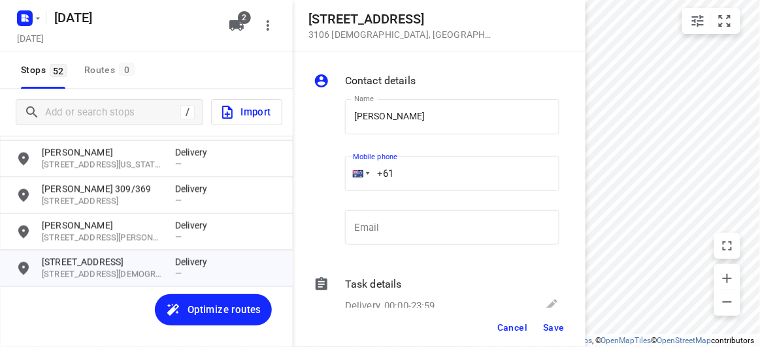
drag, startPoint x: 366, startPoint y: 177, endPoint x: 334, endPoint y: 178, distance: 32.0
click at [334, 178] on div "Name [PERSON_NAME] Name Mobile phone +61 ​ Email Email" at bounding box center [436, 175] width 251 height 172
paste input "448993758"
type input "[PHONE_NUMBER]"
click at [546, 325] on span "Save" at bounding box center [554, 328] width 22 height 10
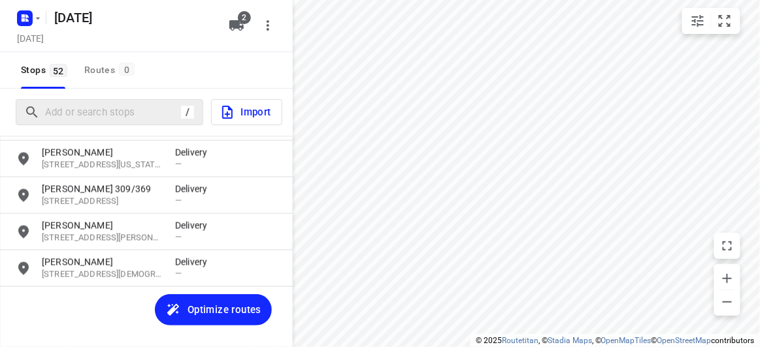
click at [51, 99] on div "/" at bounding box center [109, 112] width 187 height 26
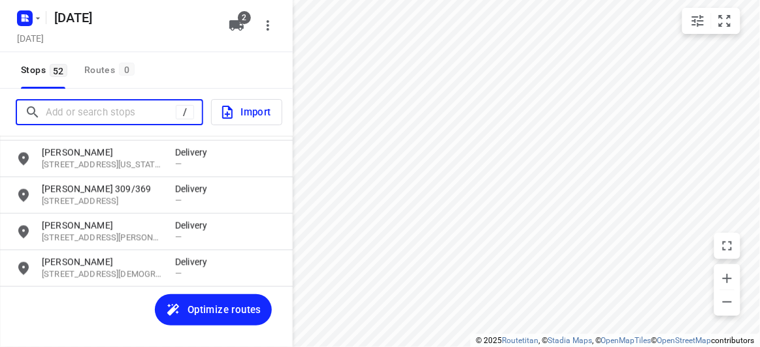
click at [76, 115] on input "Add or search stops" at bounding box center [111, 113] width 130 height 20
paste input "4 [PERSON_NAME] Dr [PERSON_NAME] 3108"
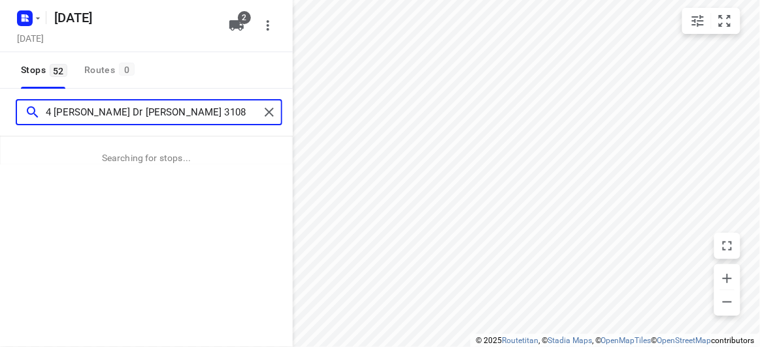
type input "4 [PERSON_NAME] Dr [PERSON_NAME] 3108"
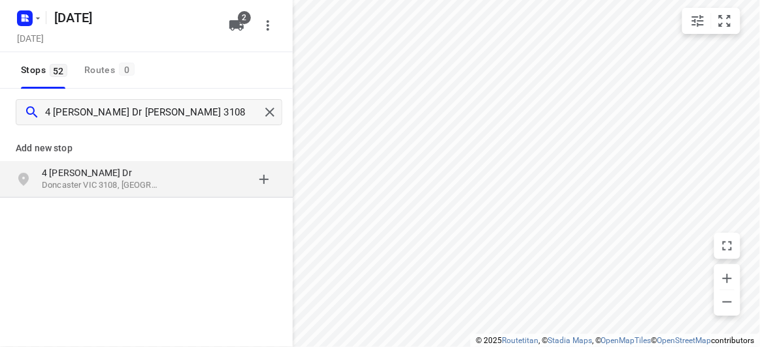
click at [125, 174] on p "4 [PERSON_NAME] Dr" at bounding box center [102, 173] width 120 height 13
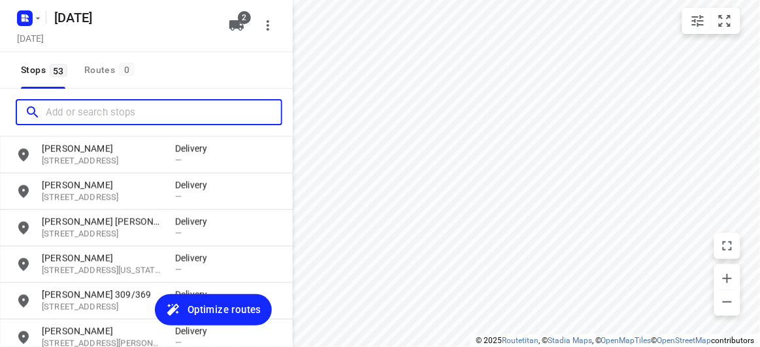
scroll to position [1812, 0]
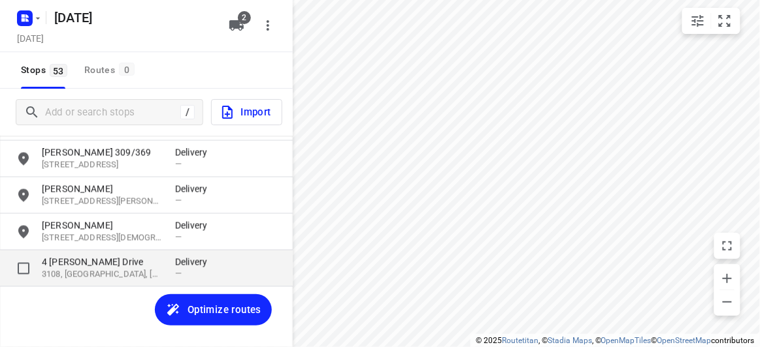
click at [78, 253] on div "[STREET_ADDRESS][PERSON_NAME], AU Delivery —" at bounding box center [146, 269] width 293 height 37
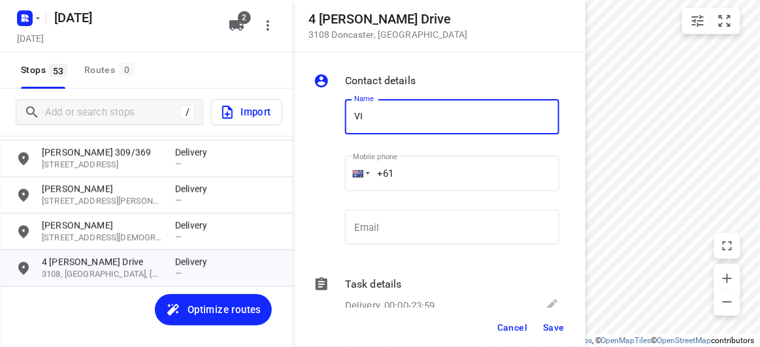
type input "[PERSON_NAME]"
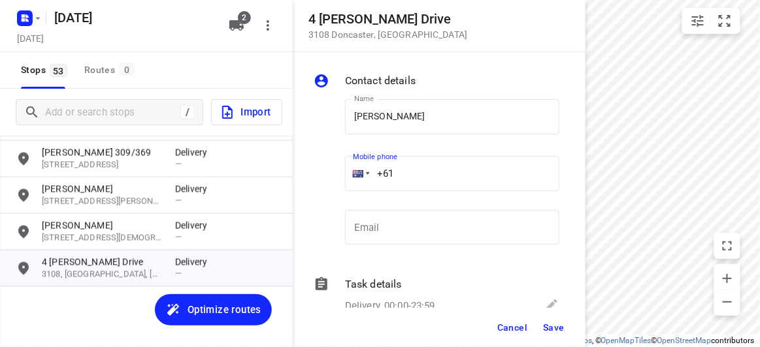
drag, startPoint x: 358, startPoint y: 170, endPoint x: 336, endPoint y: 170, distance: 21.6
click at [336, 170] on div "Name [PERSON_NAME] Name Mobile phone +61 ​ Email Email" at bounding box center [436, 175] width 251 height 172
paste input "433196876"
type input "[PHONE_NUMBER]"
click at [549, 324] on span "Save" at bounding box center [554, 328] width 22 height 10
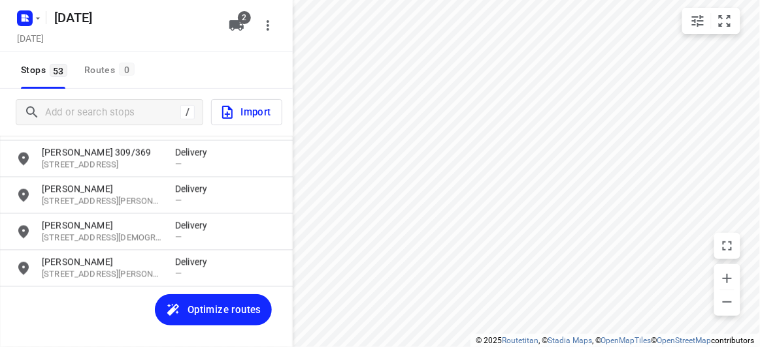
click at [67, 313] on div "[PERSON_NAME] [STREET_ADDRESS] Delivery — [PERSON_NAME][GEOGRAPHIC_DATA][STREET…" at bounding box center [146, 254] width 293 height 236
click at [114, 112] on input "Add or search stops" at bounding box center [113, 113] width 134 height 20
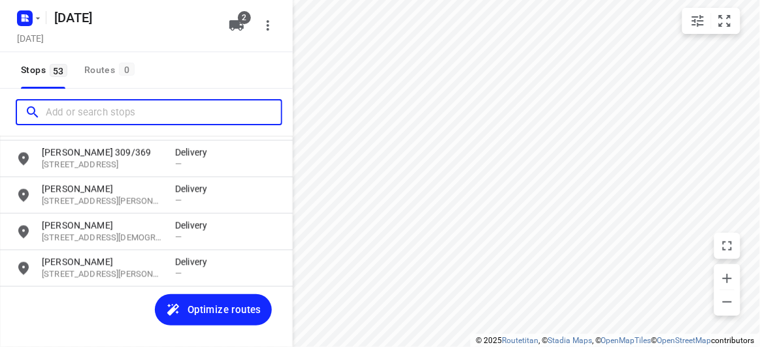
paste input "[STREET_ADDRESS]"
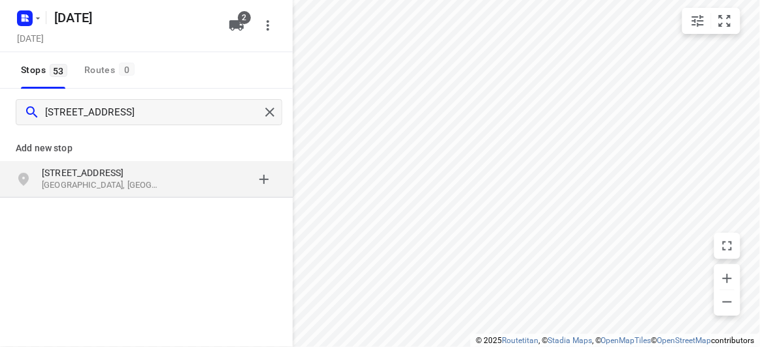
click at [171, 172] on p "[STREET_ADDRESS]" at bounding box center [108, 173] width 133 height 13
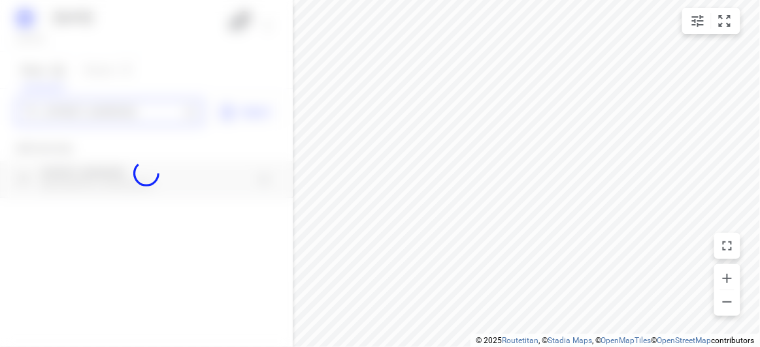
type input "[STREET_ADDRESS]"
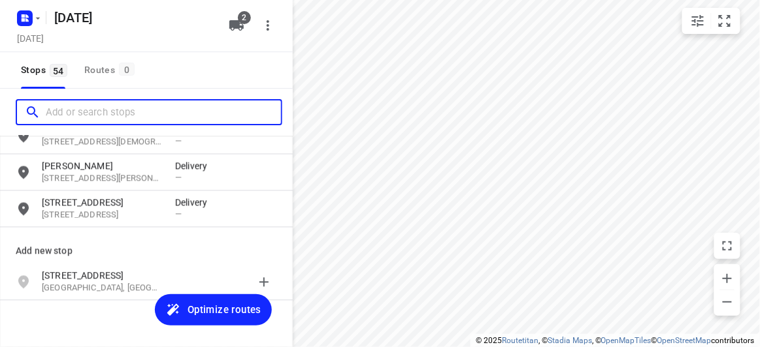
scroll to position [1922, 0]
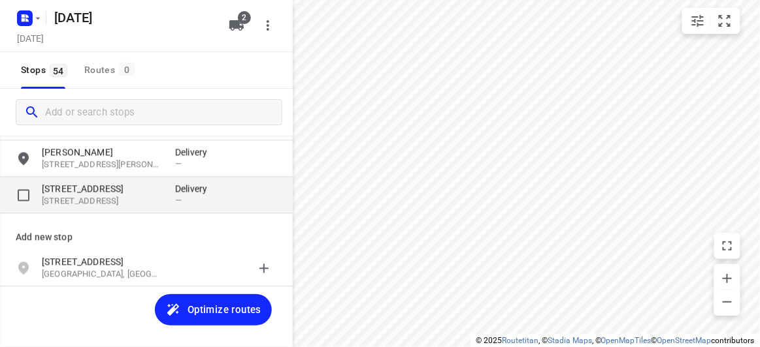
click at [84, 202] on p "[STREET_ADDRESS]" at bounding box center [102, 202] width 120 height 12
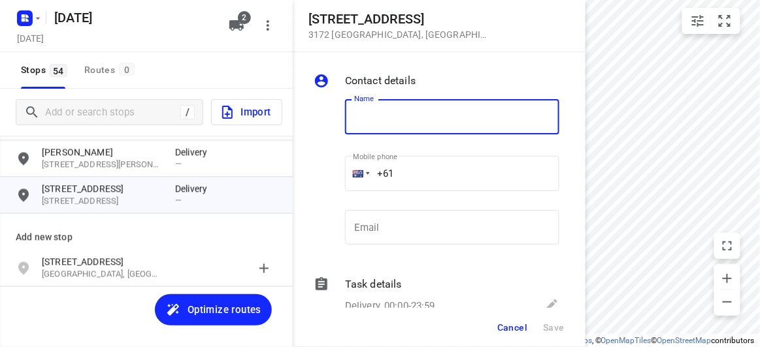
click at [411, 120] on input "text" at bounding box center [452, 116] width 214 height 35
type input "J"
type input "[PERSON_NAME]"
click at [421, 168] on input "+61" at bounding box center [452, 173] width 214 height 35
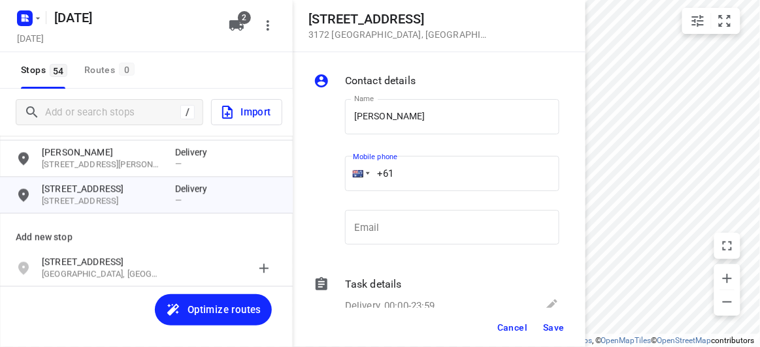
paste input "0421531028"
click at [409, 178] on input "[PHONE_NUMBER]" at bounding box center [452, 173] width 214 height 35
click at [402, 177] on input "[PHONE_NUMBER]" at bounding box center [452, 173] width 214 height 35
type input "[PHONE_NUMBER]"
click at [549, 335] on button "Save" at bounding box center [553, 328] width 32 height 24
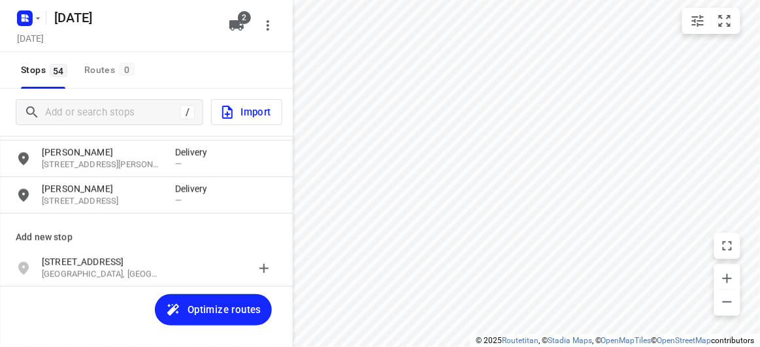
click at [162, 225] on div "Add new stop" at bounding box center [146, 232] width 293 height 37
click at [121, 115] on input "Add or search stops" at bounding box center [113, 113] width 134 height 20
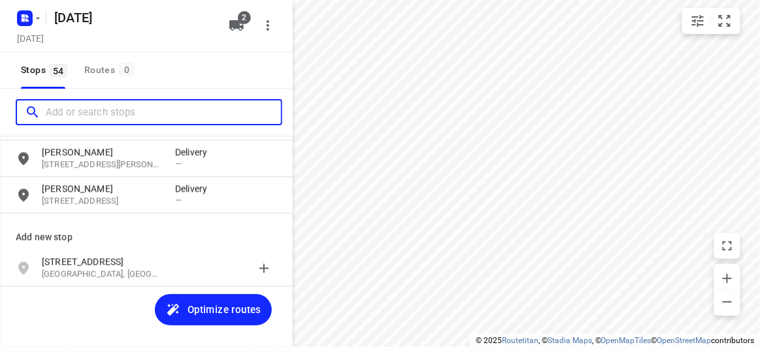
paste input "[STREET_ADDRESS][PERSON_NAME]"
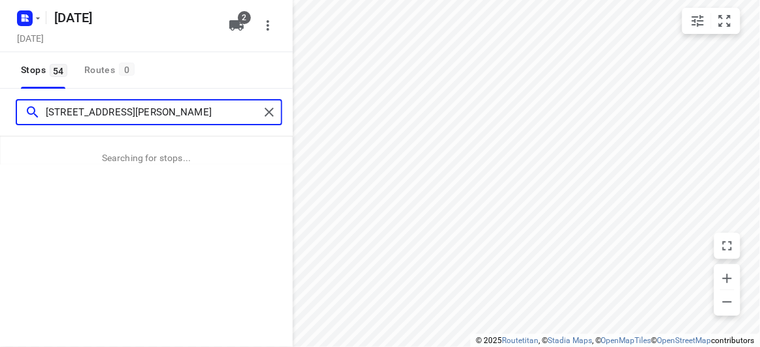
type input "[STREET_ADDRESS][PERSON_NAME]"
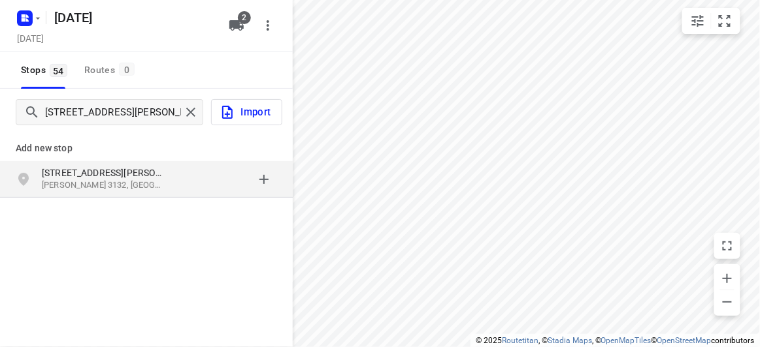
click at [88, 174] on p "[STREET_ADDRESS][PERSON_NAME]" at bounding box center [102, 173] width 120 height 13
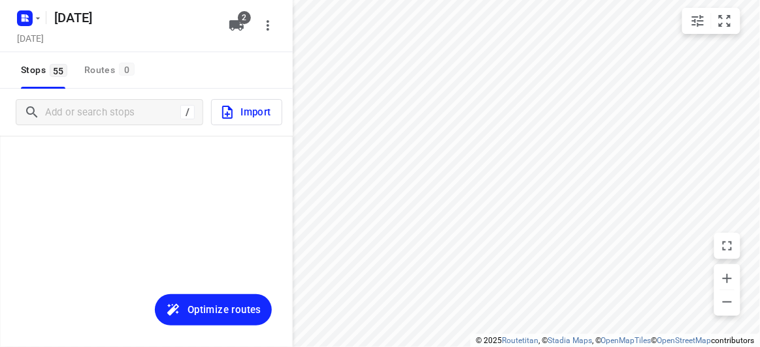
scroll to position [1885, 0]
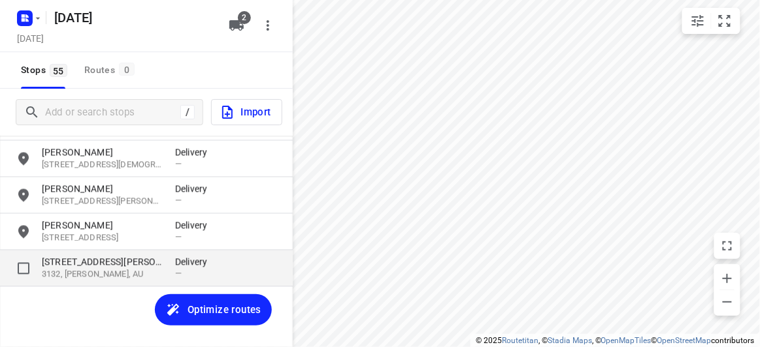
click at [136, 270] on p "3132, [PERSON_NAME], AU" at bounding box center [102, 275] width 120 height 12
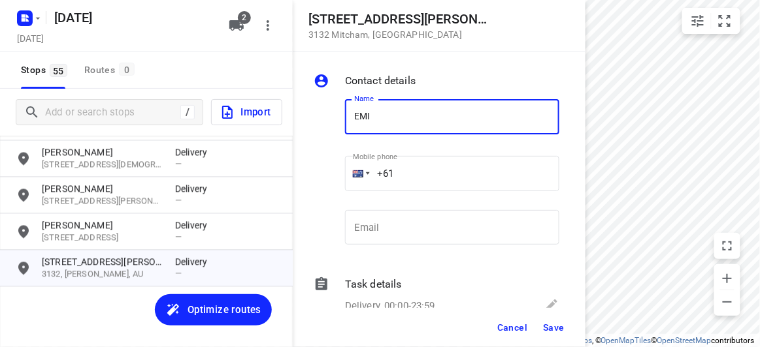
type input "[PERSON_NAME] 1/17"
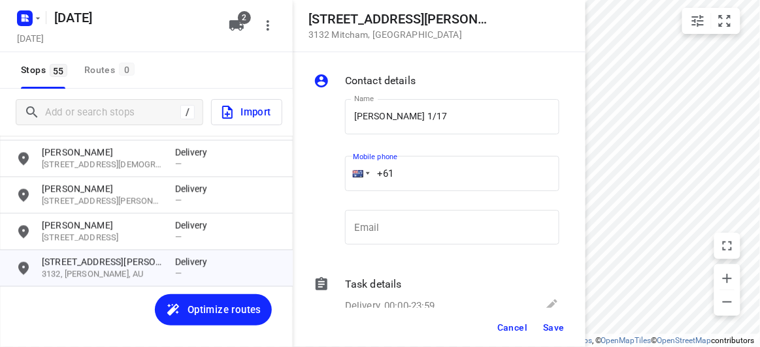
click at [404, 169] on input "+61" at bounding box center [452, 173] width 214 height 35
paste input "432553138"
type input "[PHONE_NUMBER]"
click at [559, 327] on span "Save" at bounding box center [554, 328] width 22 height 10
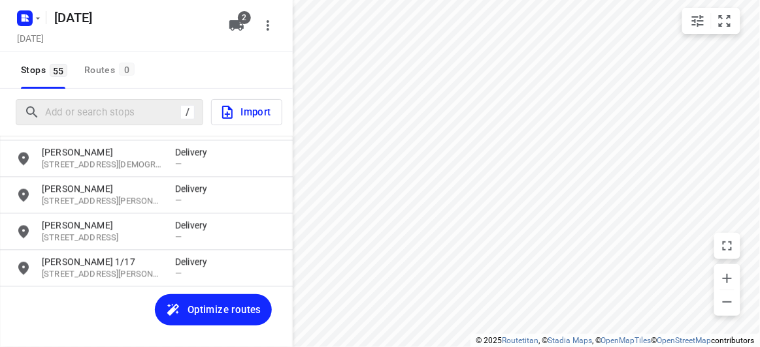
click at [100, 124] on div "/" at bounding box center [109, 112] width 187 height 26
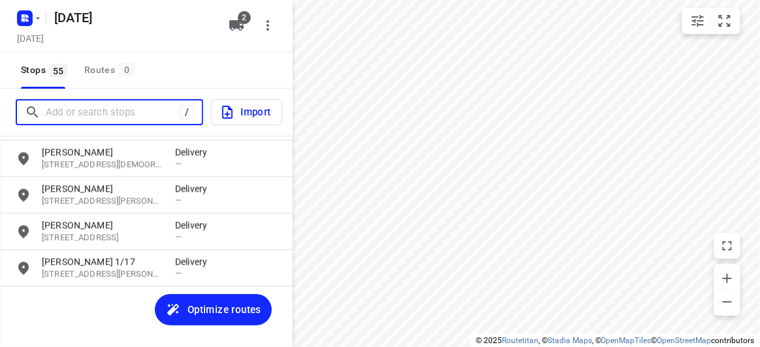
click at [100, 121] on input "Add or search stops" at bounding box center [113, 113] width 134 height 20
paste input "[STREET_ADDRESS][PERSON_NAME][PERSON_NAME]"
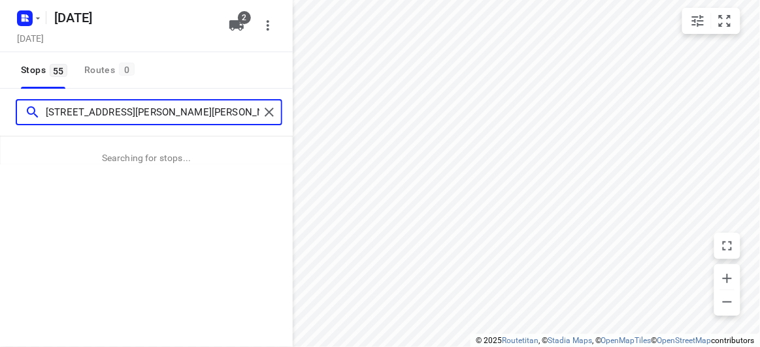
type input "[STREET_ADDRESS][PERSON_NAME][PERSON_NAME]"
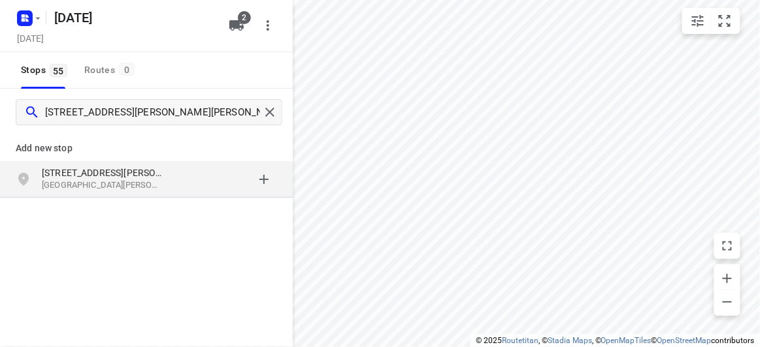
click at [103, 189] on p "[GEOGRAPHIC_DATA][PERSON_NAME], [GEOGRAPHIC_DATA]" at bounding box center [102, 186] width 120 height 12
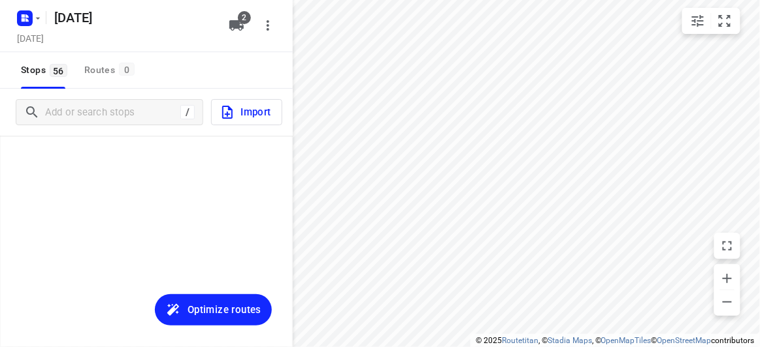
scroll to position [1922, 0]
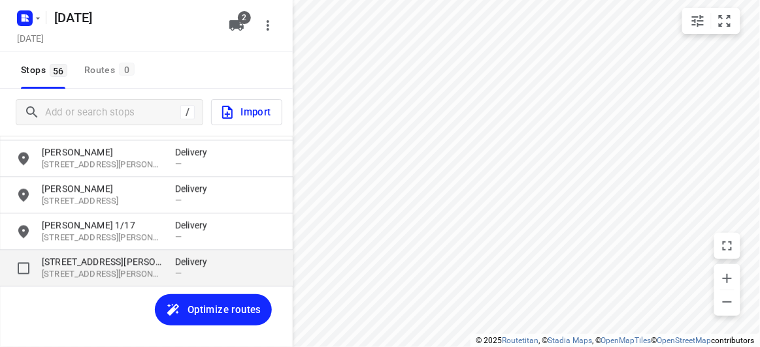
click at [138, 274] on p "[STREET_ADDRESS][PERSON_NAME]" at bounding box center [102, 275] width 120 height 12
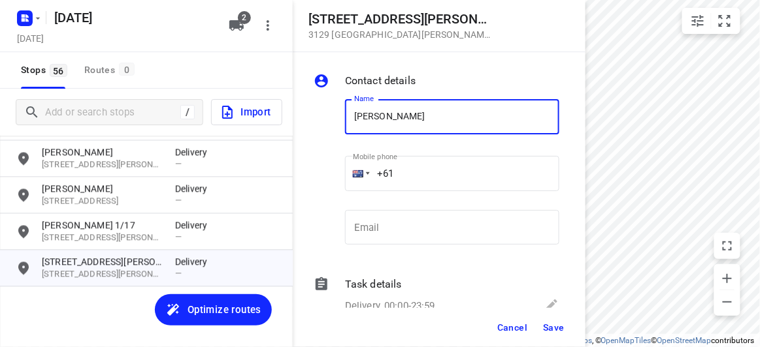
type input "[PERSON_NAME]"
drag, startPoint x: 400, startPoint y: 176, endPoint x: 339, endPoint y: 180, distance: 61.5
click at [340, 180] on div "Mobile phone +61 ​" at bounding box center [452, 178] width 225 height 60
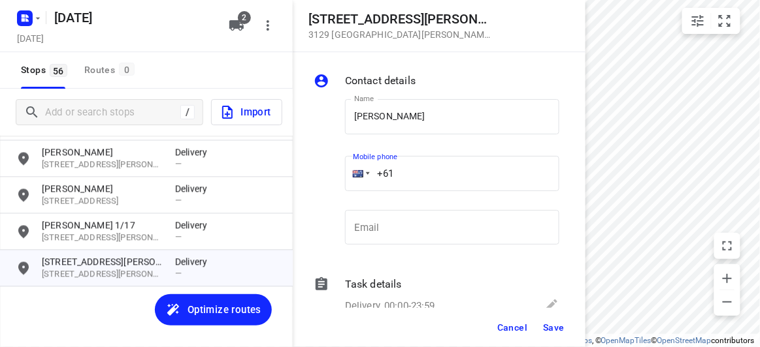
paste input "448525958"
type input "[PHONE_NUMBER]"
click at [549, 323] on span "Save" at bounding box center [554, 328] width 22 height 10
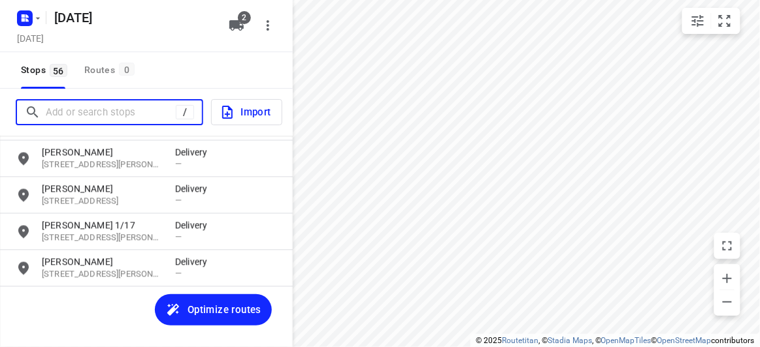
click at [83, 104] on input "Add or search stops" at bounding box center [111, 113] width 130 height 20
paste input "[STREET_ADDRESS]"
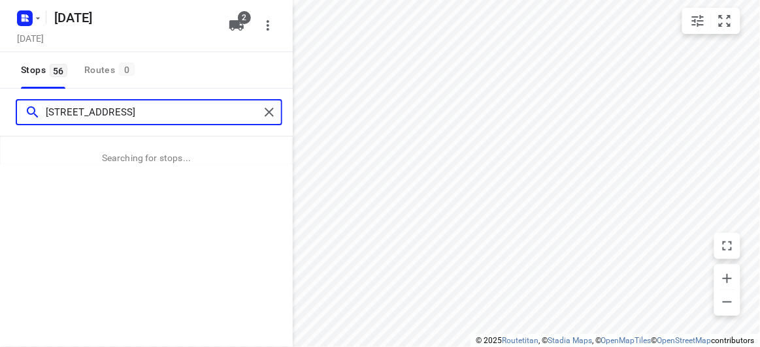
type input "[STREET_ADDRESS]"
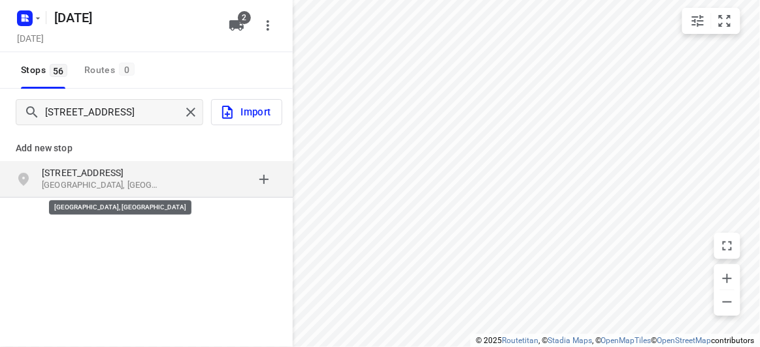
click at [84, 190] on p "[GEOGRAPHIC_DATA], [GEOGRAPHIC_DATA]" at bounding box center [102, 186] width 120 height 12
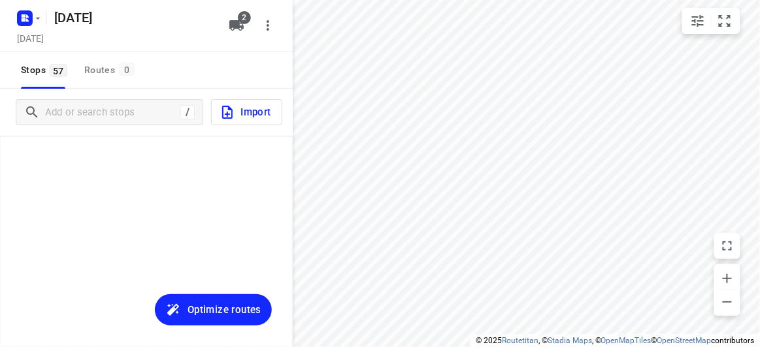
scroll to position [1959, 0]
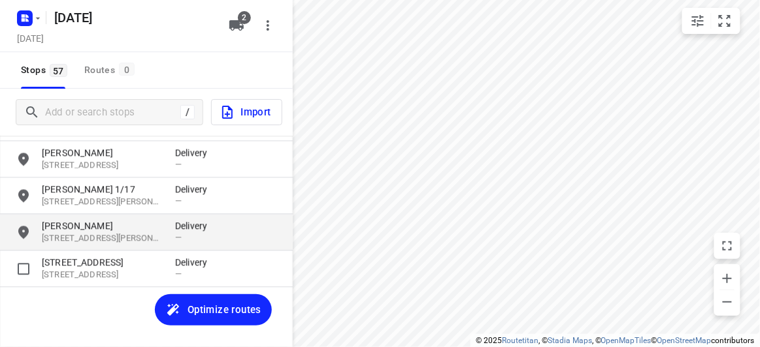
click at [112, 246] on div "[PERSON_NAME] [STREET_ADDRESS][PERSON_NAME][PERSON_NAME] Delivery —" at bounding box center [146, 232] width 293 height 37
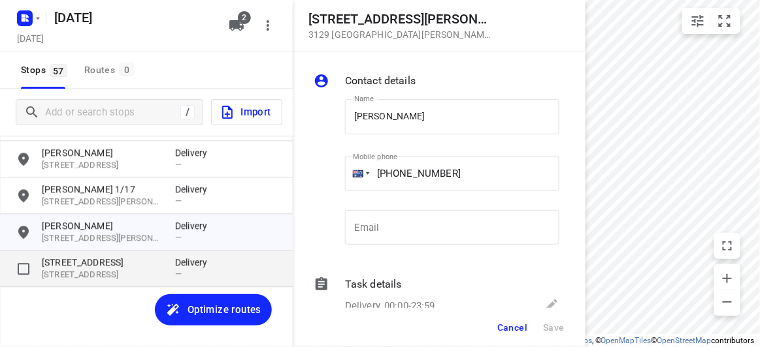
click at [110, 257] on p "[STREET_ADDRESS]" at bounding box center [102, 262] width 120 height 13
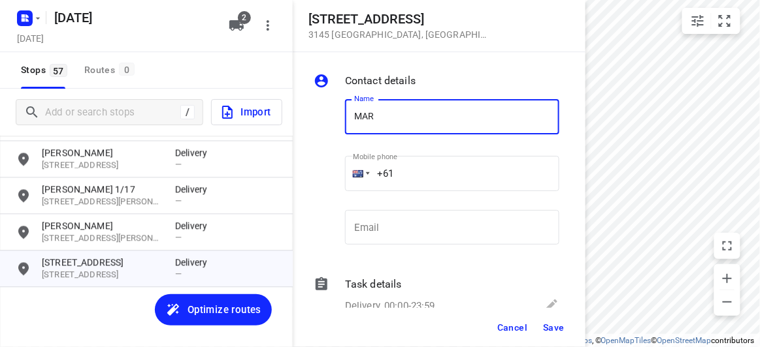
type input "[PERSON_NAME]"
drag, startPoint x: 400, startPoint y: 168, endPoint x: 411, endPoint y: 176, distance: 12.7
click at [411, 176] on input "+61" at bounding box center [452, 173] width 214 height 35
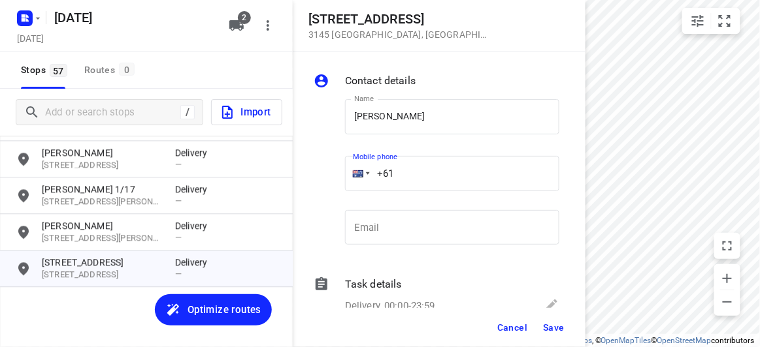
paste input "61433553445"
drag, startPoint x: 470, startPoint y: 167, endPoint x: 310, endPoint y: 180, distance: 160.5
click at [310, 180] on div "Contact details Name [PERSON_NAME] Name Mobile phone [PHONE_NUMBER] ​ Email Ema…" at bounding box center [439, 180] width 293 height 256
paste input "tel"
type input "[PHONE_NUMBER]"
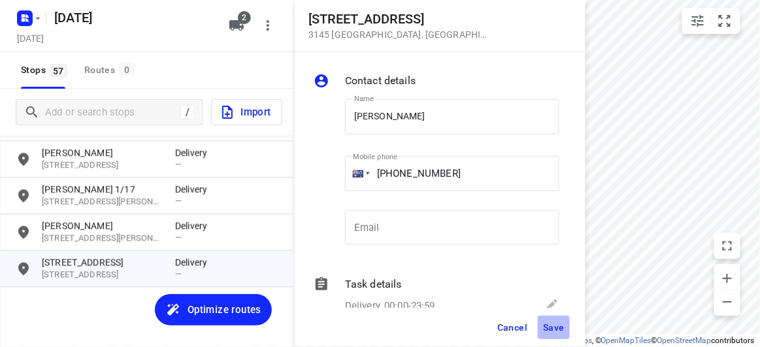
click at [556, 329] on span "Save" at bounding box center [554, 328] width 22 height 10
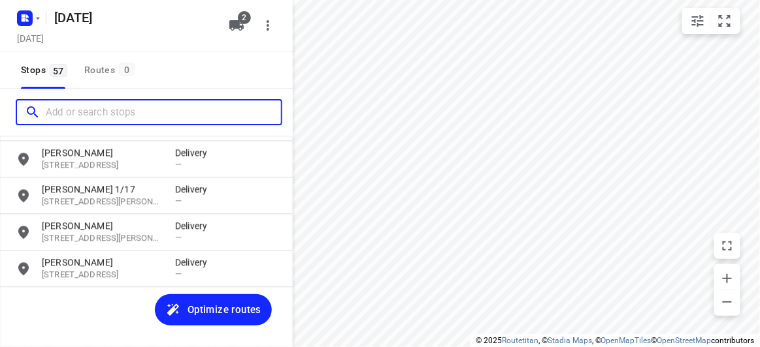
click at [101, 104] on input "Add or search stops" at bounding box center [163, 113] width 235 height 20
paste input "[STREET_ADDRESS][DEMOGRAPHIC_DATA]"
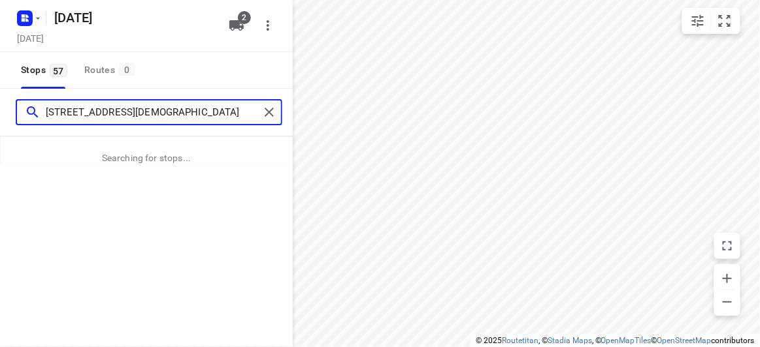
type input "[STREET_ADDRESS][DEMOGRAPHIC_DATA]"
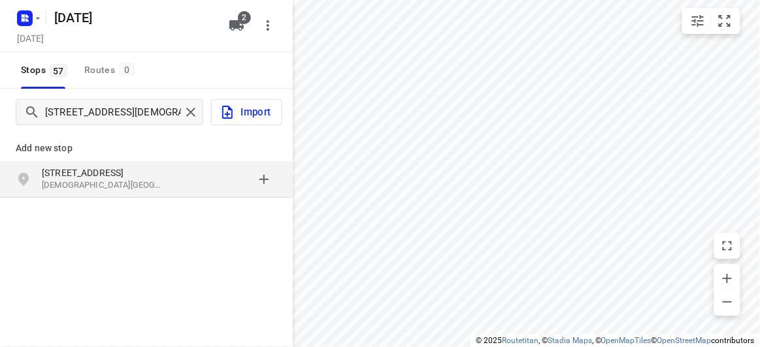
click at [87, 159] on div "Add new stop" at bounding box center [146, 143] width 293 height 37
click at [88, 167] on p "[STREET_ADDRESS]" at bounding box center [102, 173] width 120 height 13
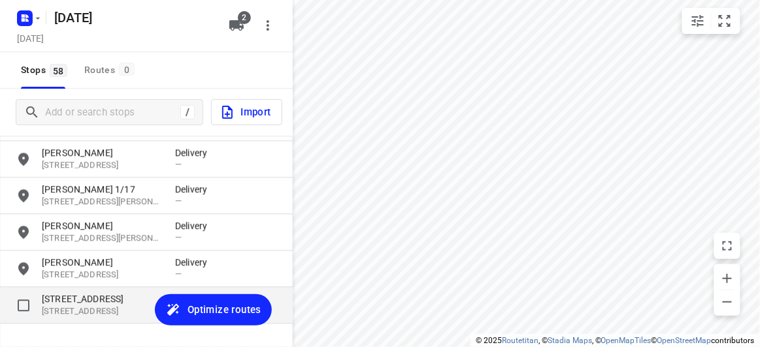
click at [85, 301] on p "[STREET_ADDRESS]" at bounding box center [102, 299] width 120 height 13
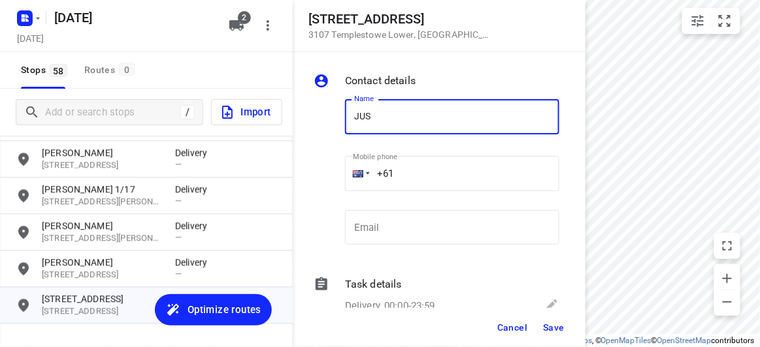
type input "[PERSON_NAME] 2/5"
click at [423, 165] on input "+61" at bounding box center [452, 173] width 214 height 35
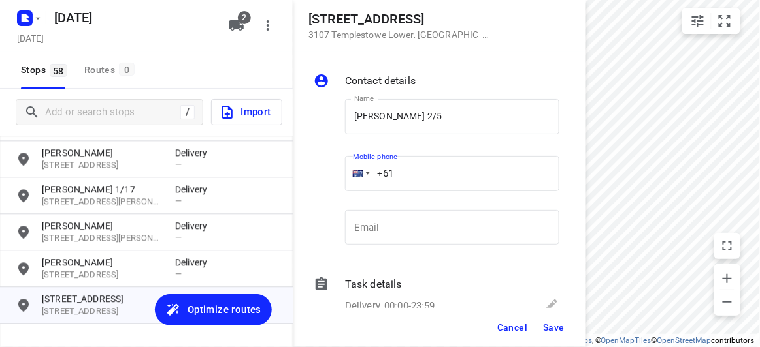
paste input "432208299"
type input "[PHONE_NUMBER]"
click at [552, 327] on span "Save" at bounding box center [554, 328] width 22 height 10
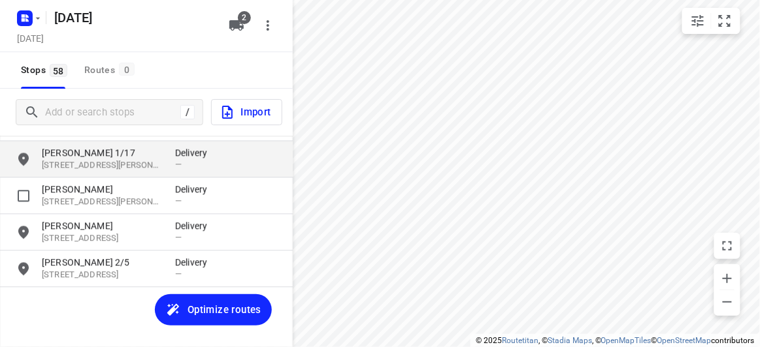
scroll to position [1936, 0]
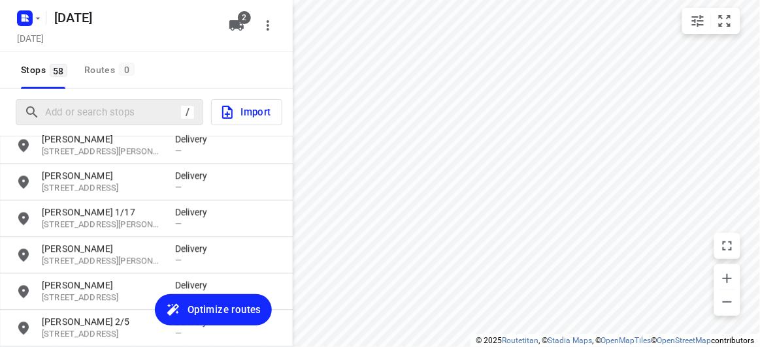
drag, startPoint x: 120, startPoint y: 126, endPoint x: 113, endPoint y: 114, distance: 14.3
click at [118, 123] on div "/ Import" at bounding box center [146, 112] width 293 height 47
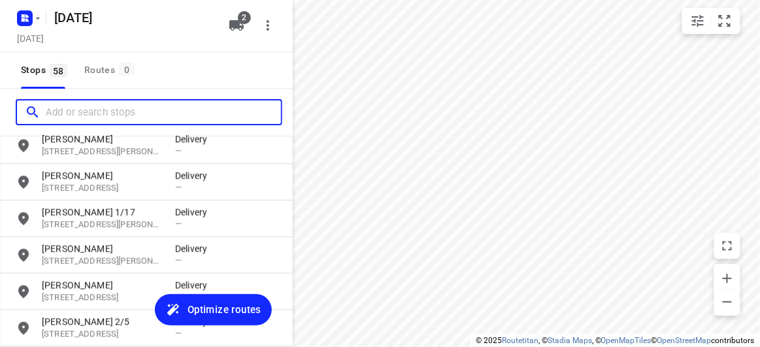
click at [113, 114] on input "Add or search stops" at bounding box center [163, 113] width 235 height 20
paste input "[STREET_ADDRESS]"
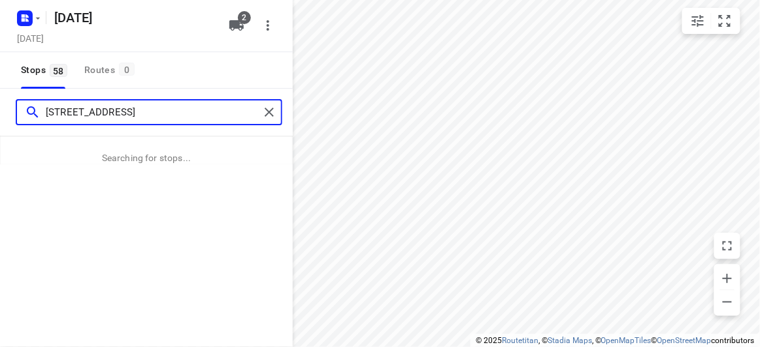
type input "[STREET_ADDRESS]"
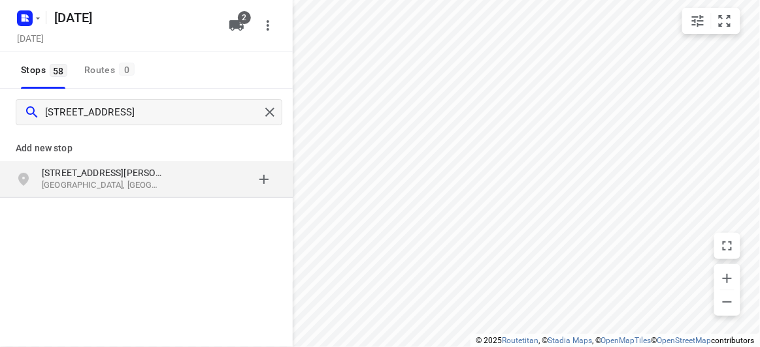
click at [176, 197] on div "[STREET_ADDRESS]" at bounding box center [146, 179] width 293 height 37
click at [174, 191] on div "[STREET_ADDRESS]" at bounding box center [108, 180] width 133 height 26
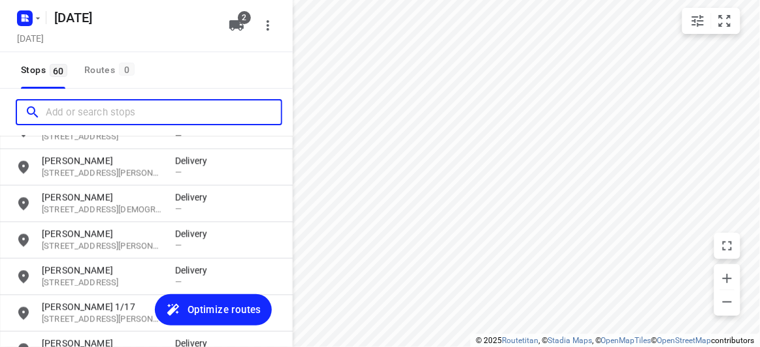
scroll to position [2068, 0]
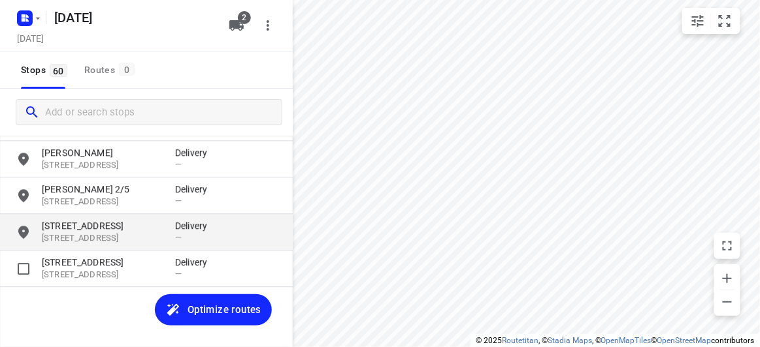
click at [91, 235] on p "[STREET_ADDRESS]" at bounding box center [102, 238] width 120 height 12
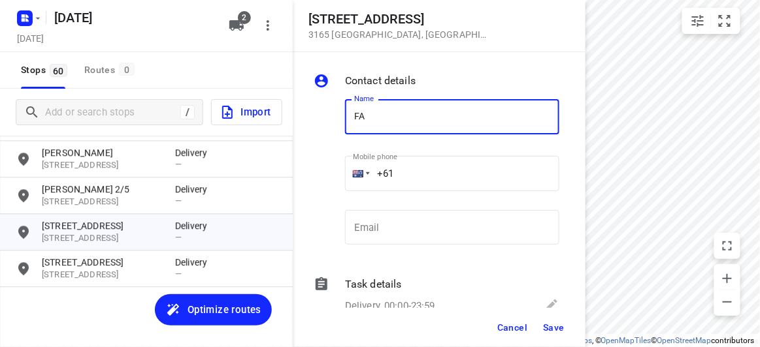
type input "[PERSON_NAME]"
click at [405, 176] on input "+61" at bounding box center [452, 173] width 214 height 35
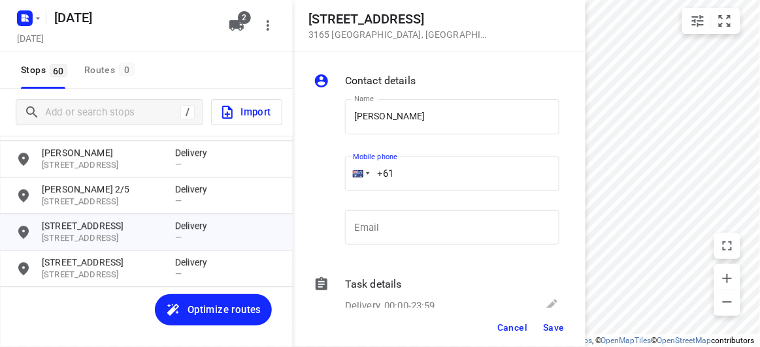
paste input "411721699"
type input "[PHONE_NUMBER]"
click at [563, 328] on span "Save" at bounding box center [554, 328] width 22 height 10
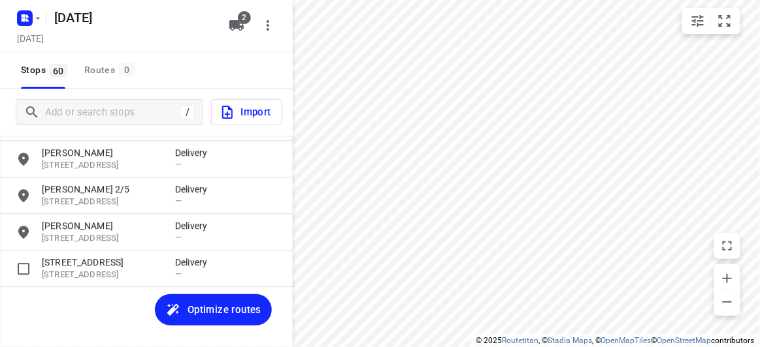
click at [84, 305] on div "[PERSON_NAME] [GEOGRAPHIC_DATA][PERSON_NAME], AU Delivery — [PERSON_NAME] [STRE…" at bounding box center [146, 254] width 293 height 236
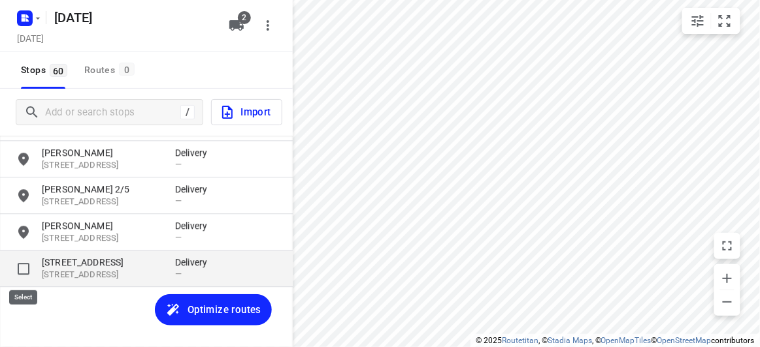
click at [24, 266] on input "grid" at bounding box center [23, 269] width 26 height 26
checkbox input "true"
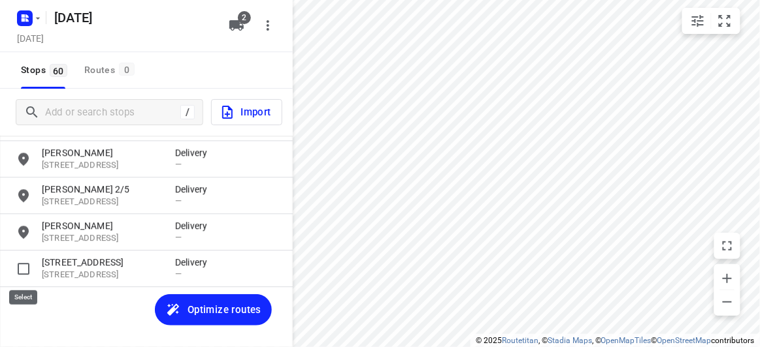
scroll to position [2060, 0]
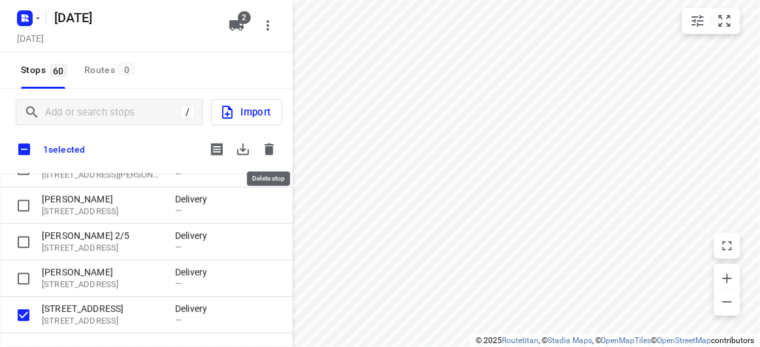
click at [261, 142] on button "button" at bounding box center [269, 149] width 26 height 26
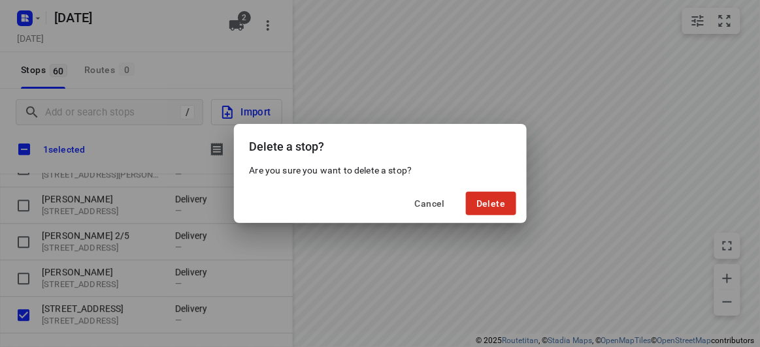
click at [517, 200] on div "Cancel Delete" at bounding box center [380, 203] width 293 height 39
click at [504, 202] on span "Delete" at bounding box center [490, 204] width 29 height 10
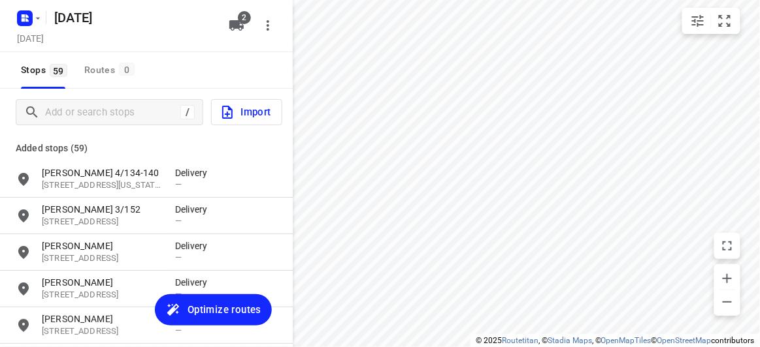
click at [112, 97] on div "/ Import" at bounding box center [146, 112] width 293 height 47
click at [113, 106] on input "Add or search stops" at bounding box center [113, 113] width 134 height 20
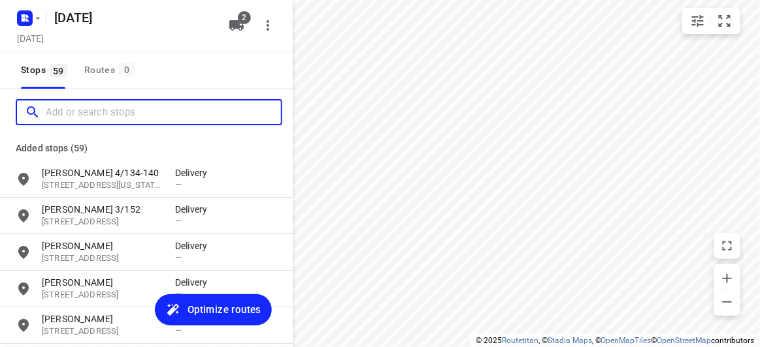
paste input "[STREET_ADDRESS][PERSON_NAME]"
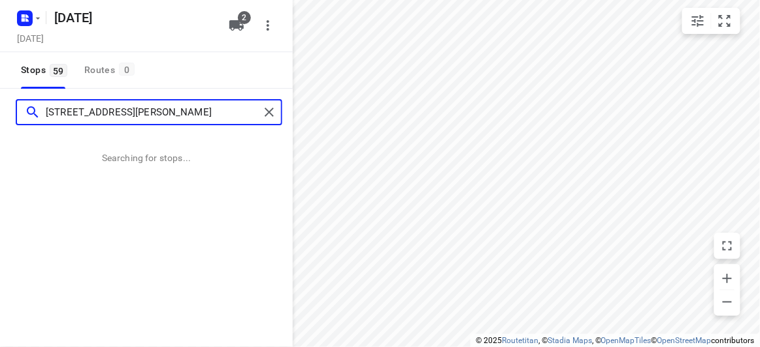
type input "[STREET_ADDRESS][PERSON_NAME]"
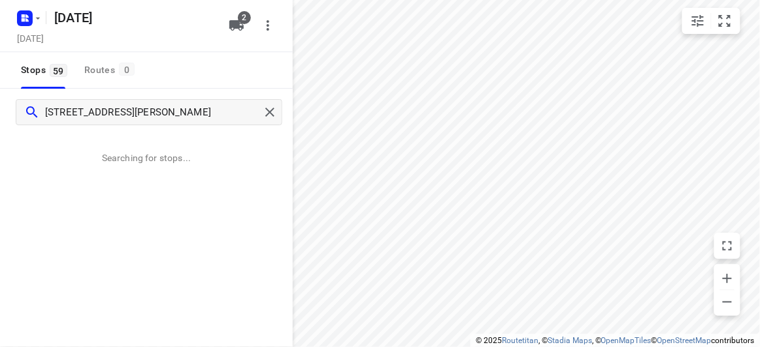
scroll to position [0, 0]
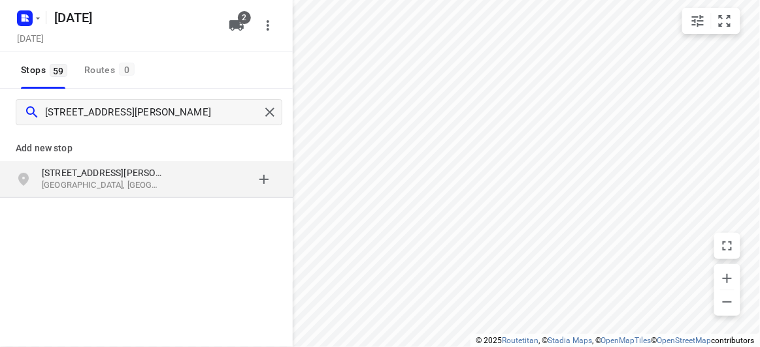
drag, startPoint x: 70, startPoint y: 142, endPoint x: 76, endPoint y: 182, distance: 40.9
click at [70, 143] on p "Add new stop" at bounding box center [146, 148] width 261 height 16
click at [76, 182] on p "[GEOGRAPHIC_DATA], [GEOGRAPHIC_DATA]" at bounding box center [102, 186] width 120 height 12
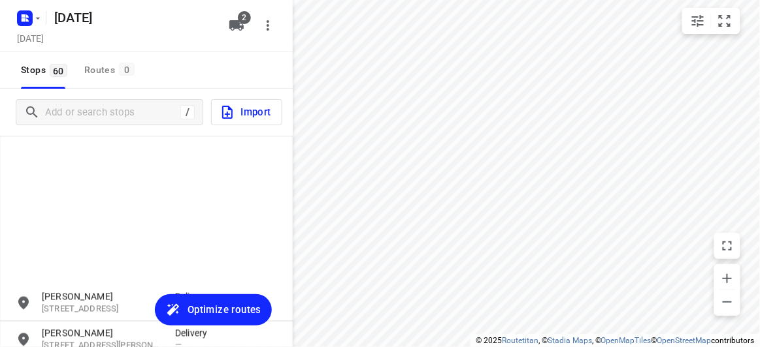
scroll to position [2068, 0]
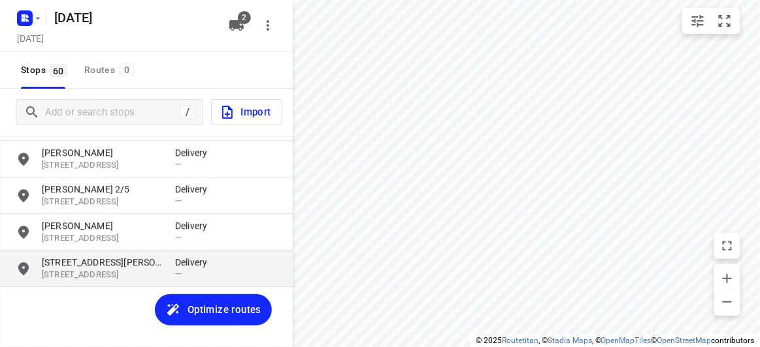
click at [132, 268] on p "[STREET_ADDRESS][PERSON_NAME]" at bounding box center [102, 262] width 120 height 13
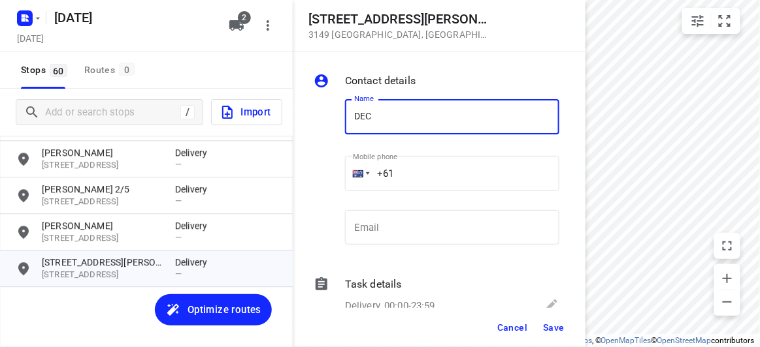
type input "DEC TANG 3/42"
click at [408, 167] on input "+61" at bounding box center [452, 173] width 214 height 35
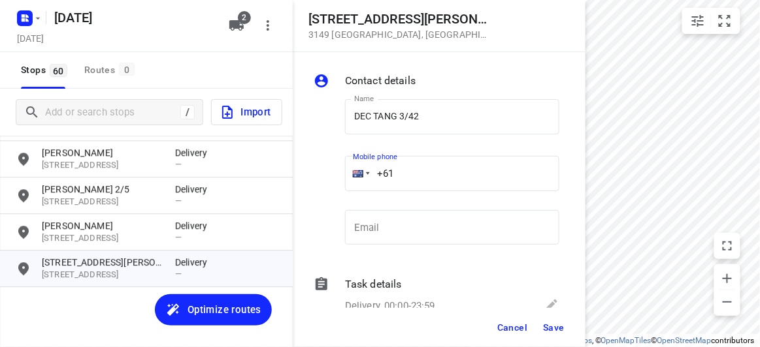
paste input "61423146688"
drag, startPoint x: 479, startPoint y: 167, endPoint x: 343, endPoint y: 180, distance: 136.5
click at [343, 180] on div "Mobile phone [PHONE_NUMBER] ​" at bounding box center [452, 178] width 225 height 60
paste input "tel"
type input "[PHONE_NUMBER]"
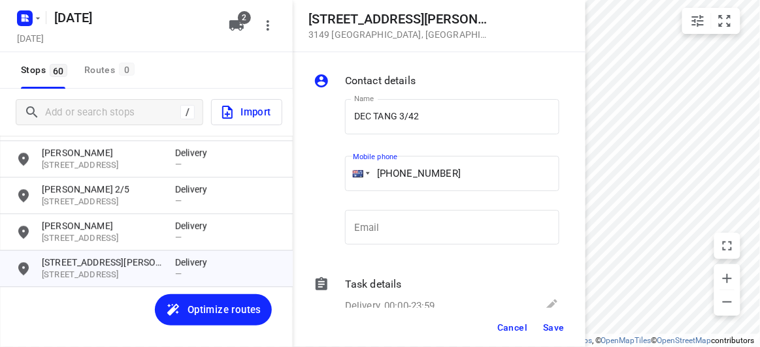
click at [559, 323] on span "Save" at bounding box center [554, 328] width 22 height 10
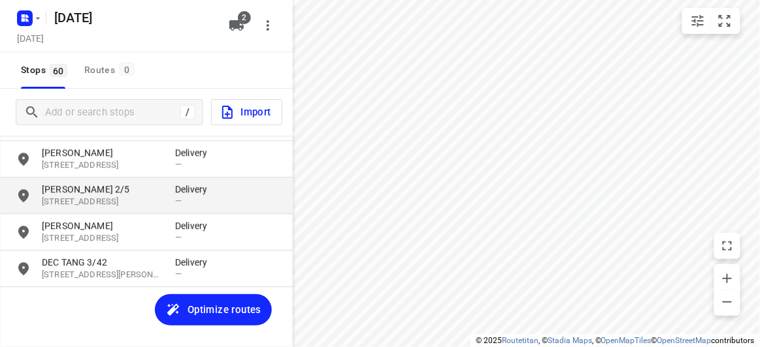
drag, startPoint x: 68, startPoint y: 300, endPoint x: 56, endPoint y: 180, distance: 120.8
click at [68, 300] on div "[PERSON_NAME] [GEOGRAPHIC_DATA][PERSON_NAME], AU Delivery — [PERSON_NAME] [STRE…" at bounding box center [146, 254] width 293 height 236
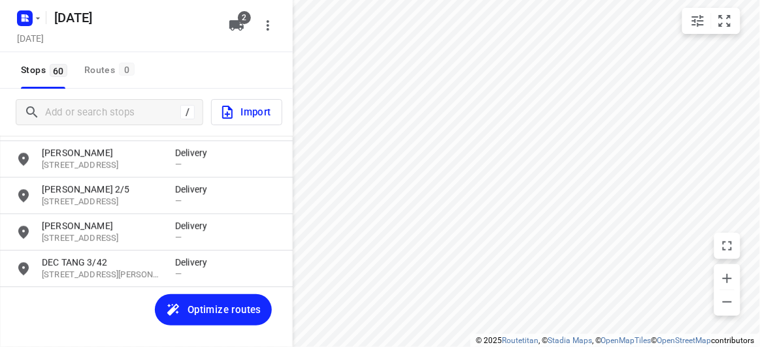
click at [88, 314] on div "[PERSON_NAME] [GEOGRAPHIC_DATA][PERSON_NAME], AU Delivery — [PERSON_NAME] [STRE…" at bounding box center [146, 254] width 293 height 236
click at [82, 315] on div "[PERSON_NAME] [GEOGRAPHIC_DATA][PERSON_NAME], AU Delivery — [PERSON_NAME] [STRE…" at bounding box center [146, 254] width 293 height 236
